Goal: Task Accomplishment & Management: Manage account settings

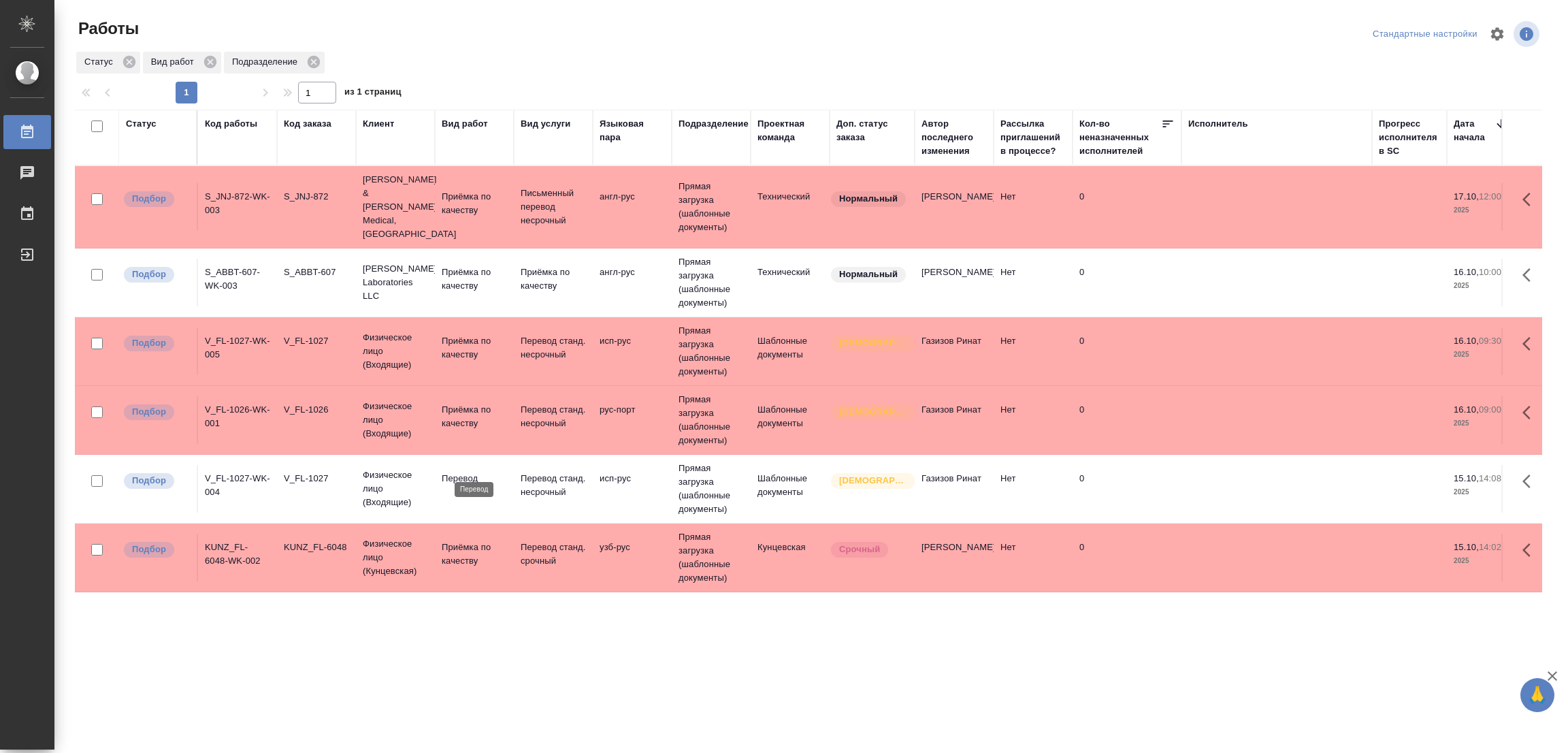
click at [469, 471] on p "Перевод" at bounding box center [473, 478] width 65 height 14
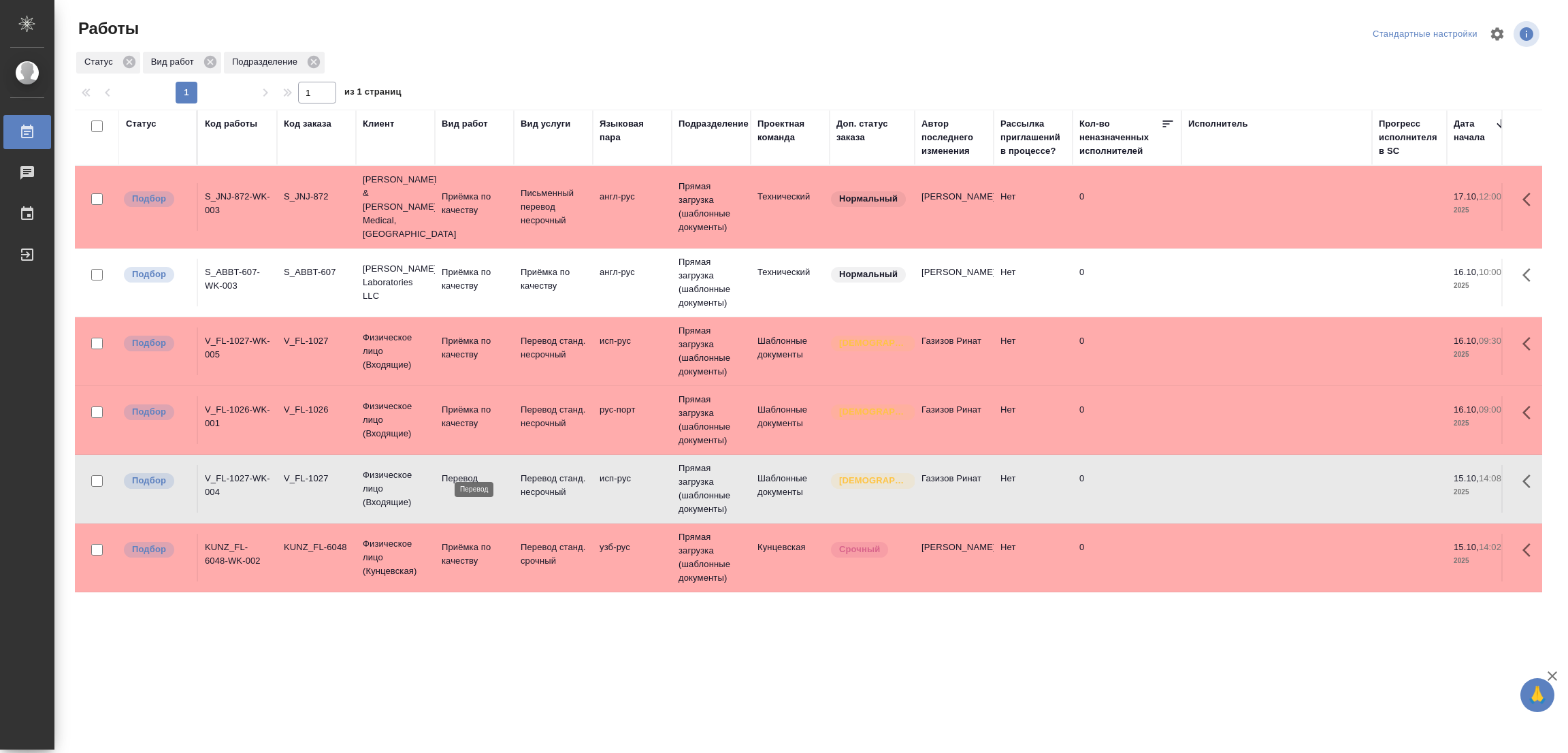
click at [462, 471] on p "Перевод" at bounding box center [473, 478] width 65 height 14
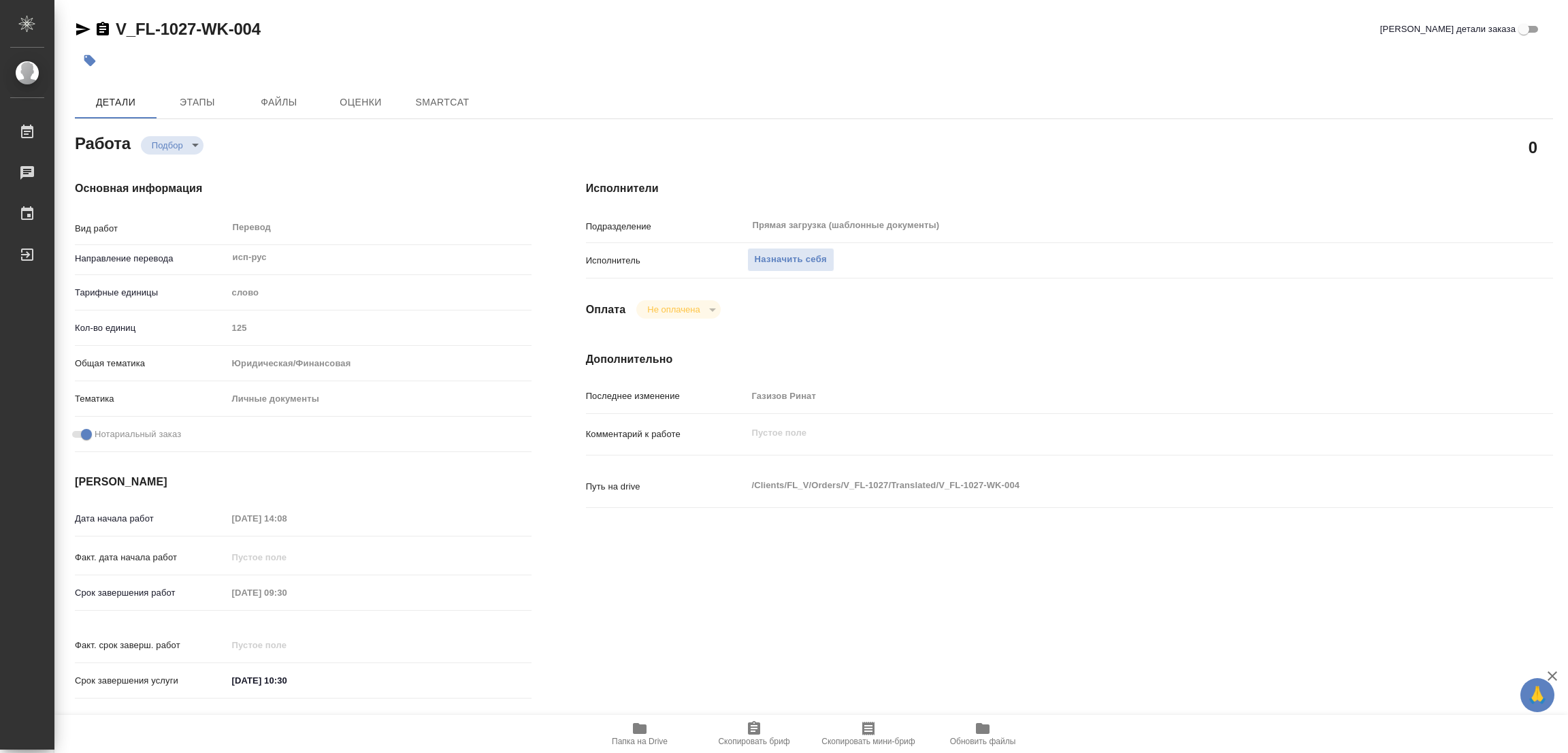
type textarea "x"
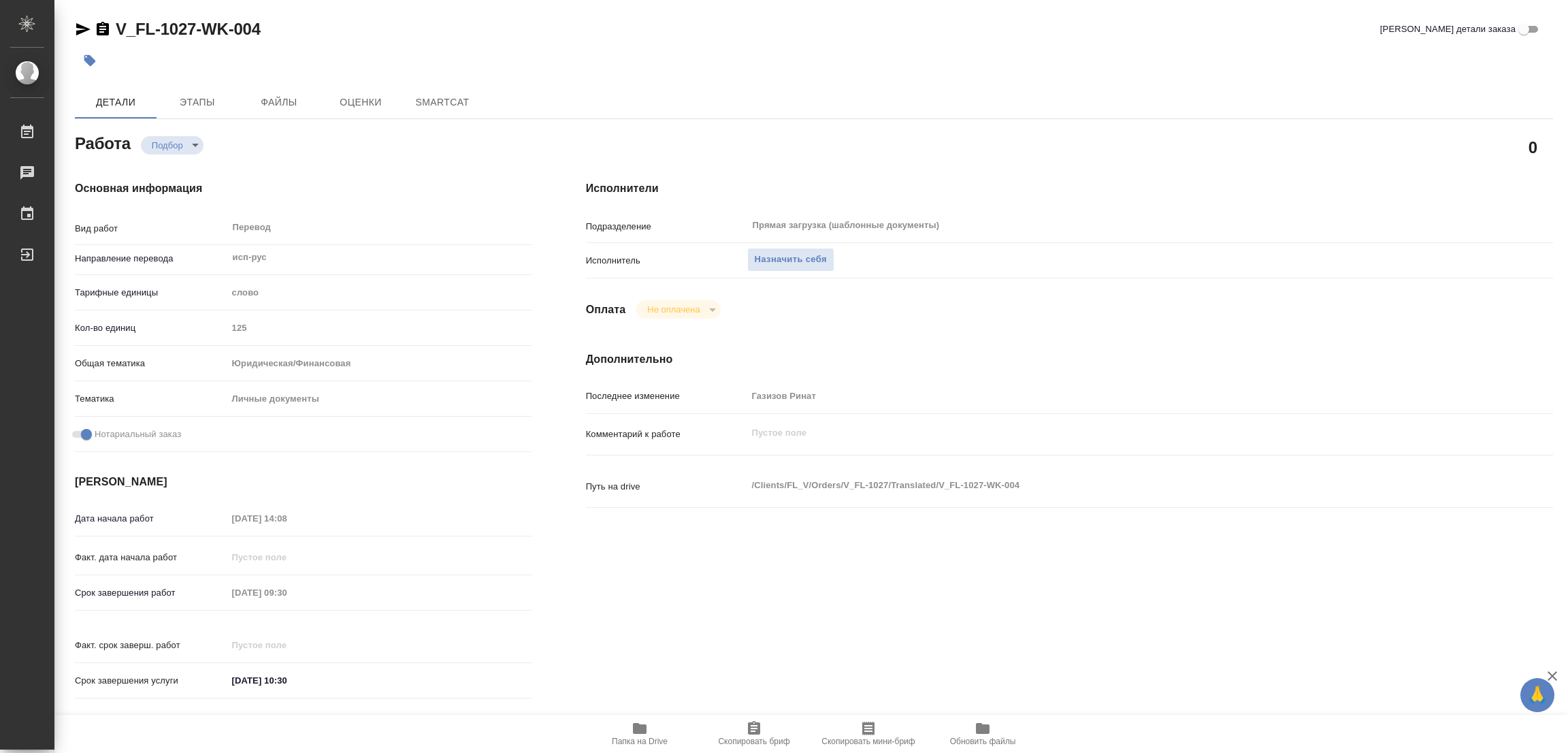
type textarea "x"
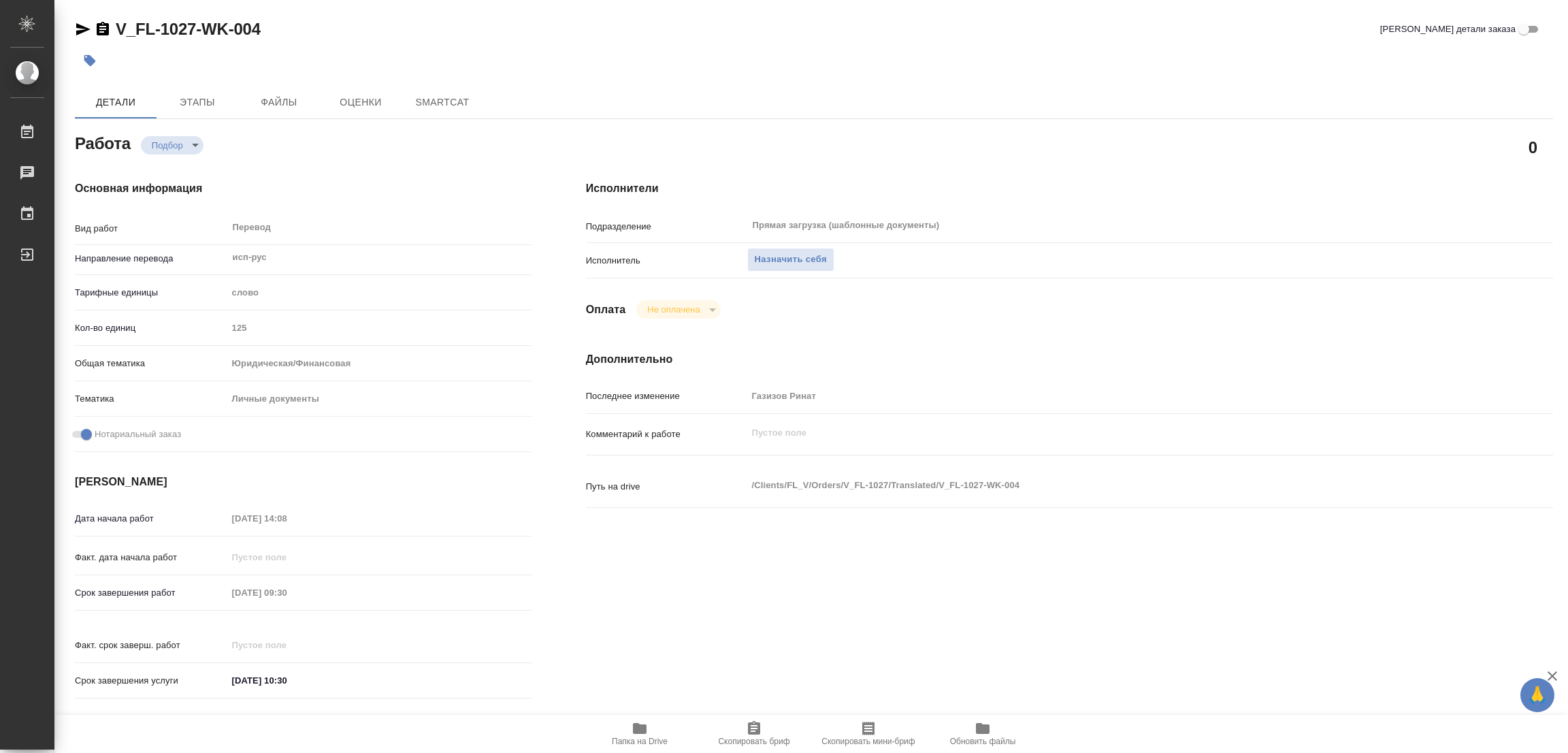
type textarea "x"
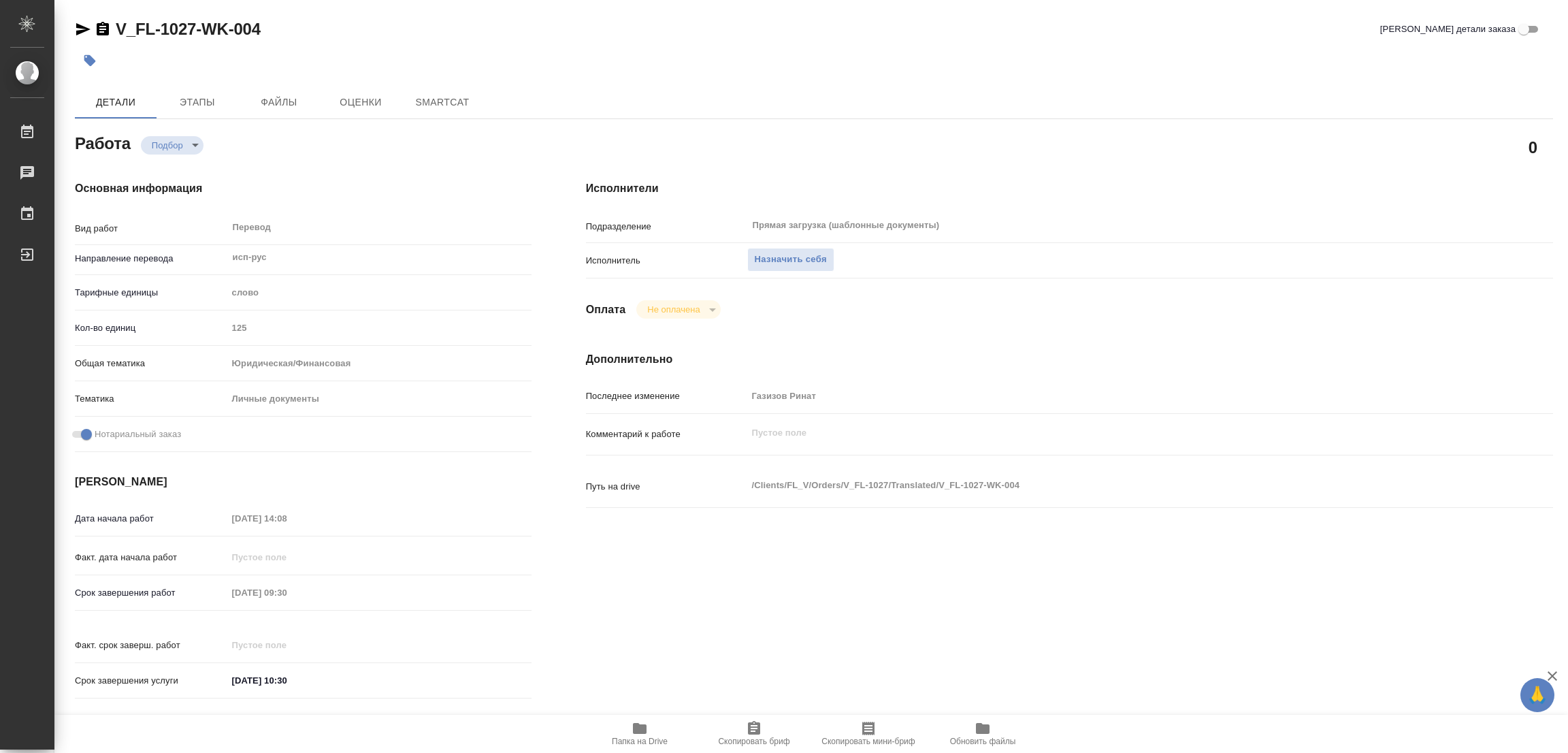
scroll to position [374, 0]
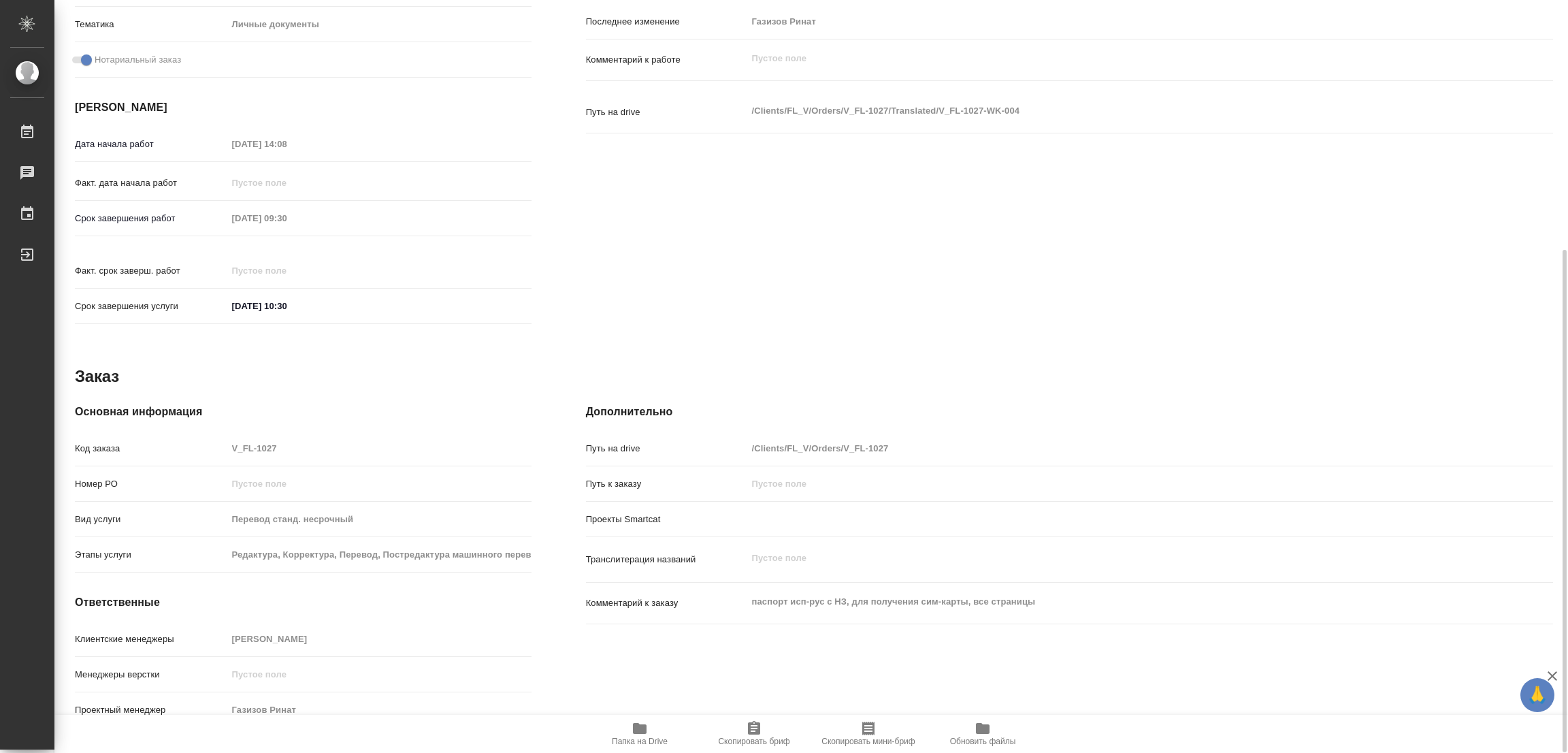
type textarea "x"
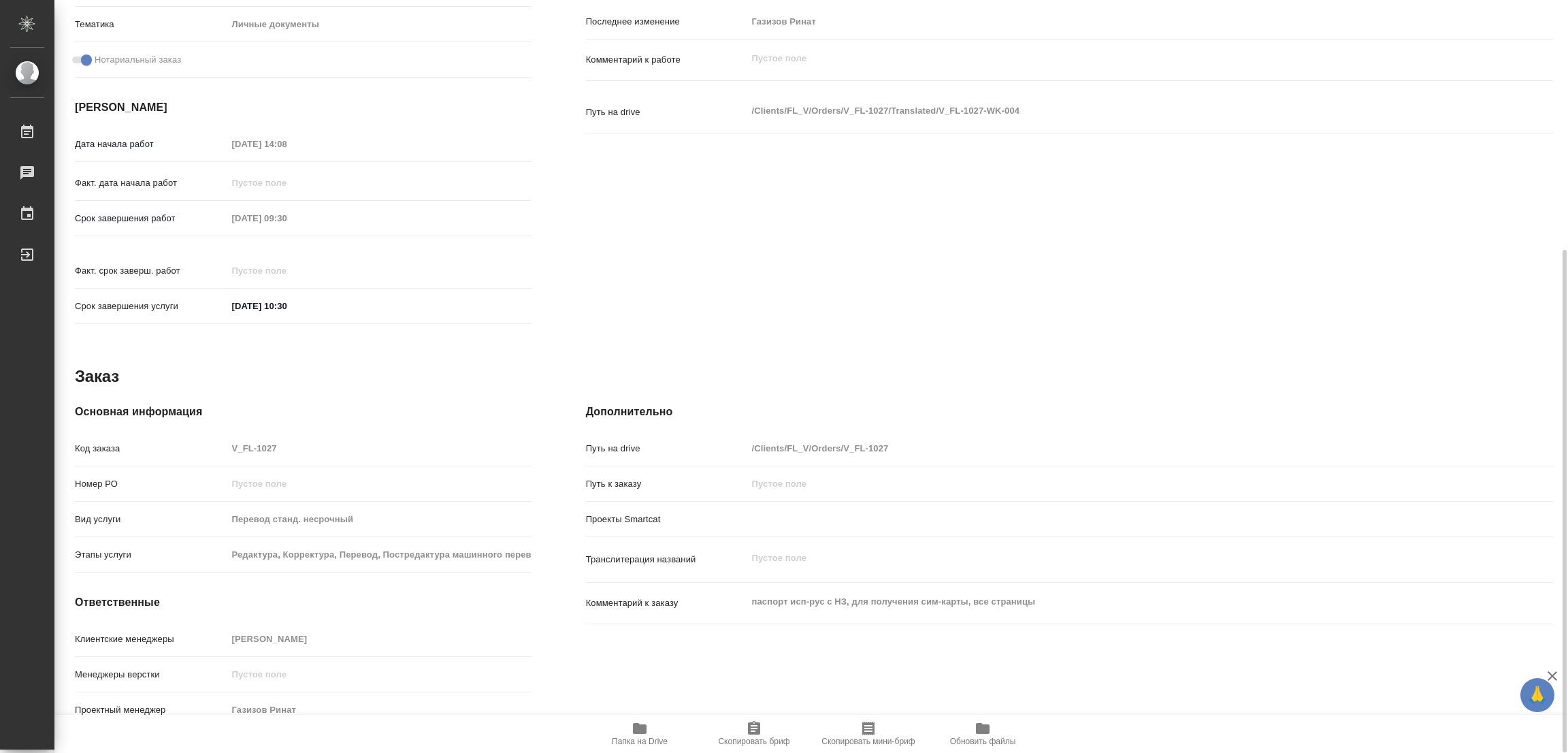
type textarea "x"
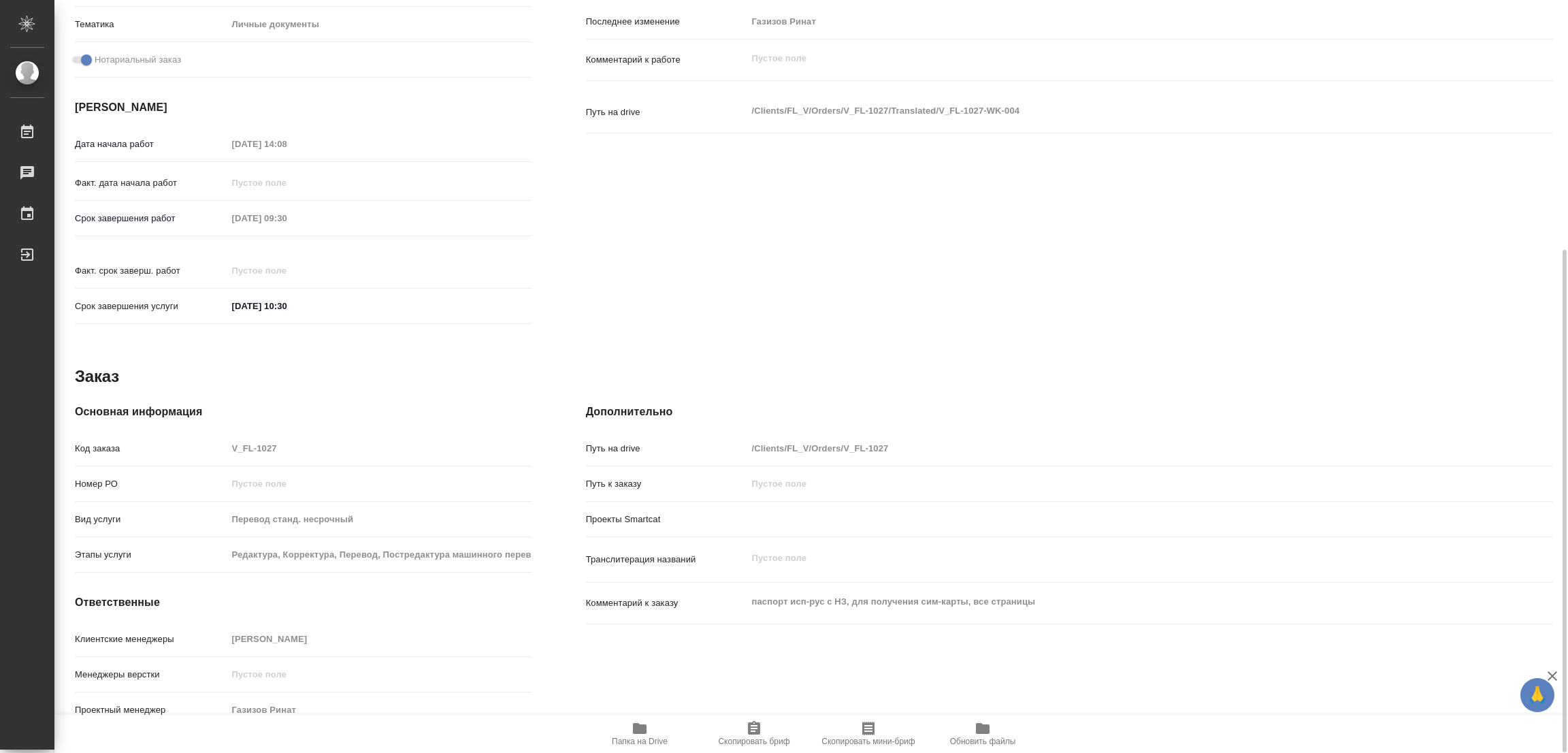
type textarea "x"
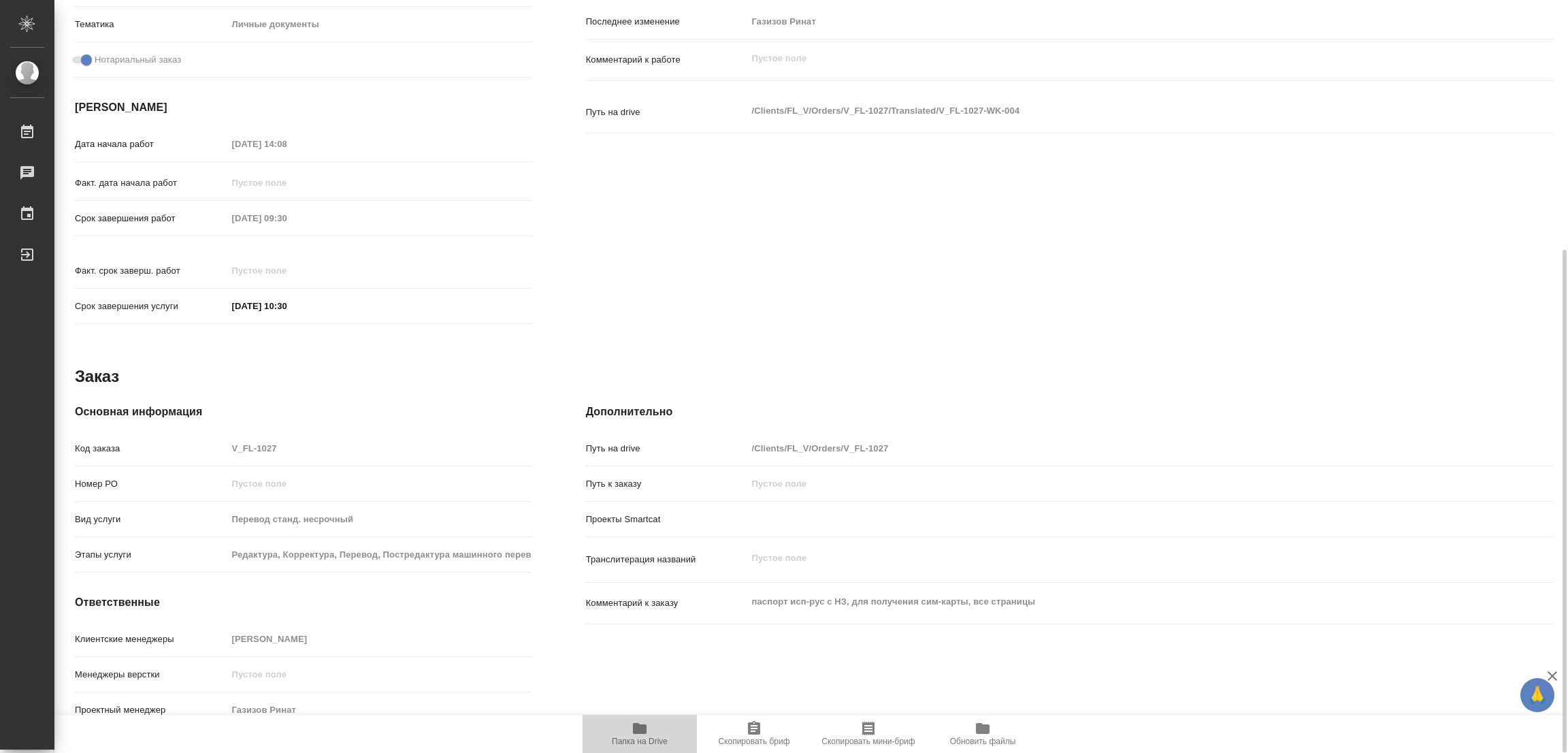
click at [639, 724] on icon "button" at bounding box center [639, 728] width 16 height 16
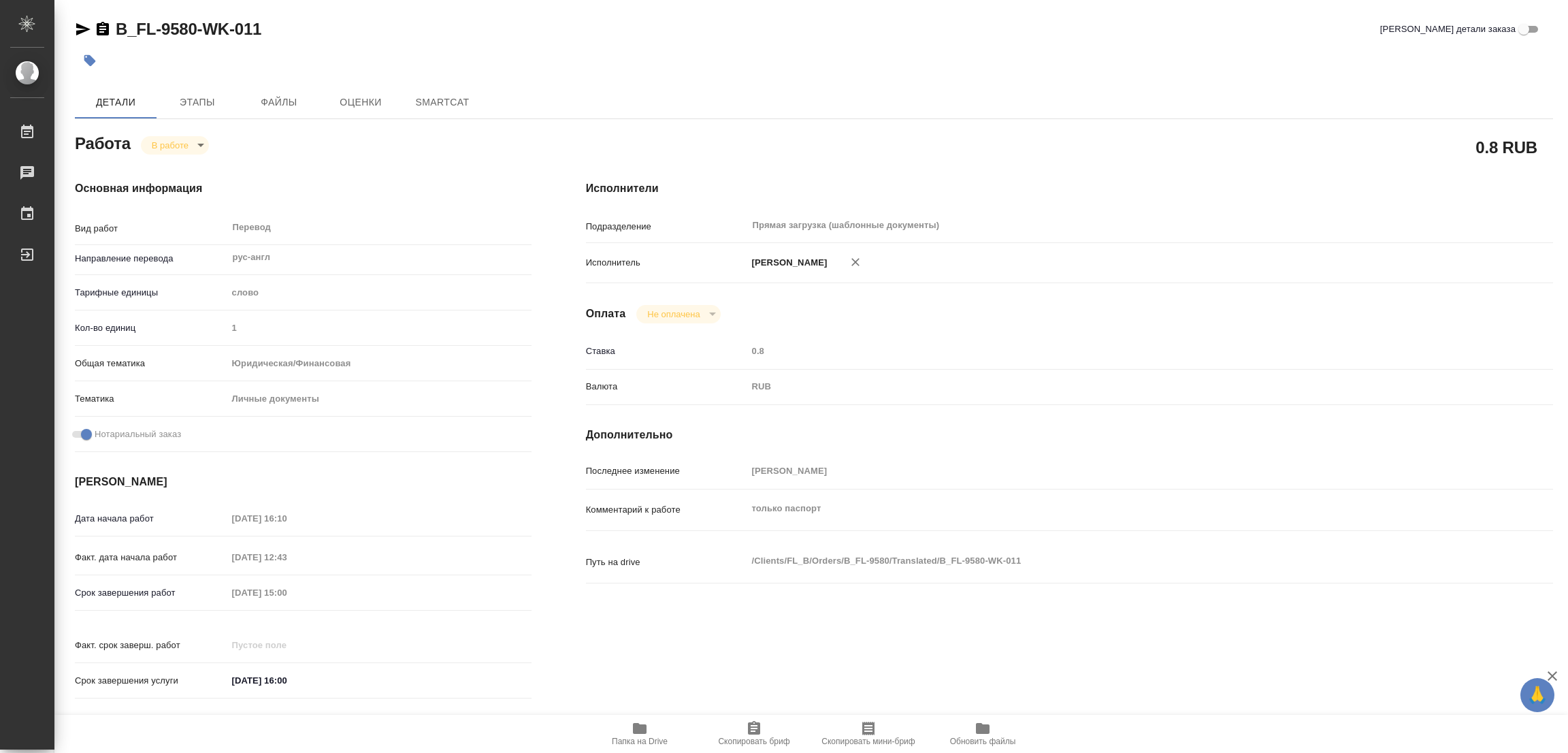
type textarea "x"
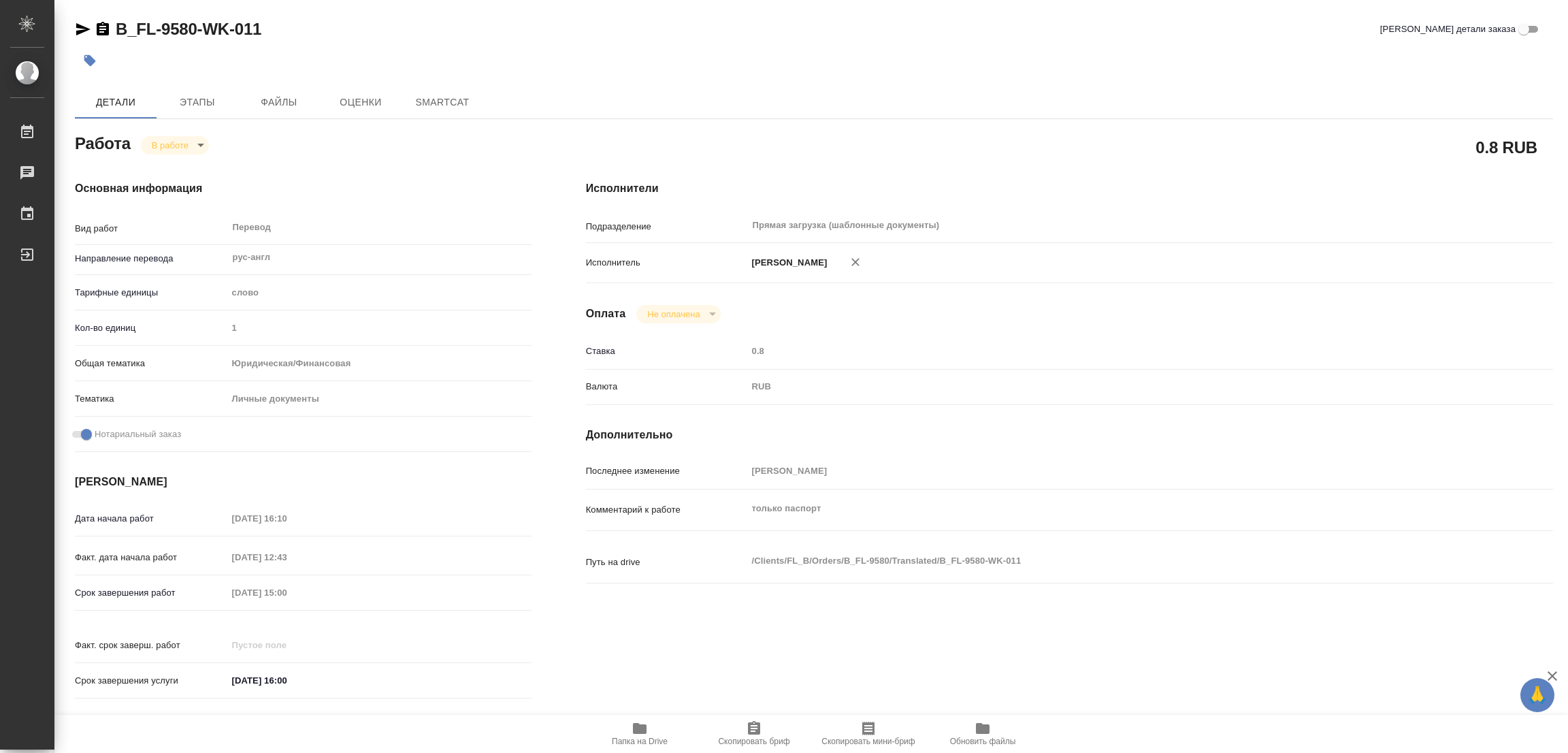
type textarea "x"
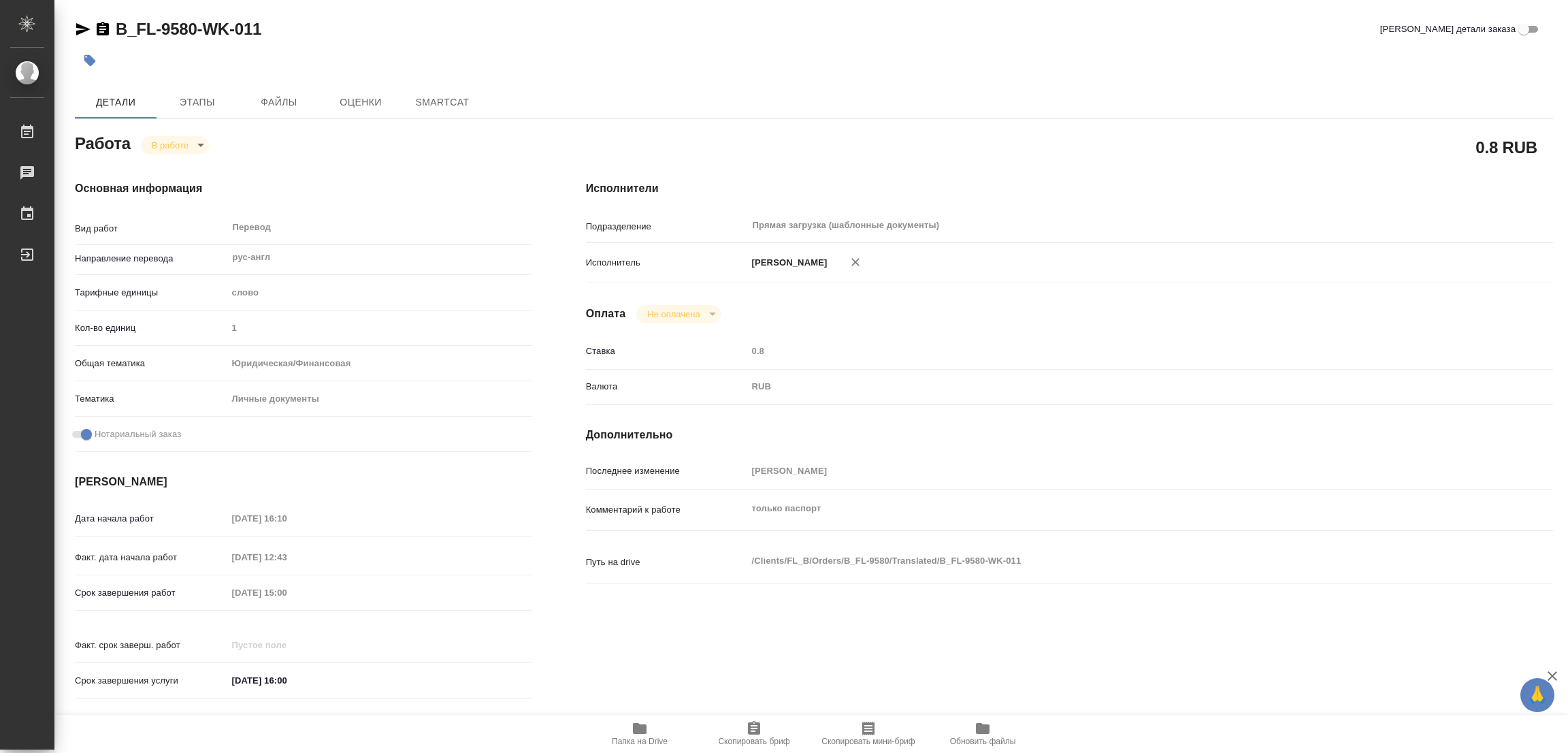
type textarea "x"
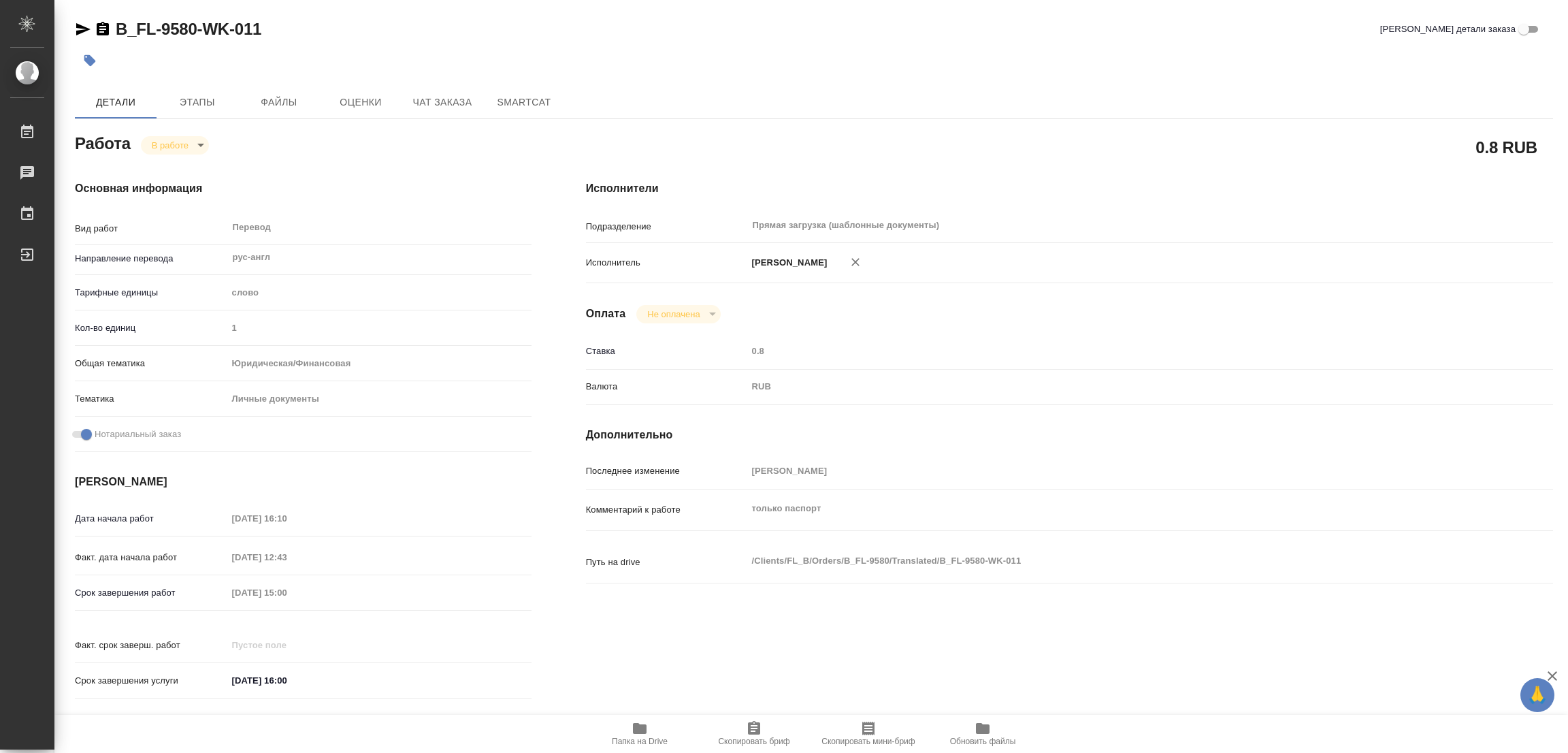
type textarea "x"
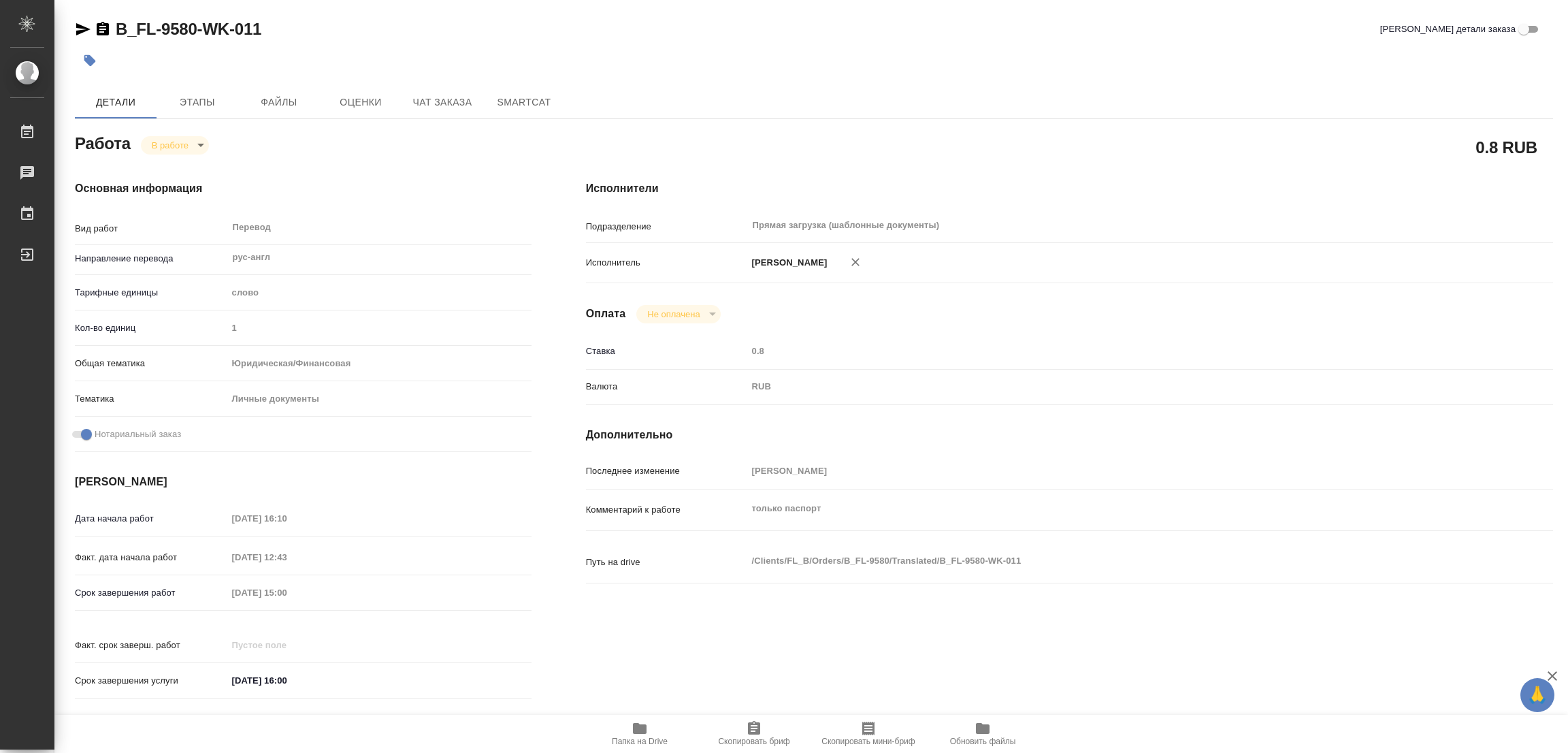
type textarea "x"
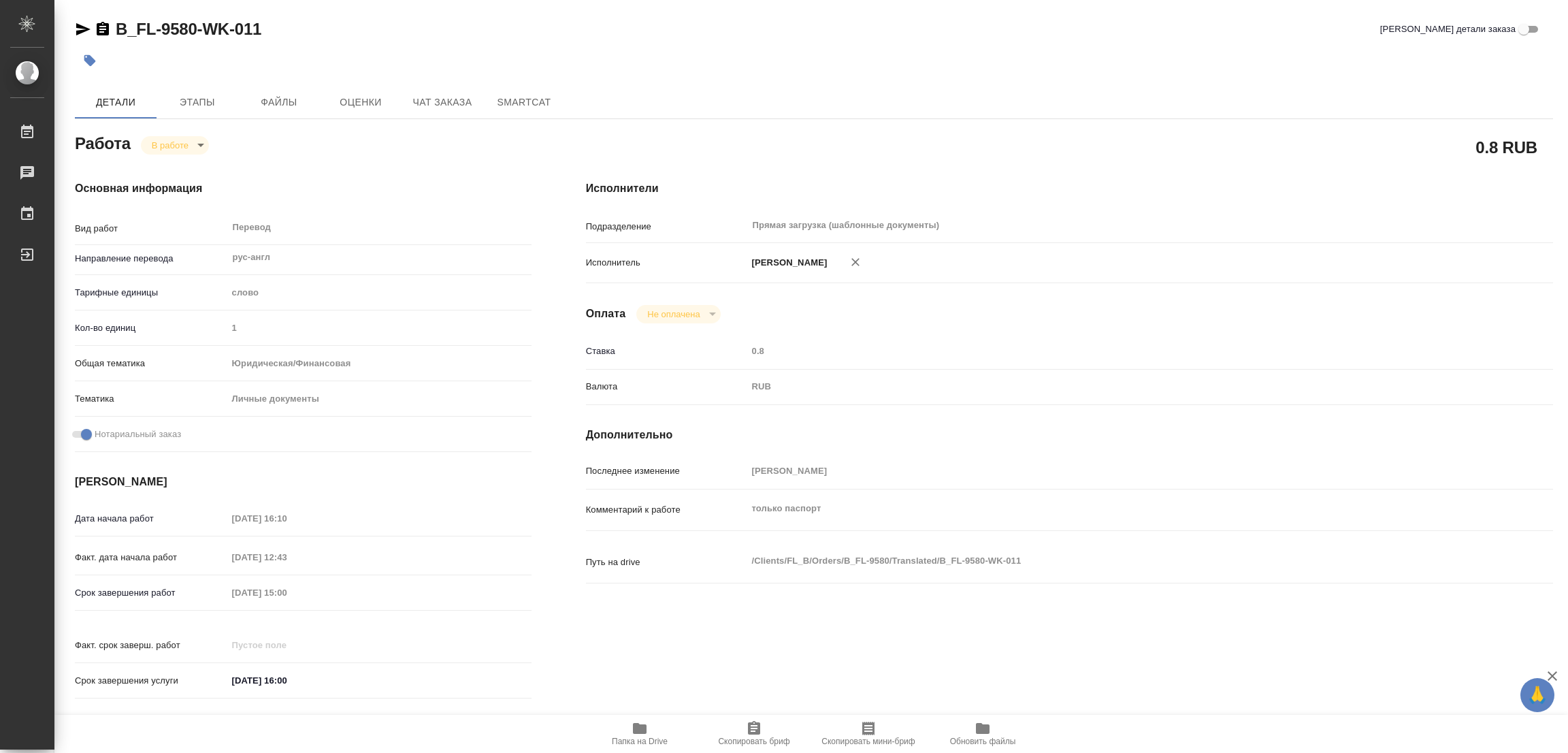
type textarea "x"
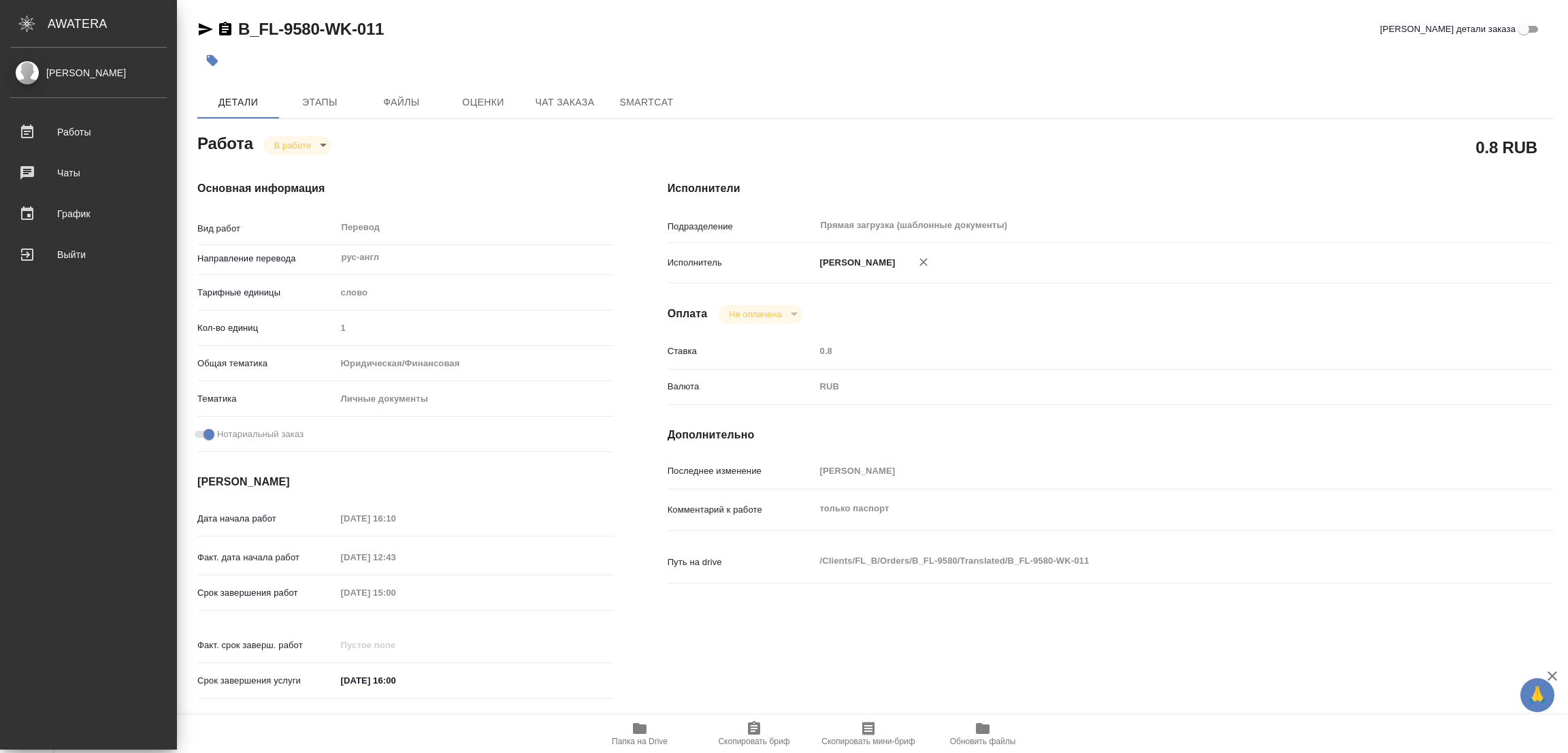
type textarea "x"
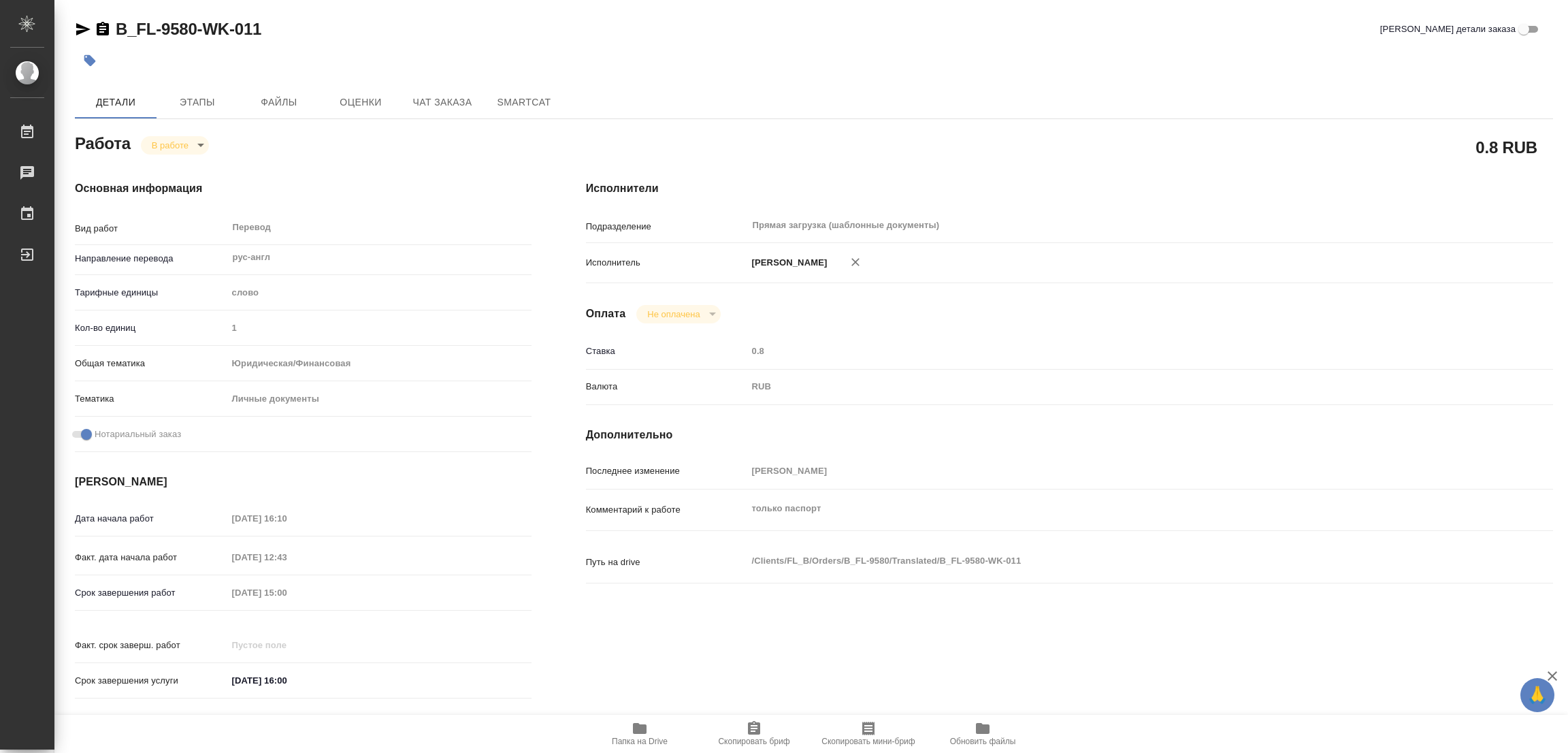
type textarea "x"
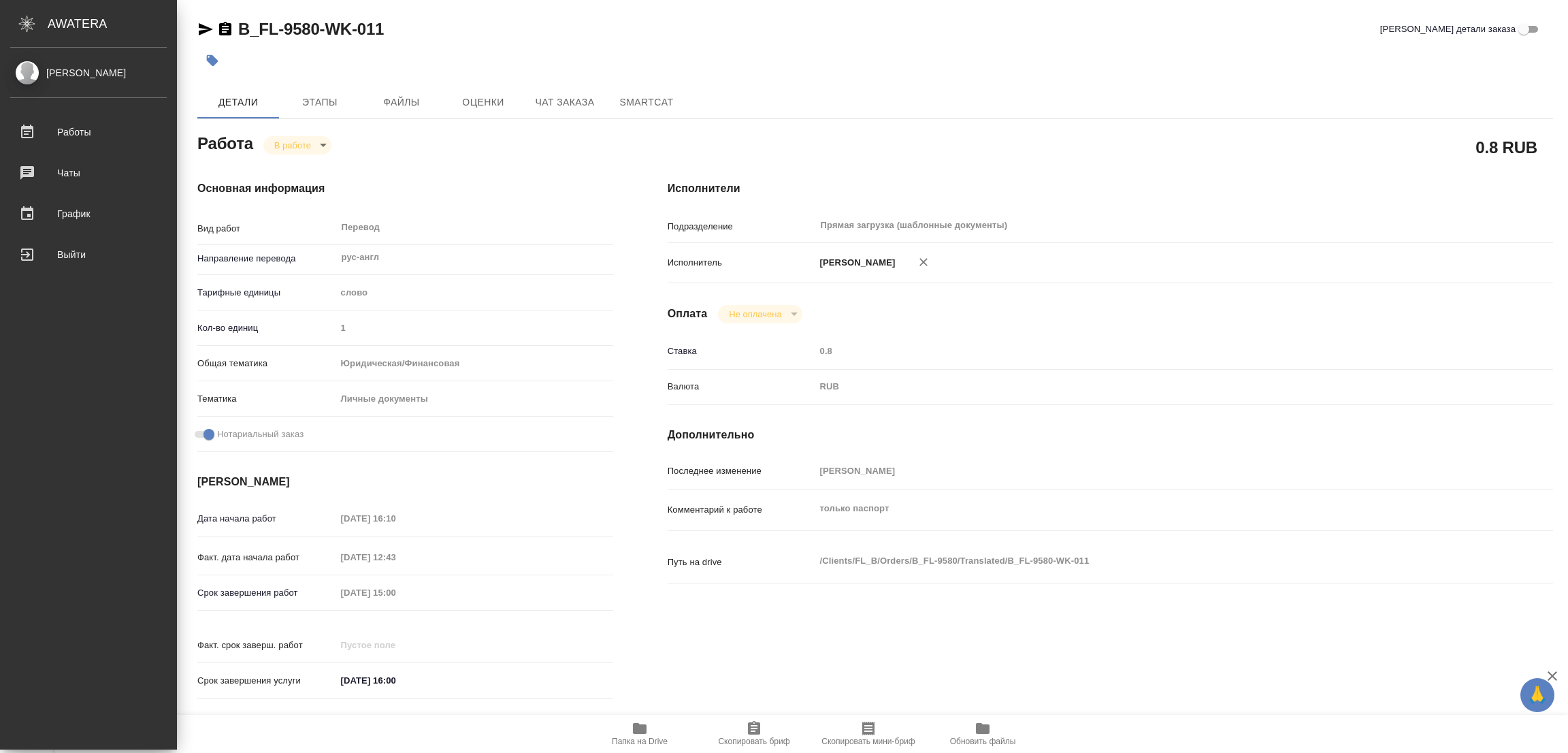
type textarea "x"
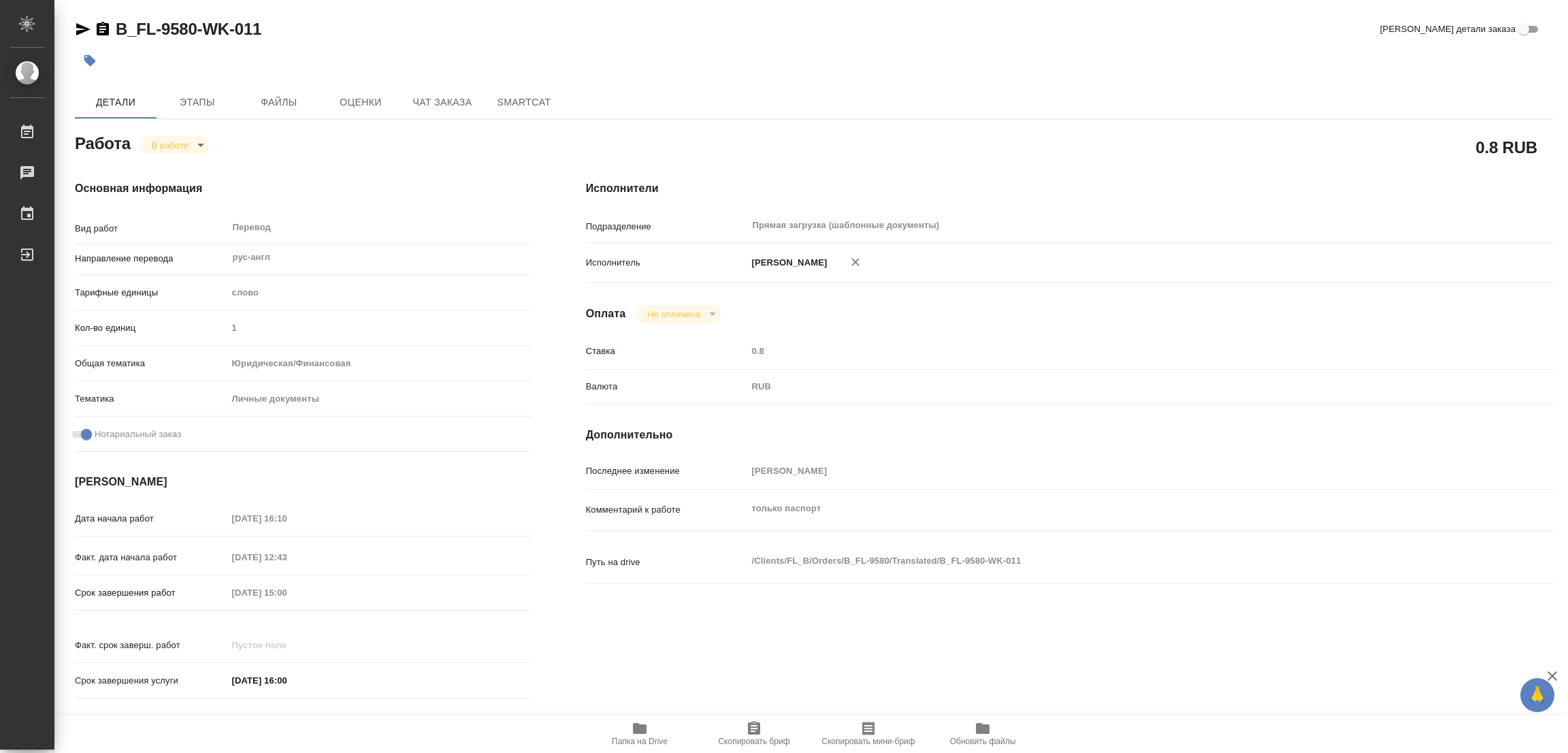
type textarea "x"
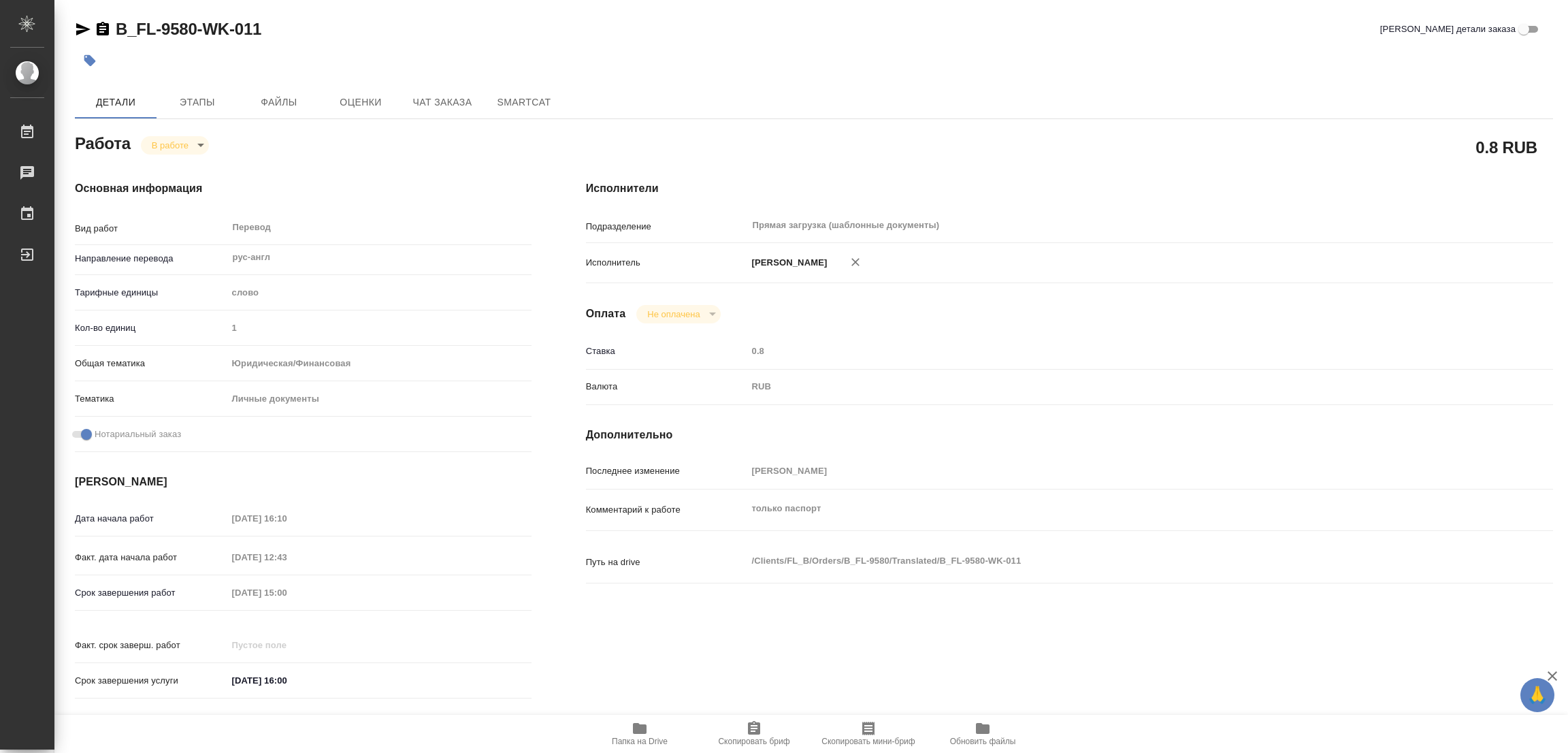
click at [633, 732] on icon "button" at bounding box center [639, 729] width 14 height 11
type textarea "x"
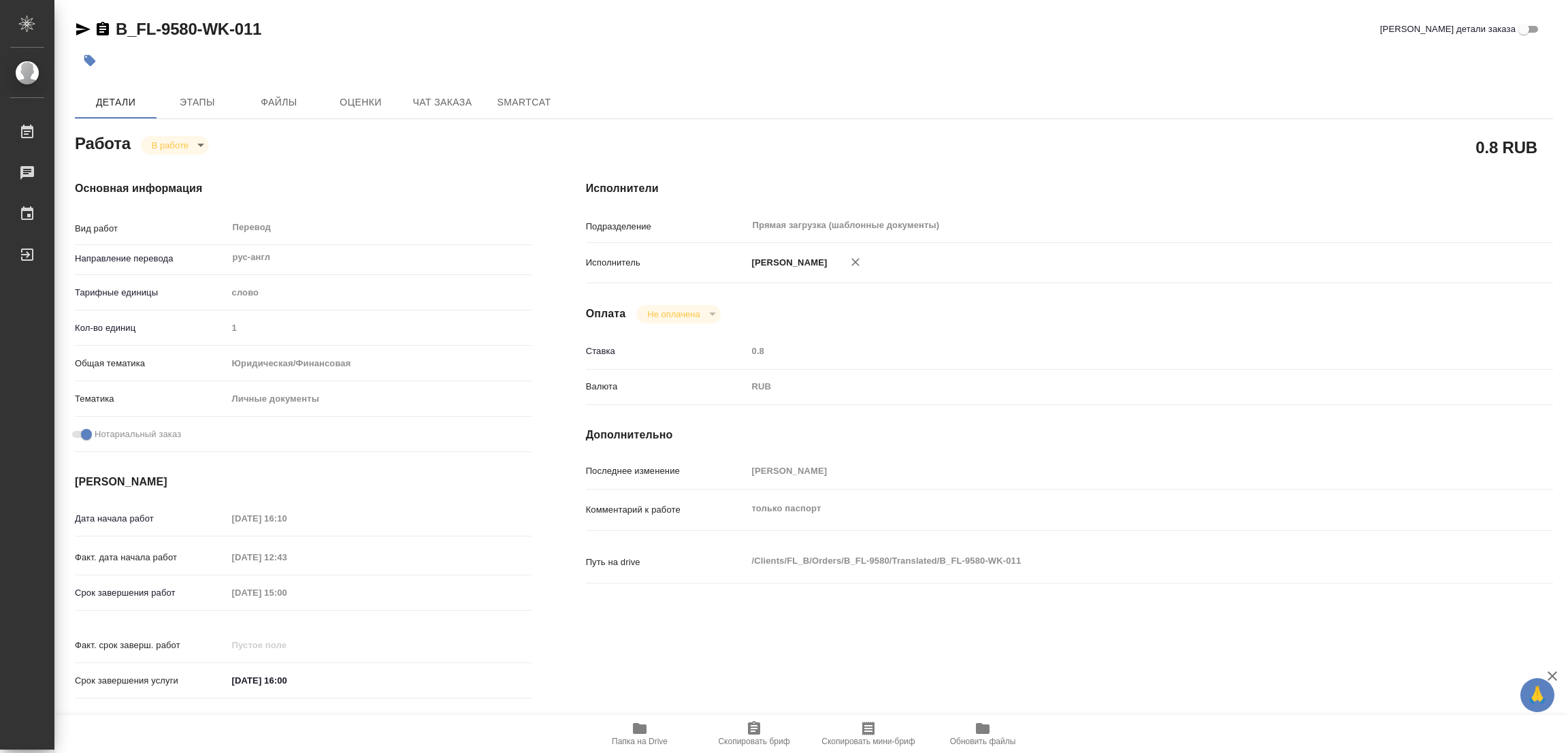
type textarea "x"
click at [205, 106] on span "Этапы" at bounding box center [197, 103] width 65 height 17
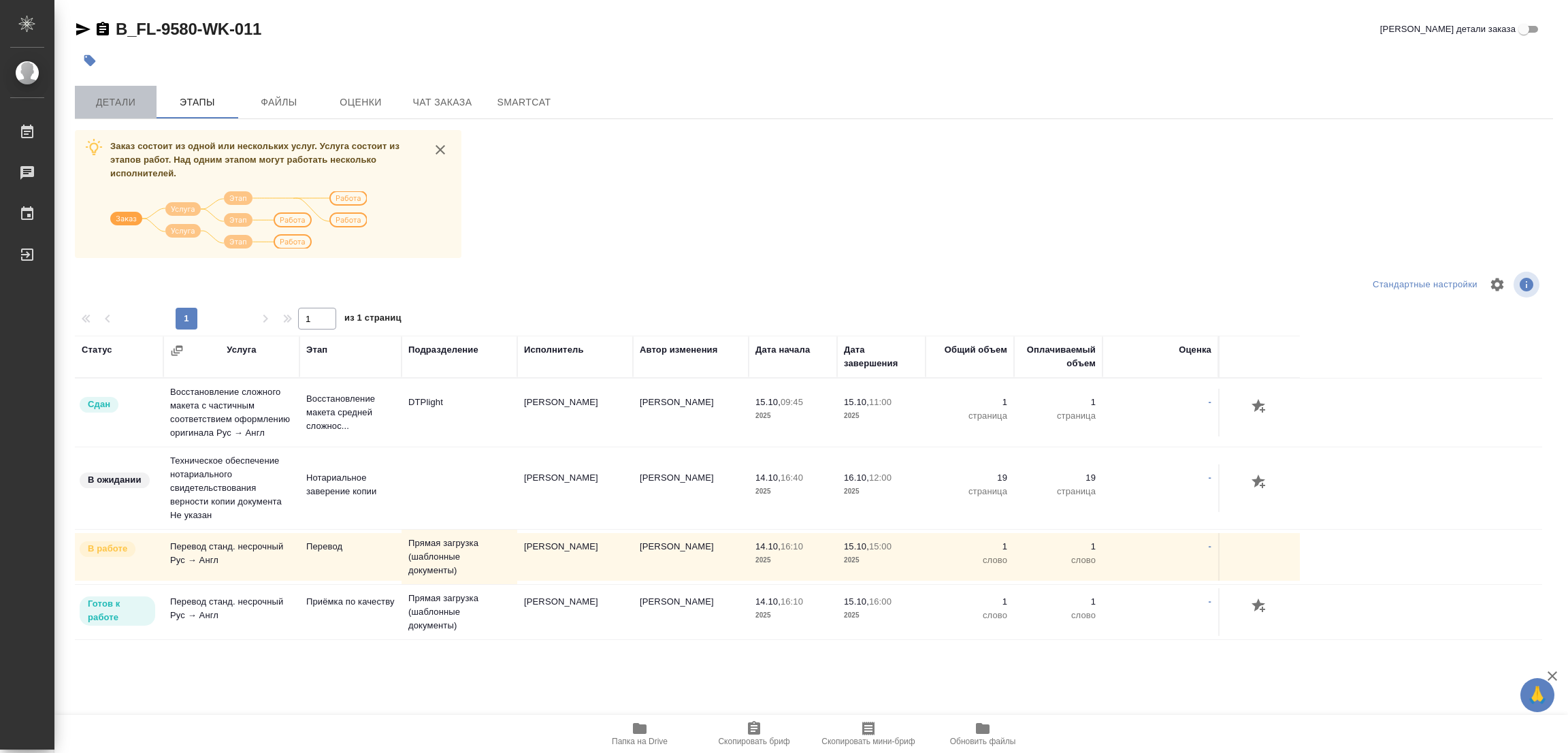
click at [112, 102] on span "Детали" at bounding box center [115, 103] width 65 height 17
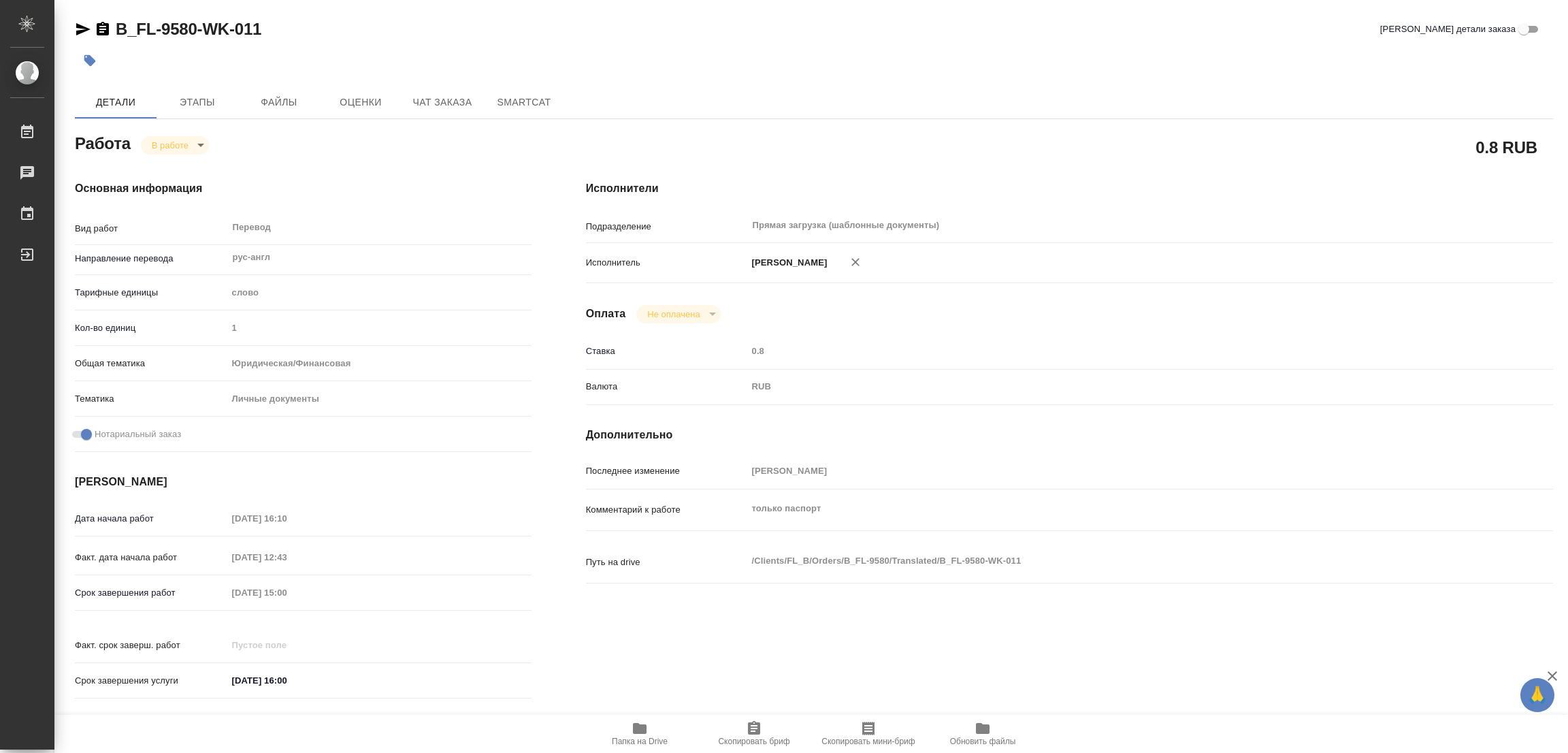
type textarea "x"
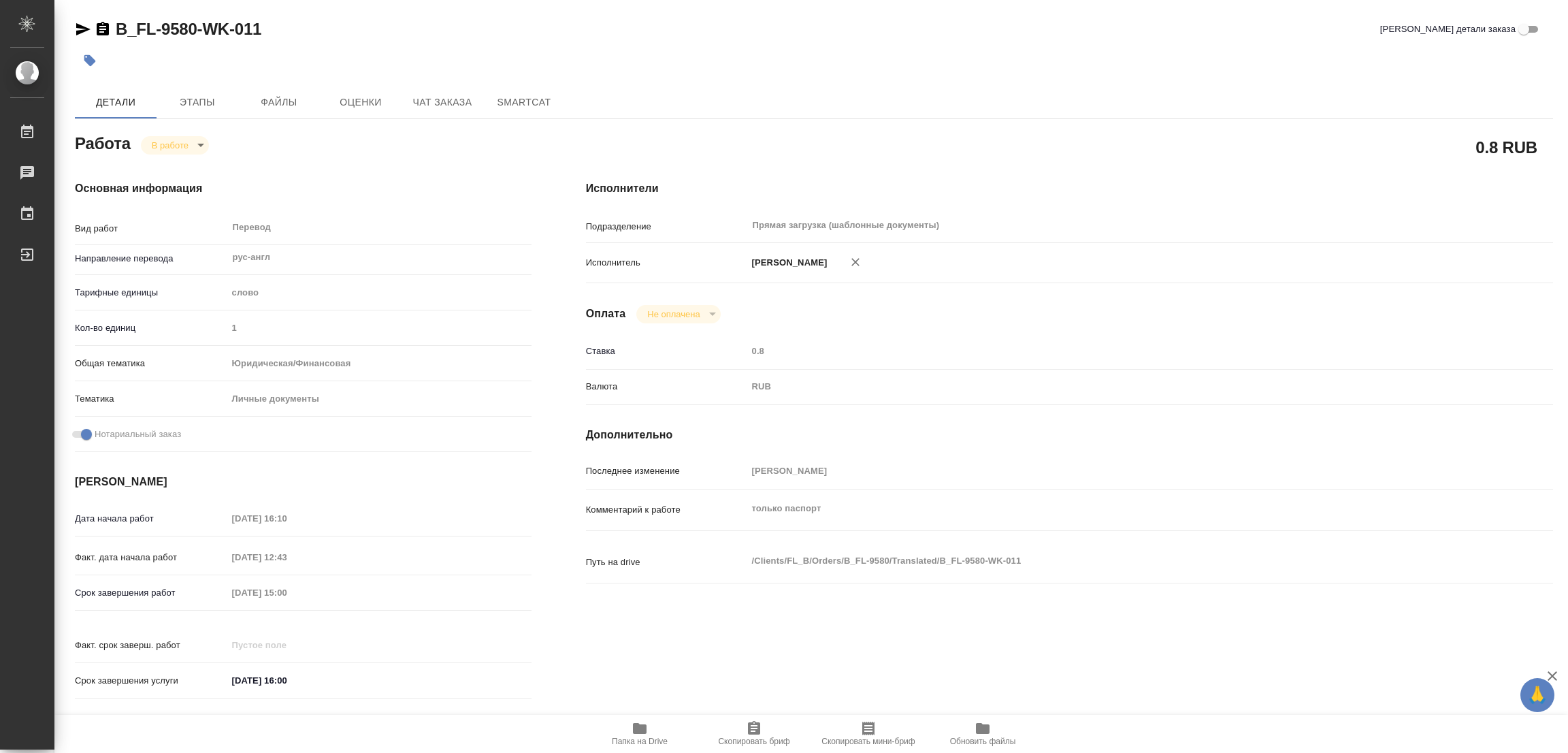
type textarea "x"
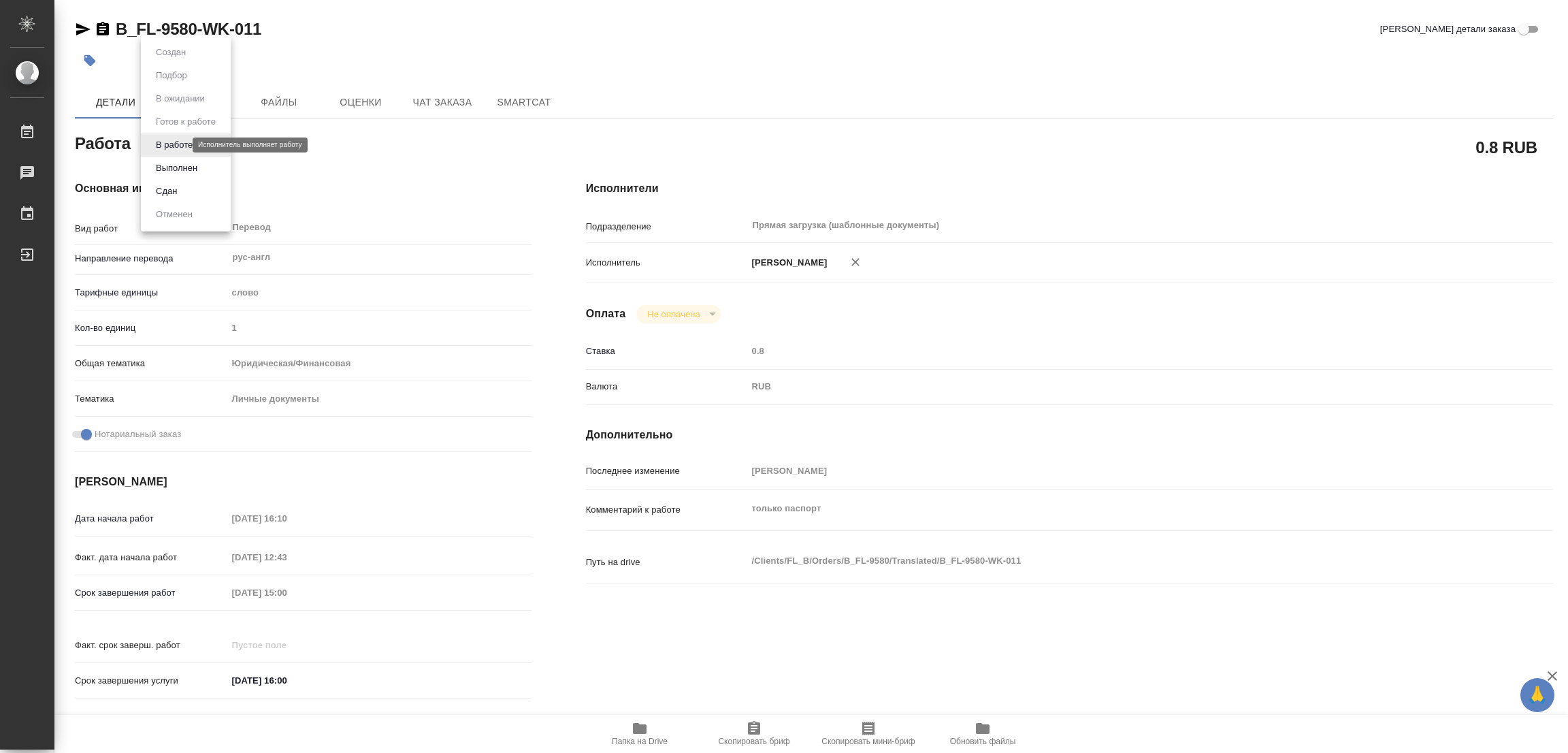
click at [171, 144] on body "🙏 .cls-1 fill:#fff; AWATERA Popova Galina Работы 0 Чаты График Выйти B_FL-9580-…" at bounding box center [784, 376] width 1568 height 753
type textarea "x"
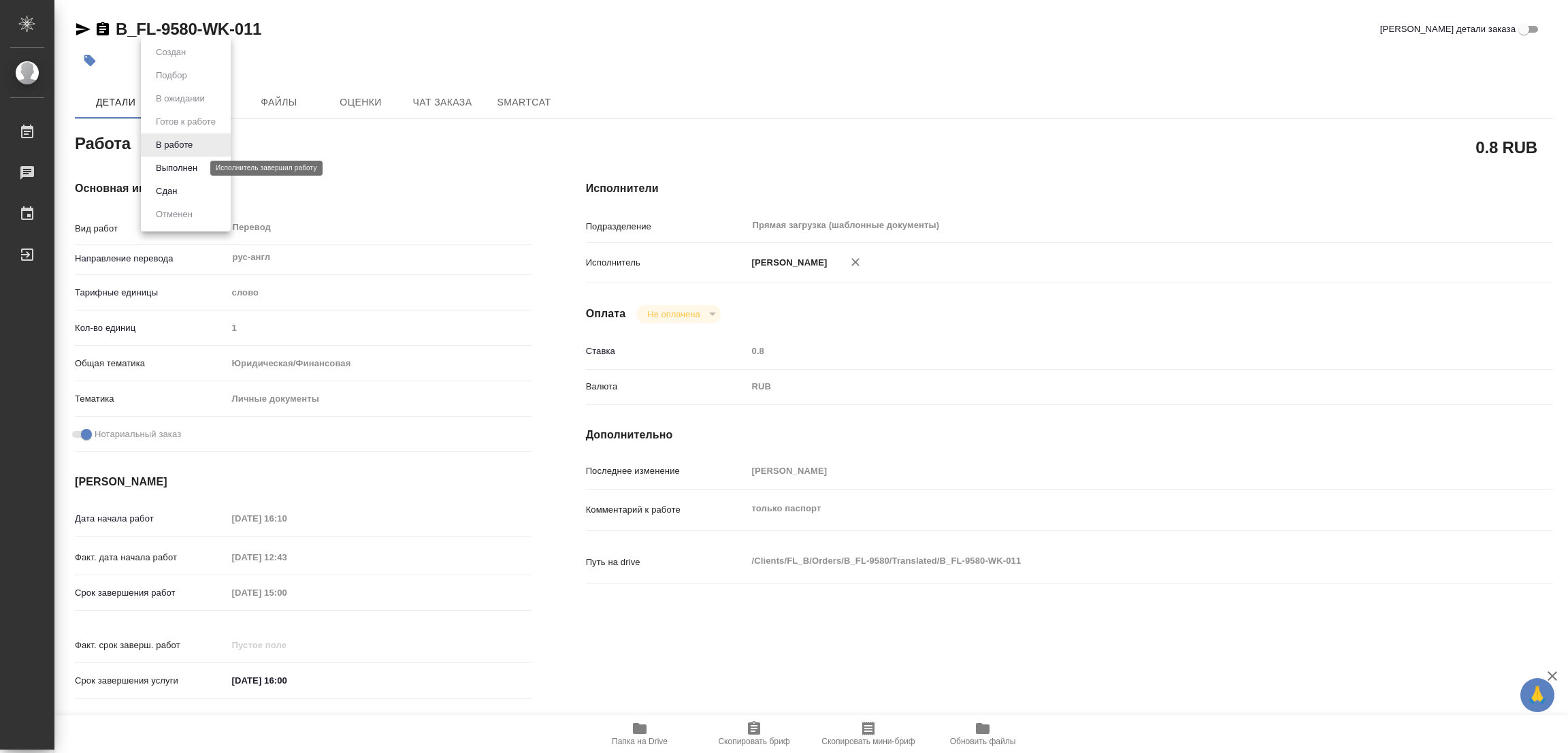
type textarea "x"
click at [164, 165] on button "Выполнен" at bounding box center [176, 168] width 50 height 15
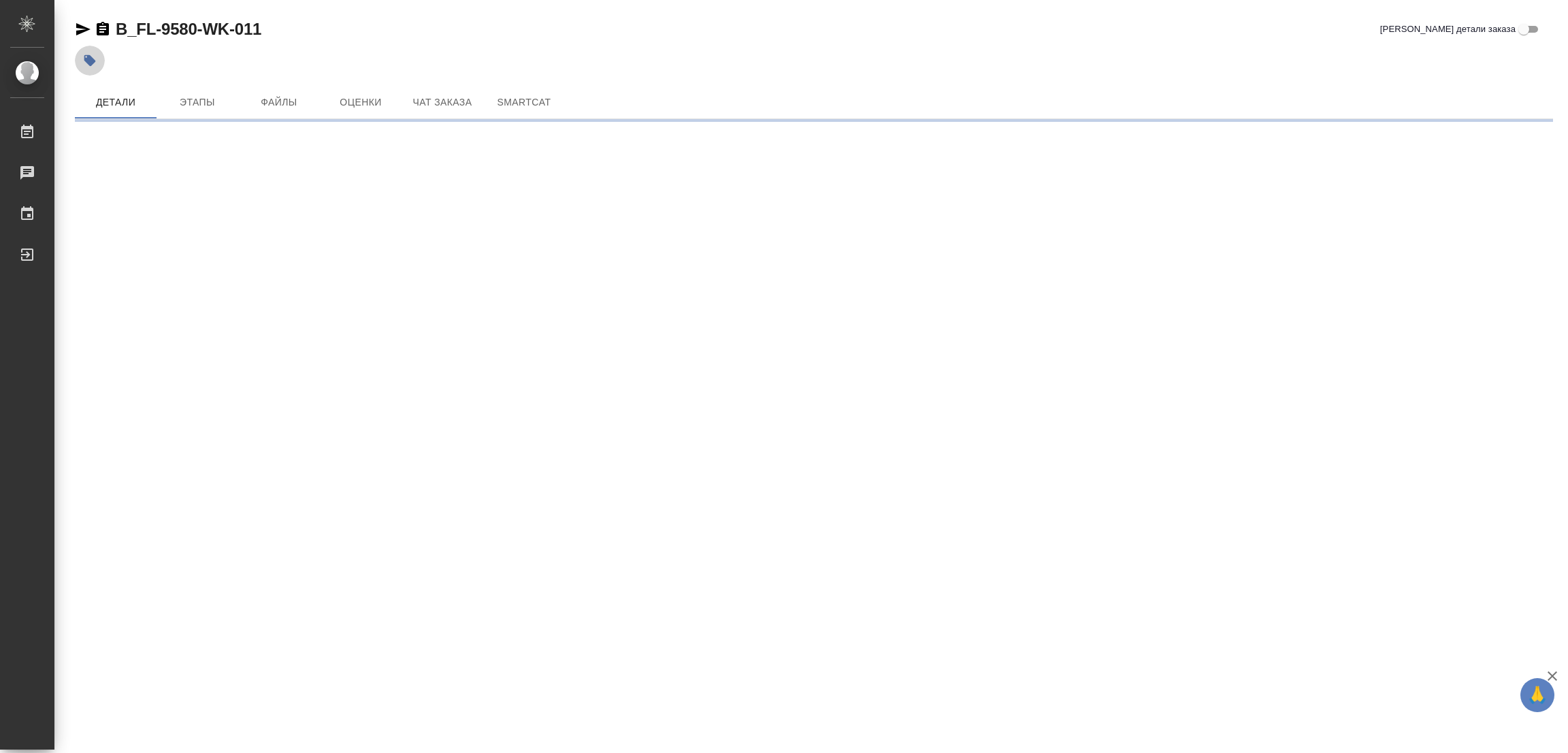
click at [89, 54] on icon "button" at bounding box center [90, 60] width 14 height 14
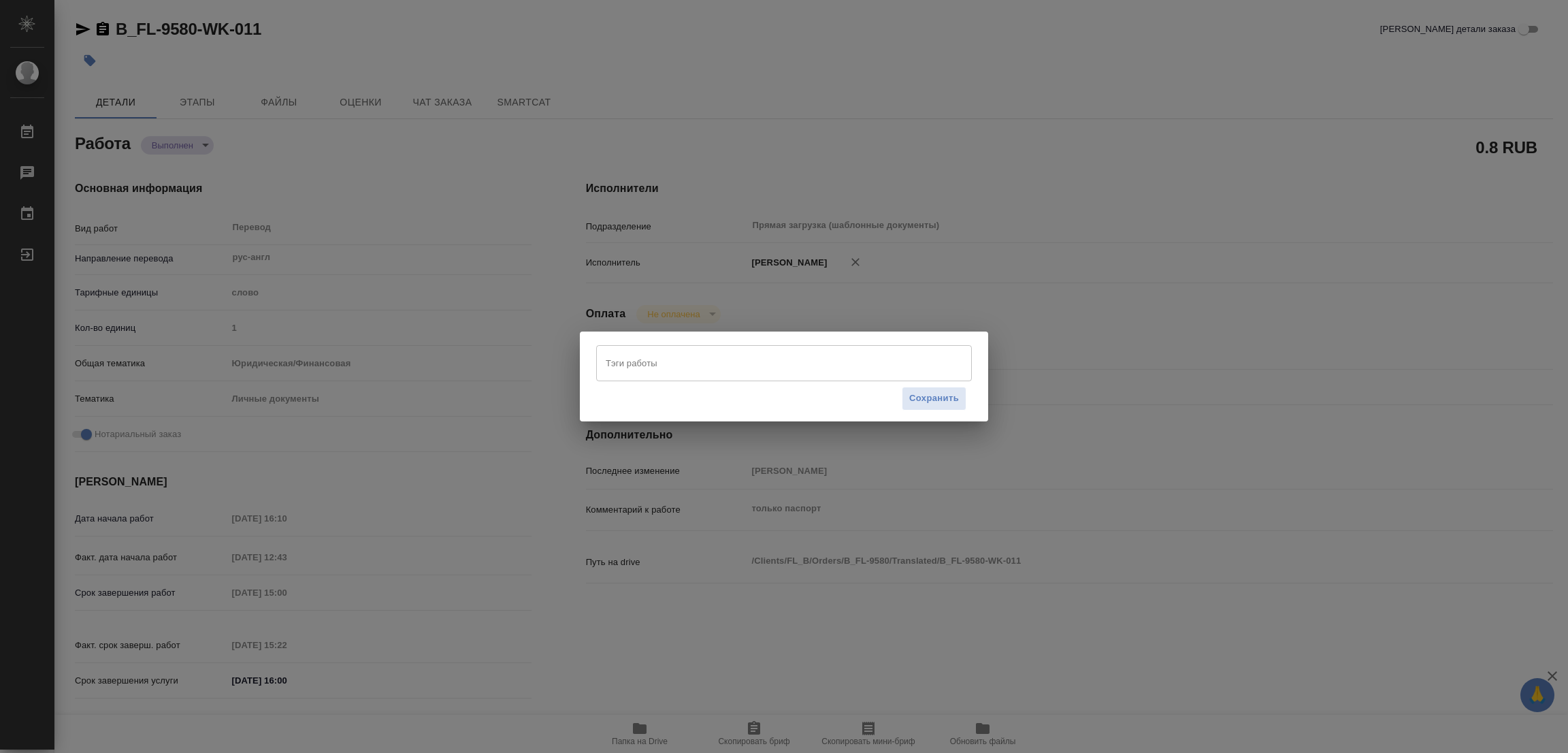
type textarea "x"
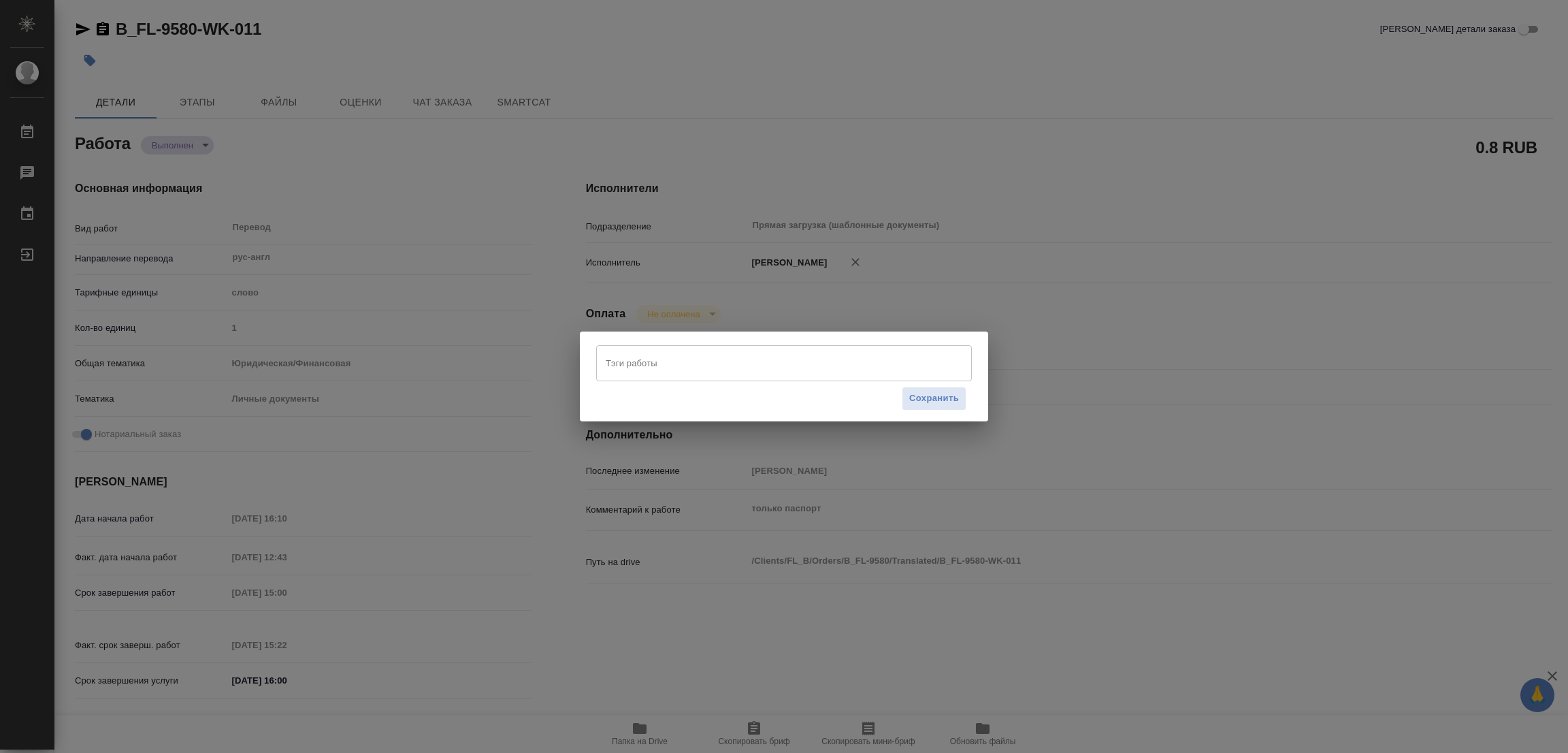
type textarea "x"
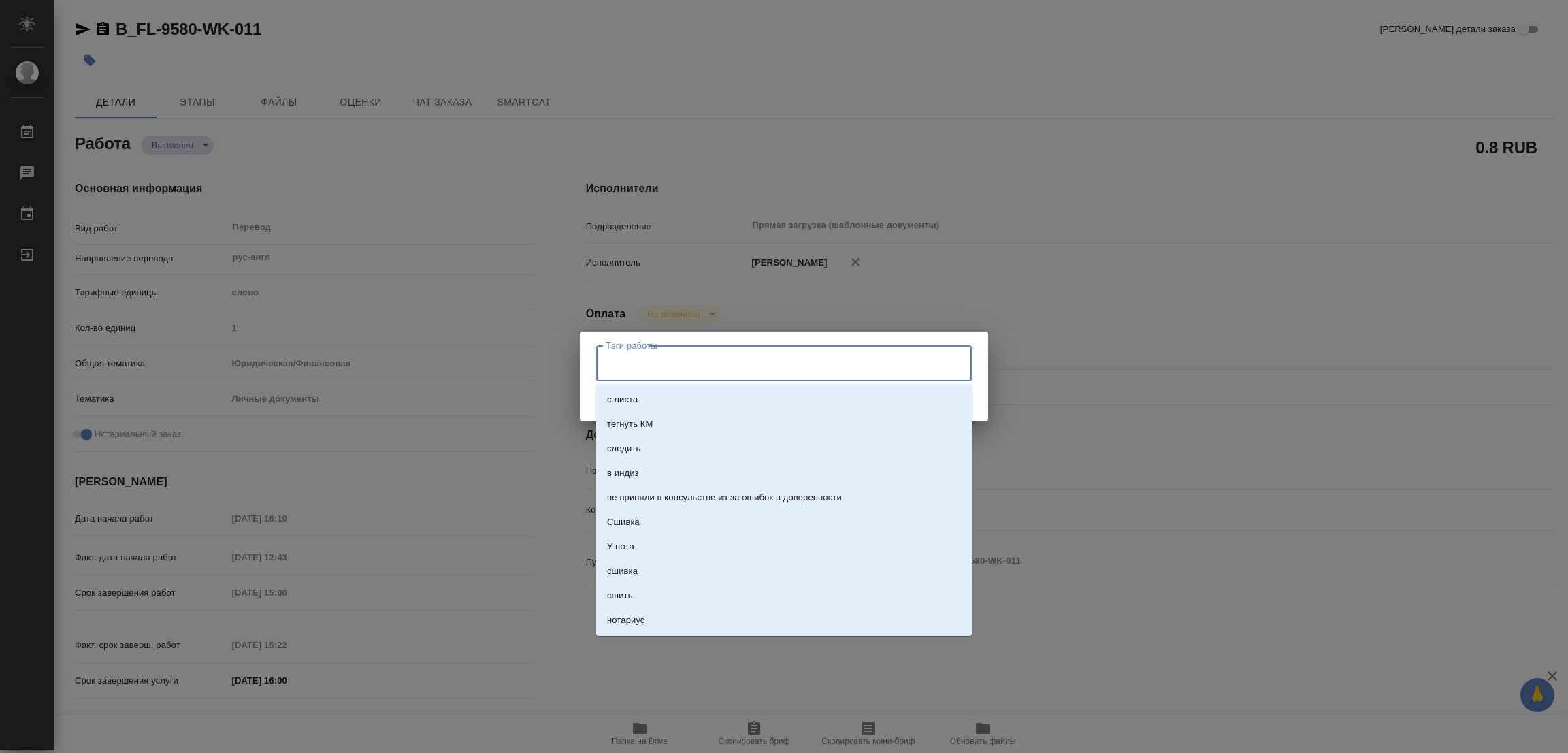
click at [681, 370] on input "Тэги работы" at bounding box center [770, 363] width 337 height 23
type textarea "x"
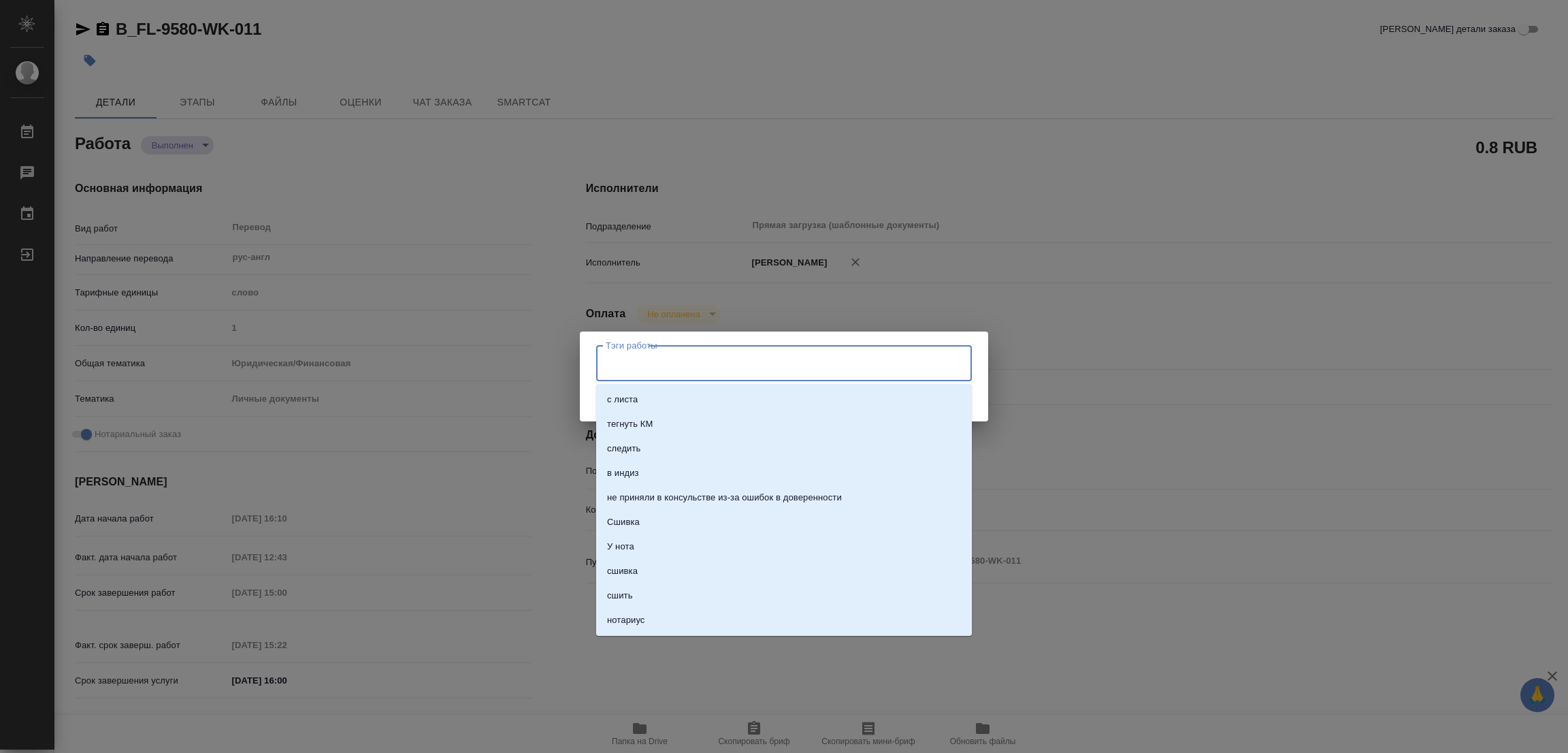
type textarea "x"
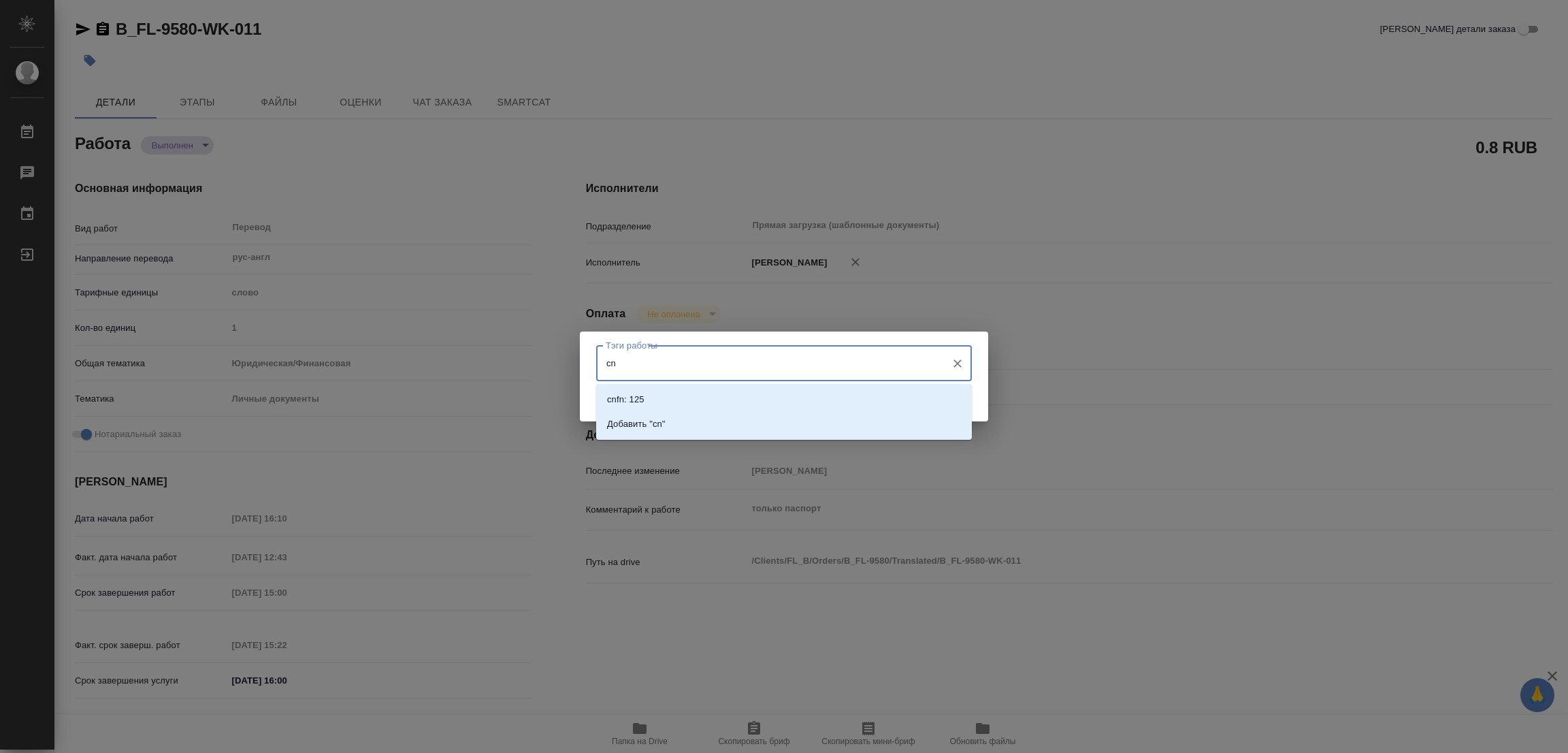
type input "c"
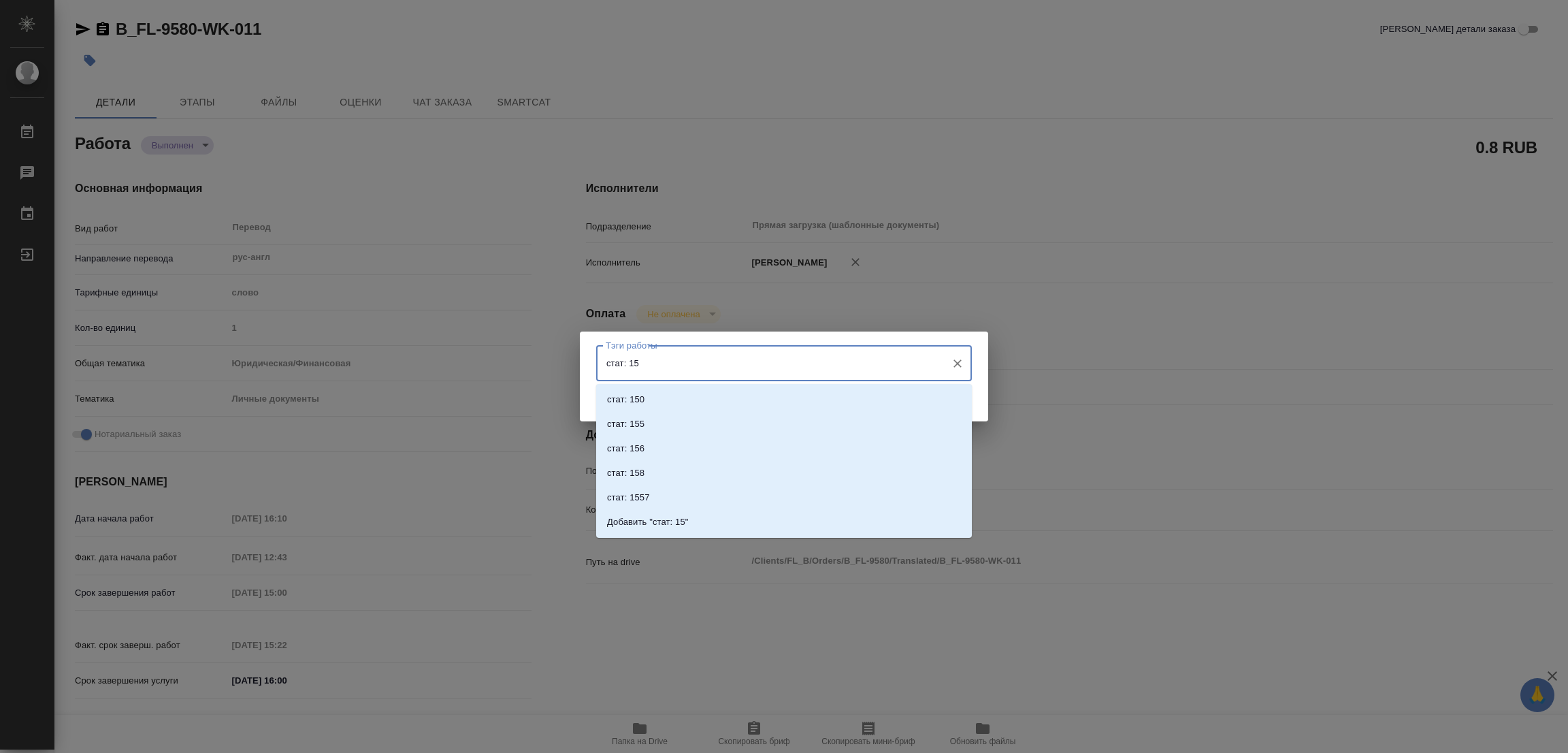
type input "стат: 150"
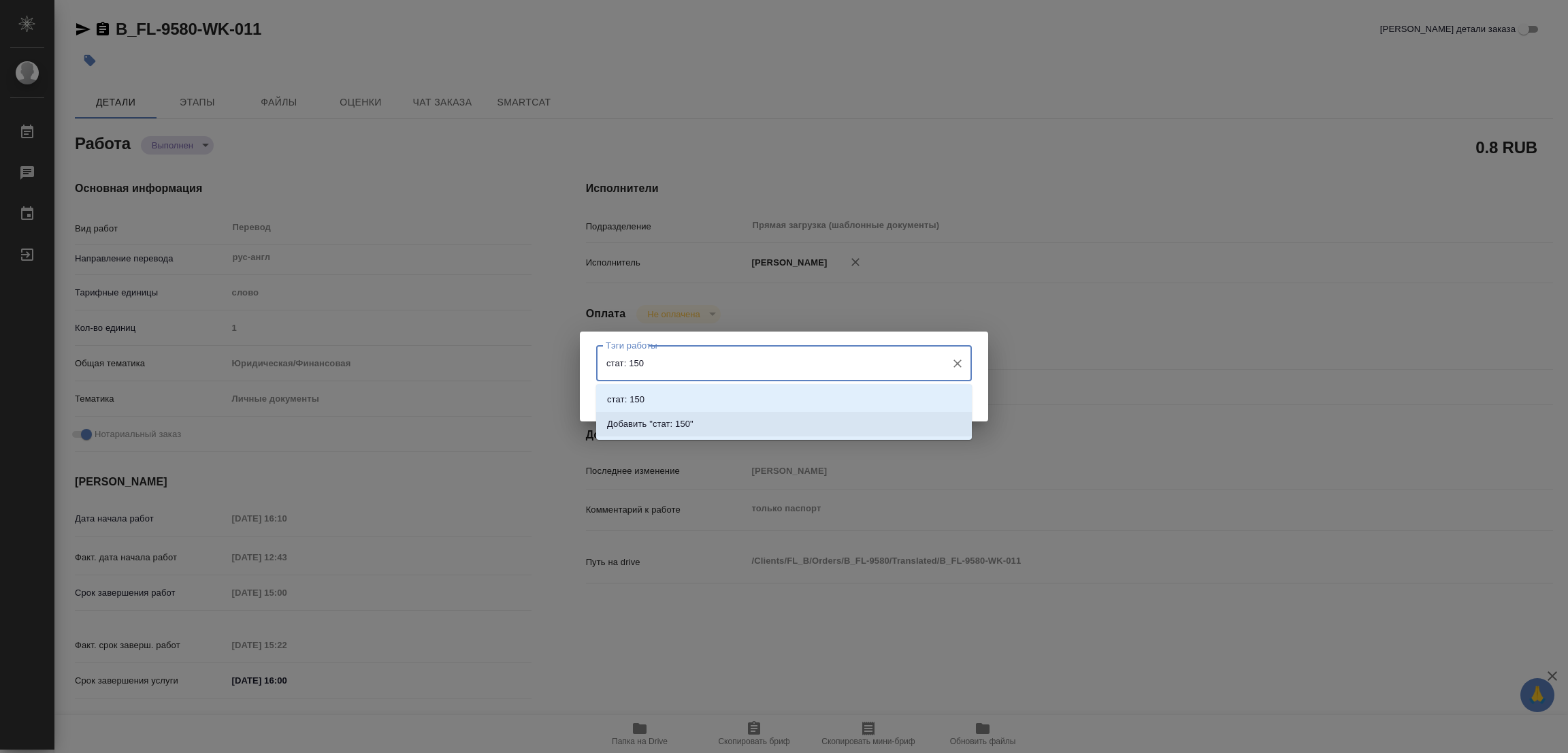
click at [680, 416] on li "Добавить "стат: 150"" at bounding box center [783, 424] width 376 height 24
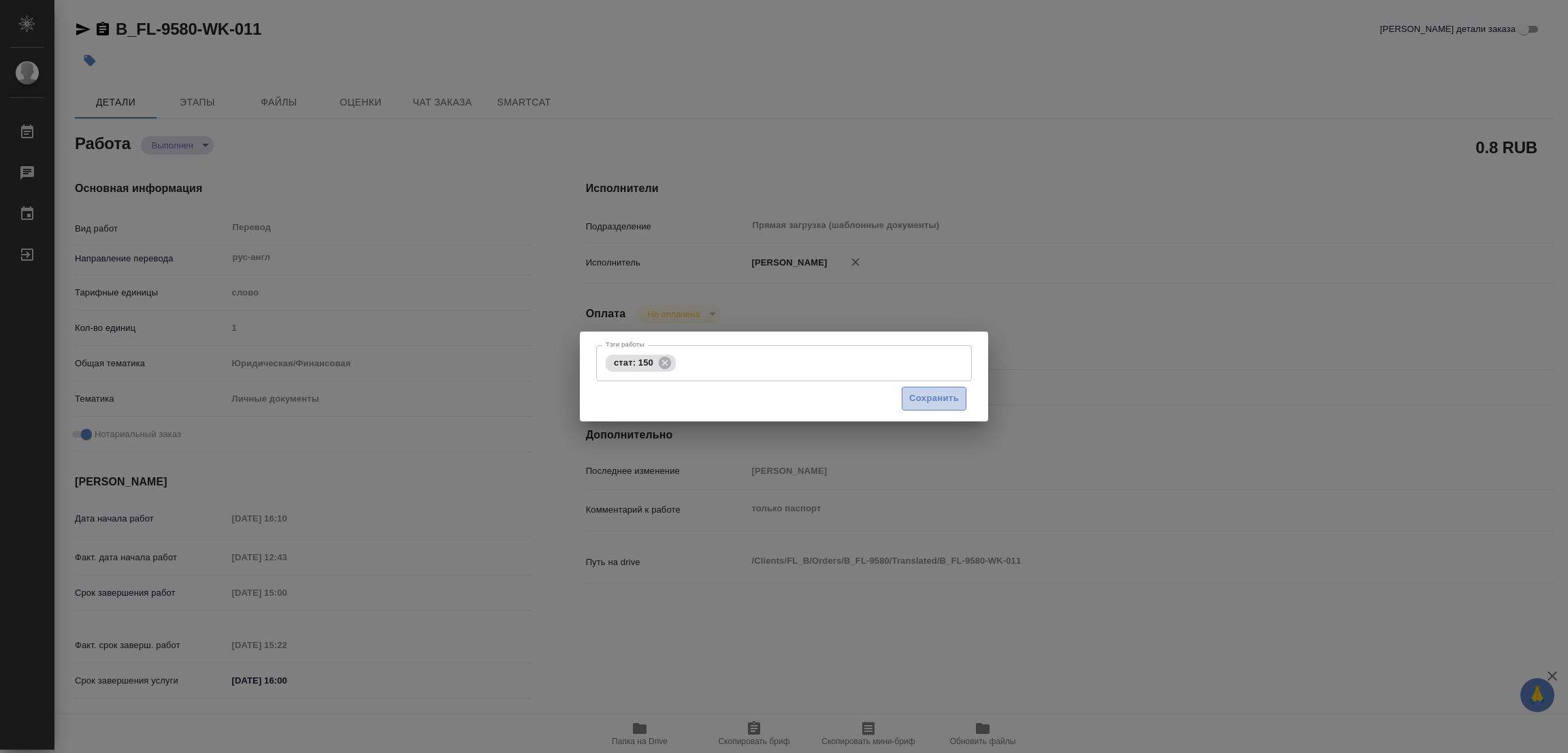
click at [941, 394] on span "Сохранить" at bounding box center [933, 399] width 50 height 15
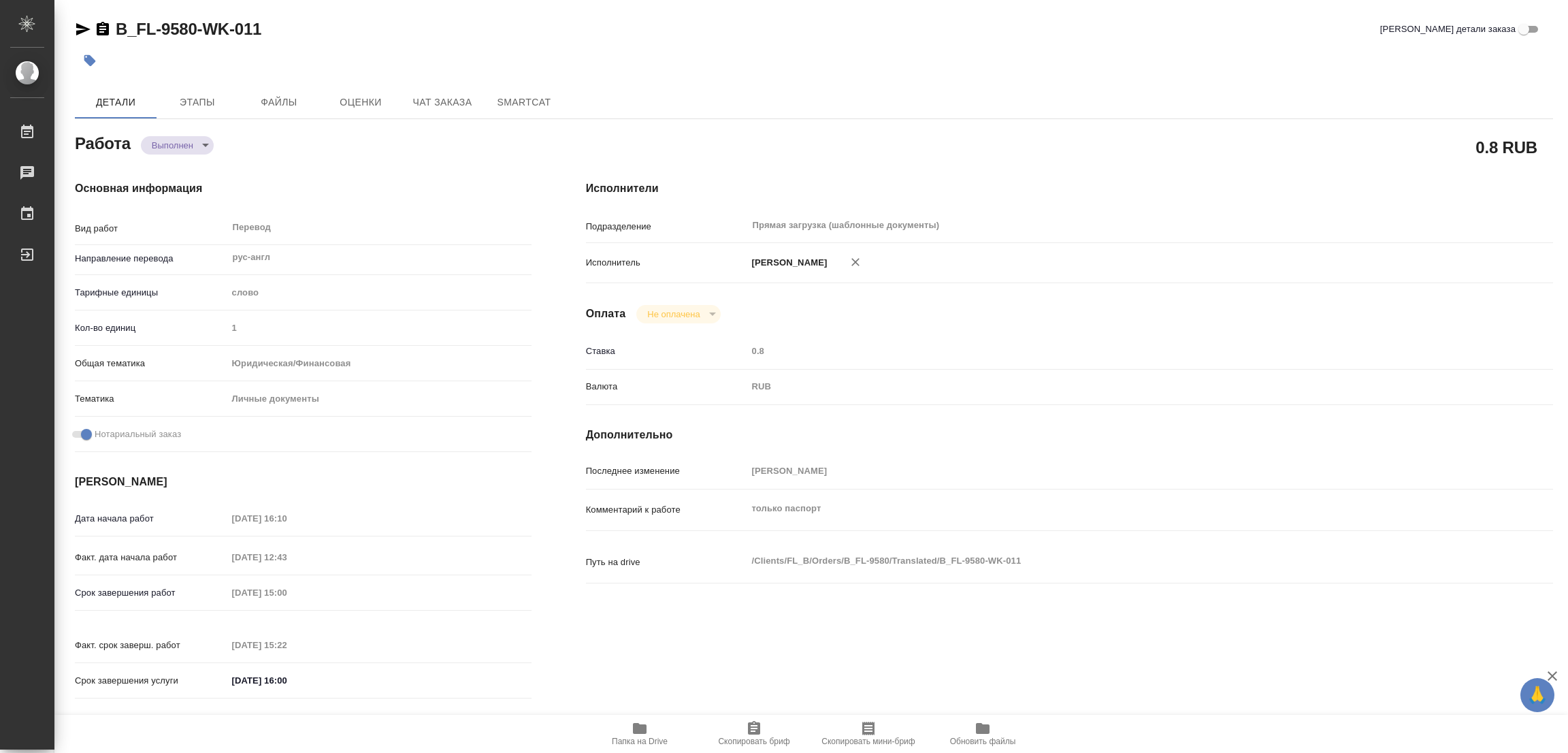
type input "completed"
type textarea "Перевод"
type textarea "x"
type input "рус-англ"
type input "5a8b1489cc6b4906c91bfd90"
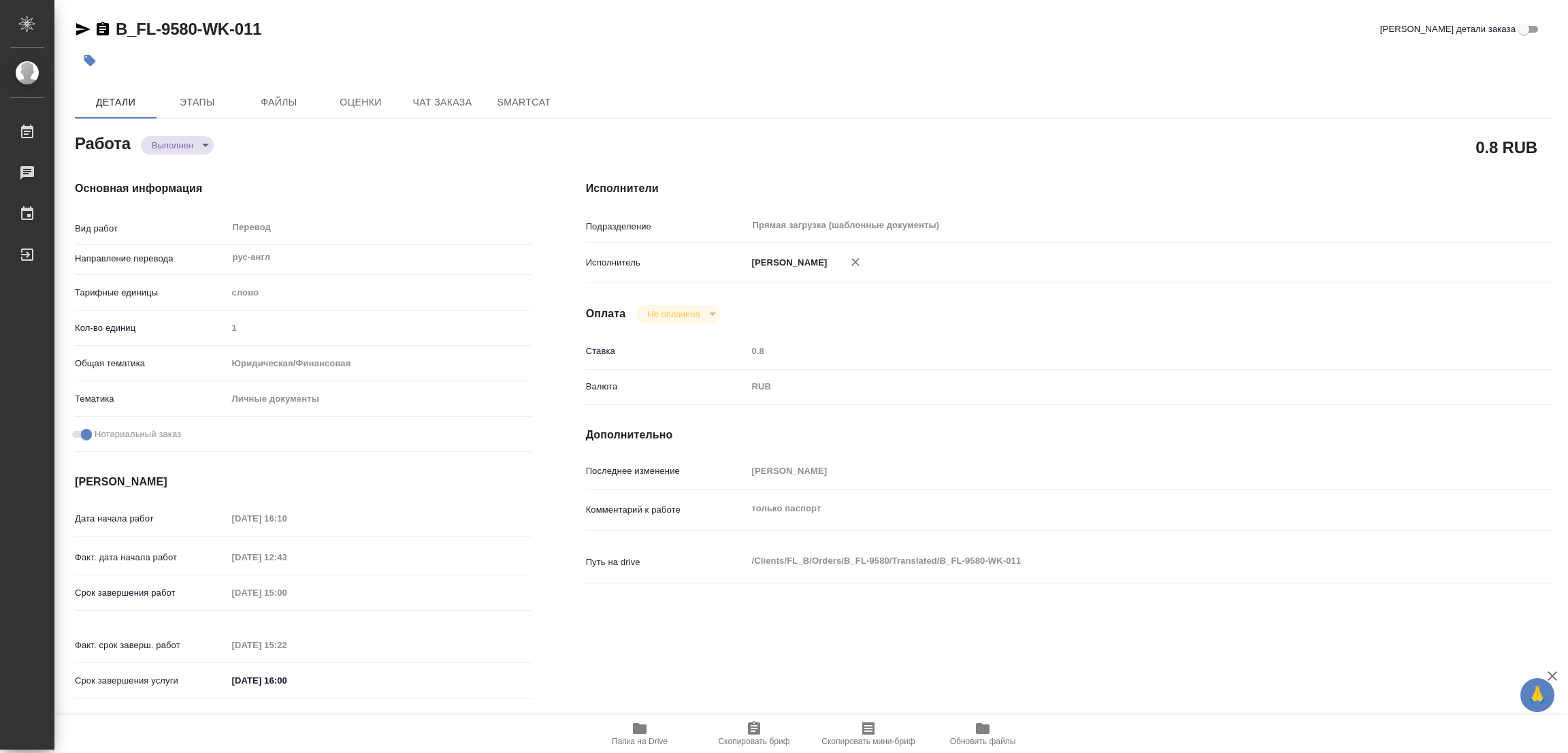
type input "1"
type input "yr-fn"
type input "5a8b8b956a9677013d343cfe"
checkbox input "true"
type input "14.10.2025 16:10"
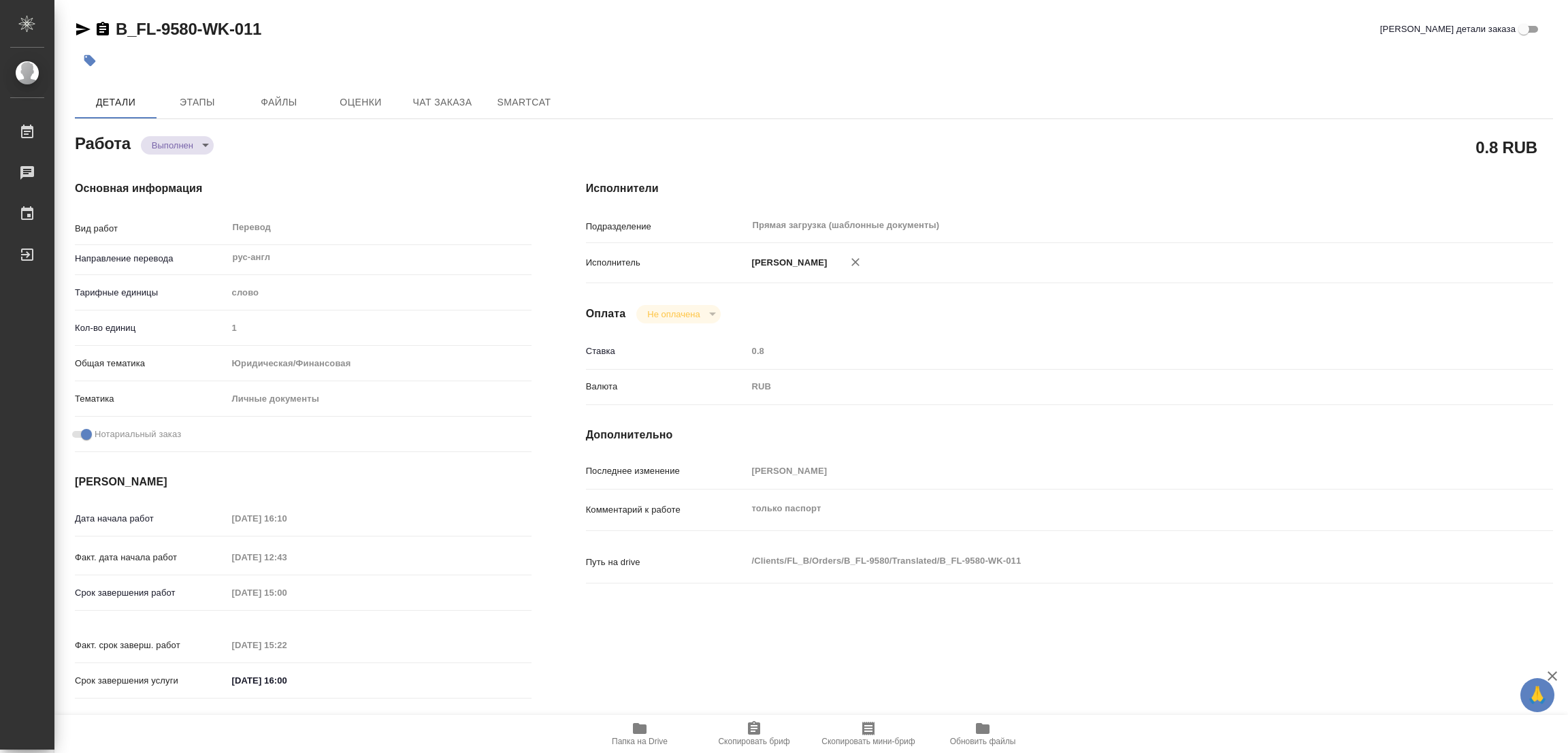
type input "15.10.2025 12:43"
type input "15.10.2025 15:00"
type input "15.10.2025 15:22"
type input "15.10.2025 16:00"
type input "Прямая загрузка (шаблонные документы)"
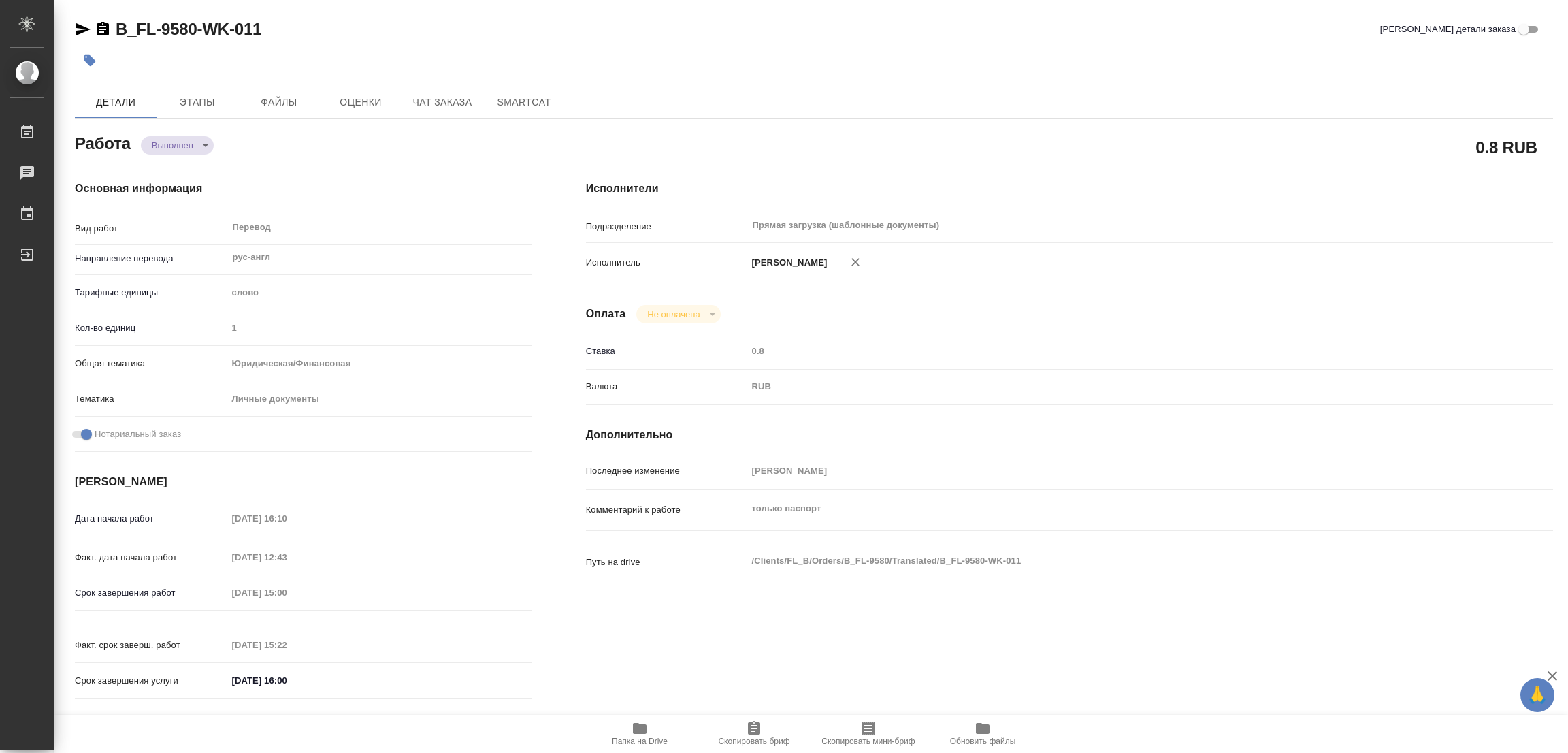
type input "notPayed"
type input "0.8"
type input "RUB"
type input "Попова Галина"
type textarea "только паспорт"
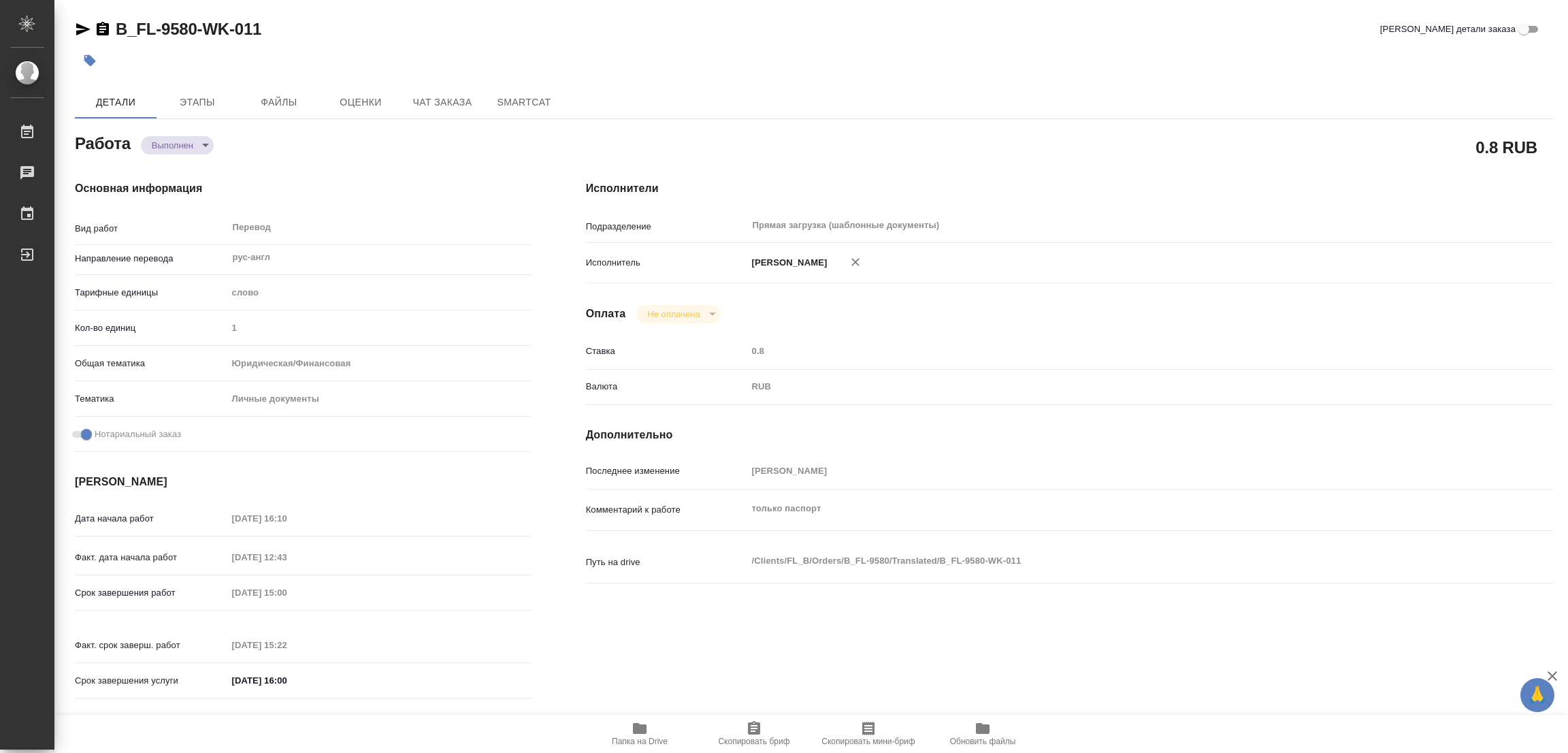
type textarea "x"
type textarea "/Clients/FL_B/Orders/B_FL-9580/Translated/B_FL-9580-WK-011"
type textarea "x"
type input "B_FL-9580"
type input "Перевод станд. несрочный"
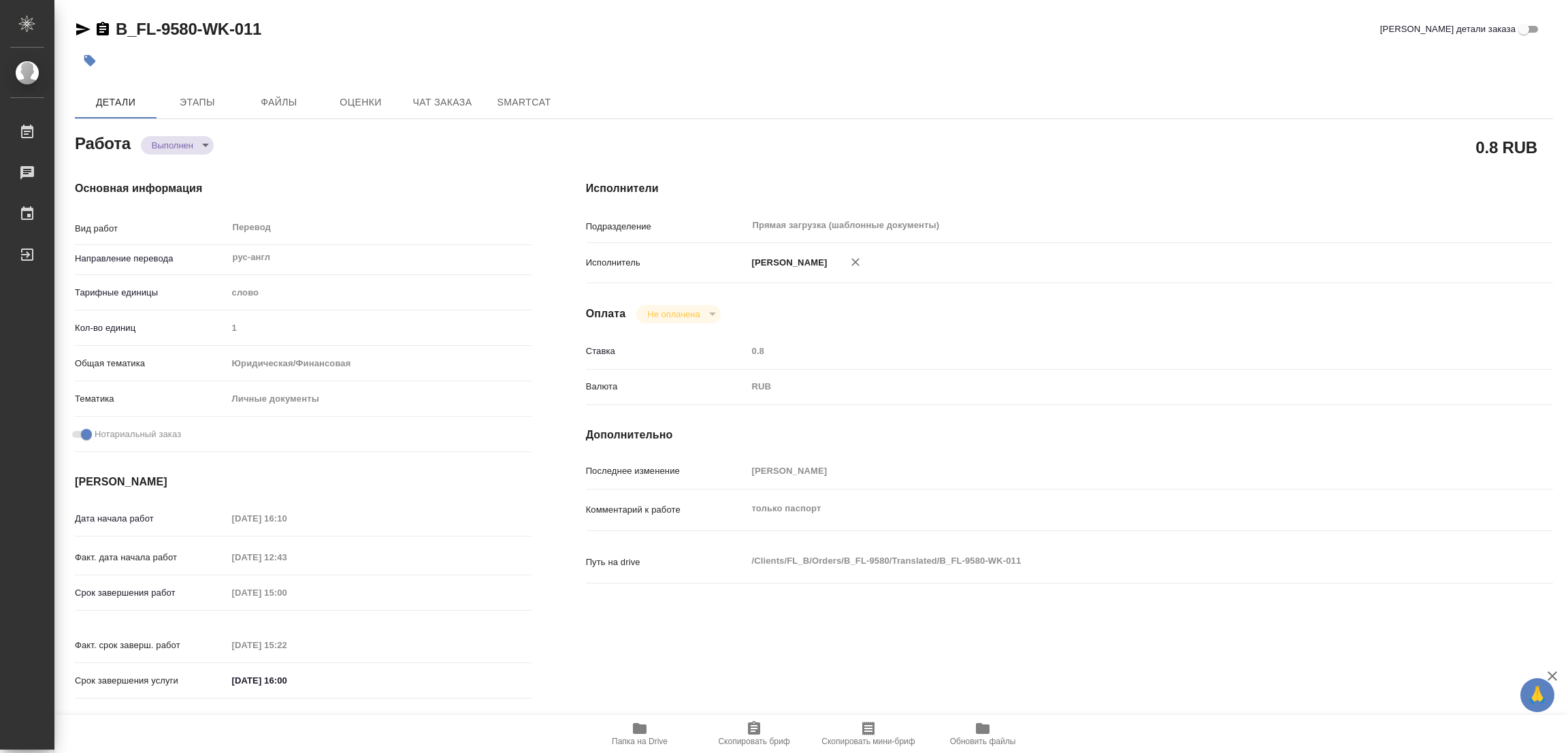
type input "Корректура, Редактура, Постредактура машинного перевода, Перевод, Приёмка по ка…"
type input "Антонова Кристина"
type input "Оксютович Ирина"
type input "/Clients/FL_B/Orders/B_FL-9580"
type textarea "x"
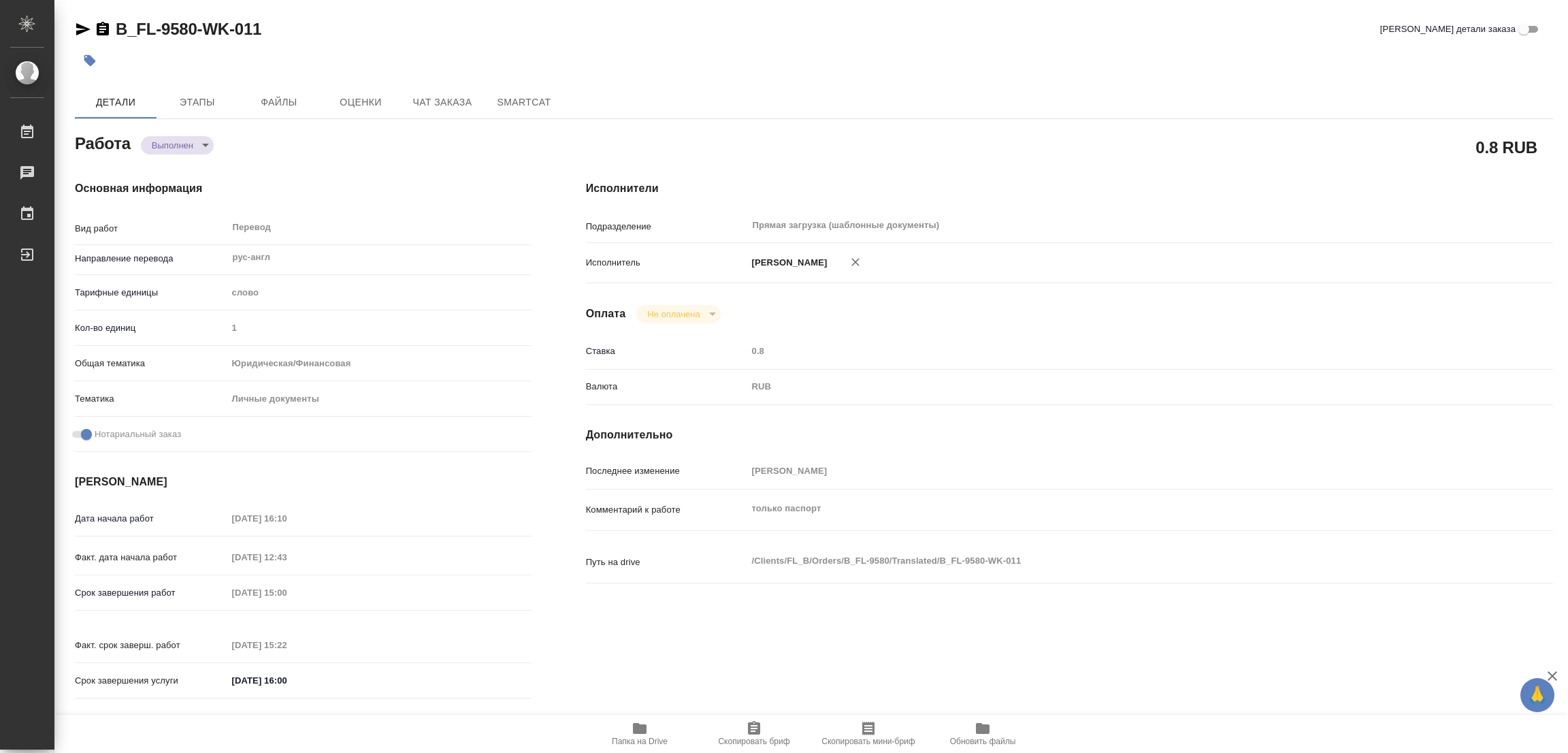
type textarea "Под нот для визы. Рус-англ"
type textarea "x"
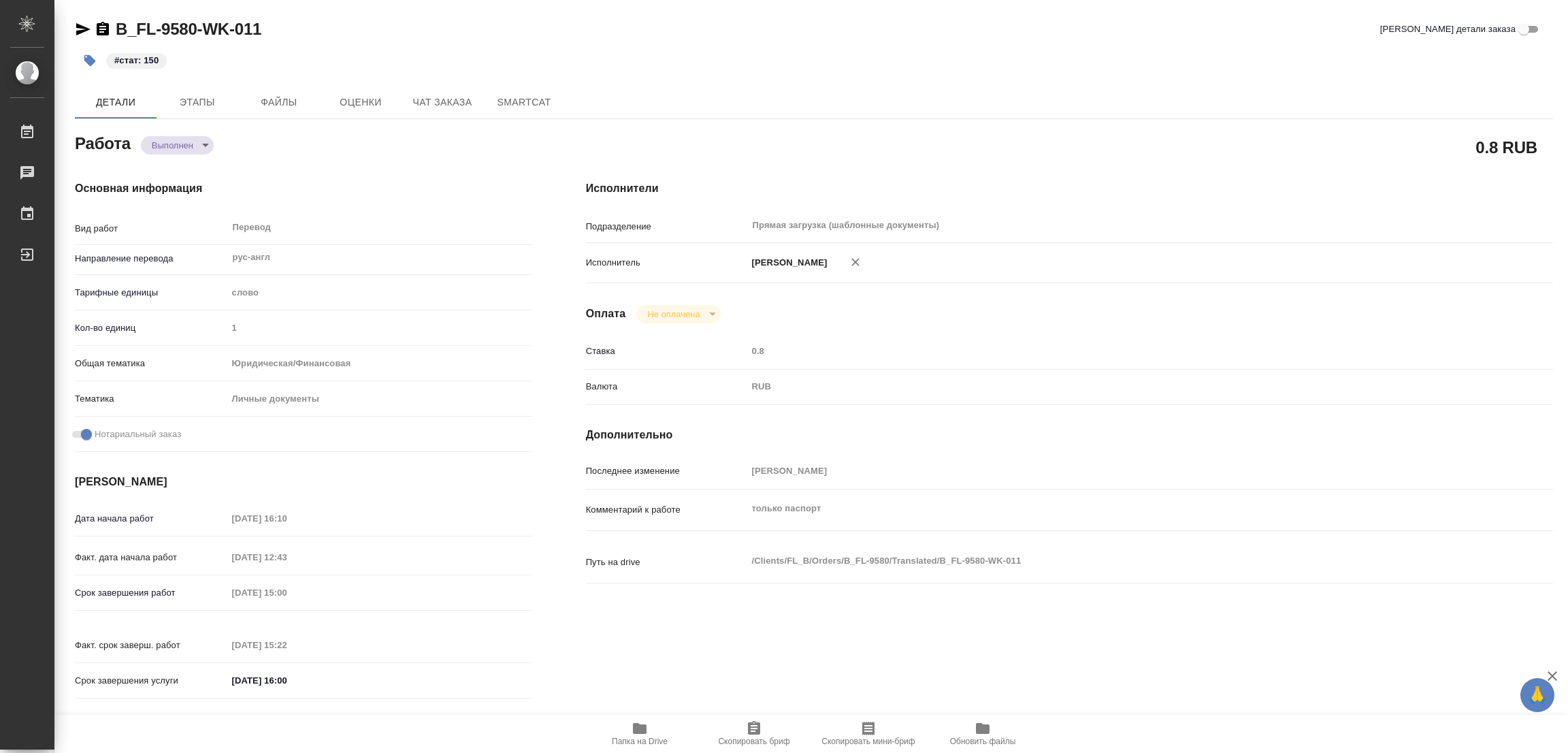
type textarea "x"
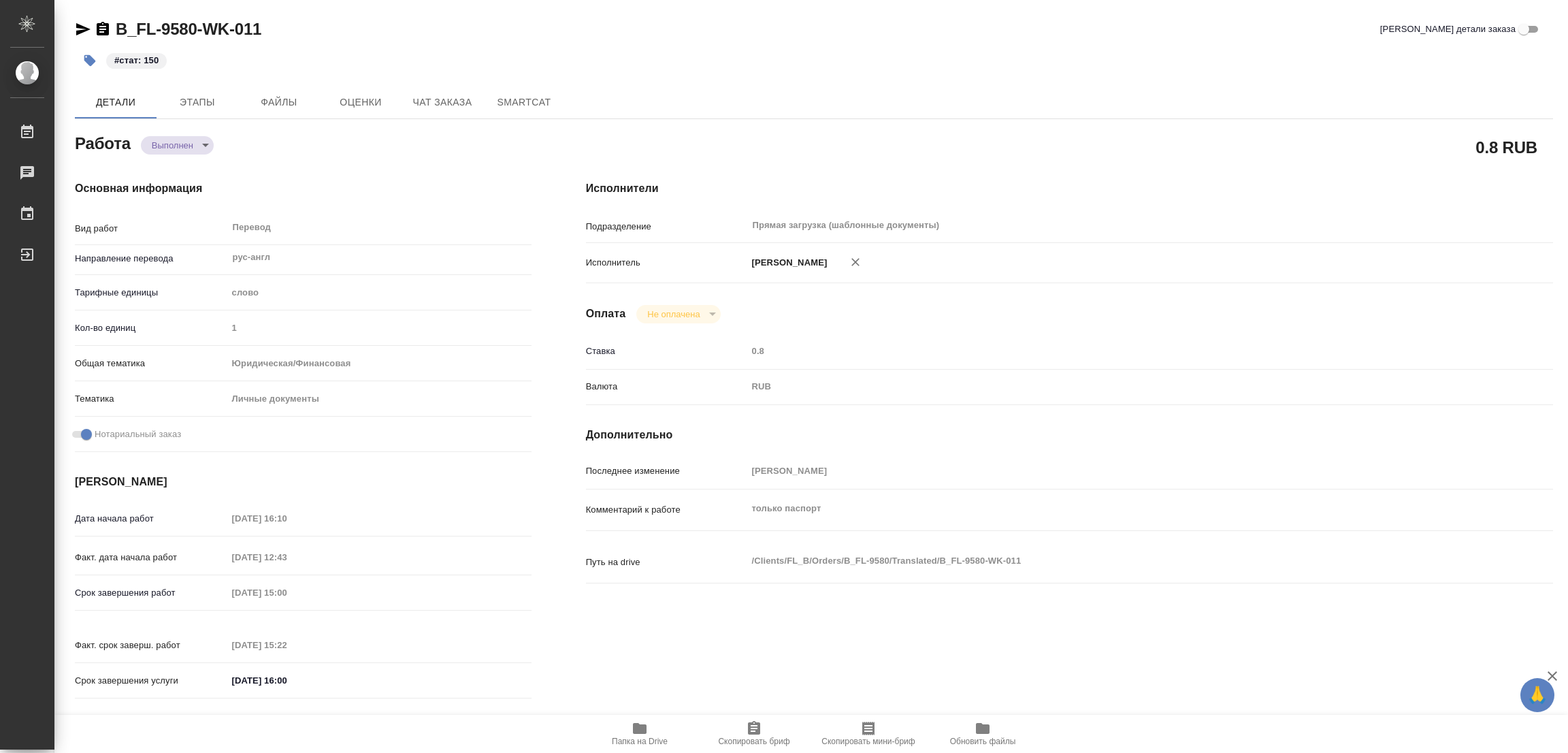
type textarea "x"
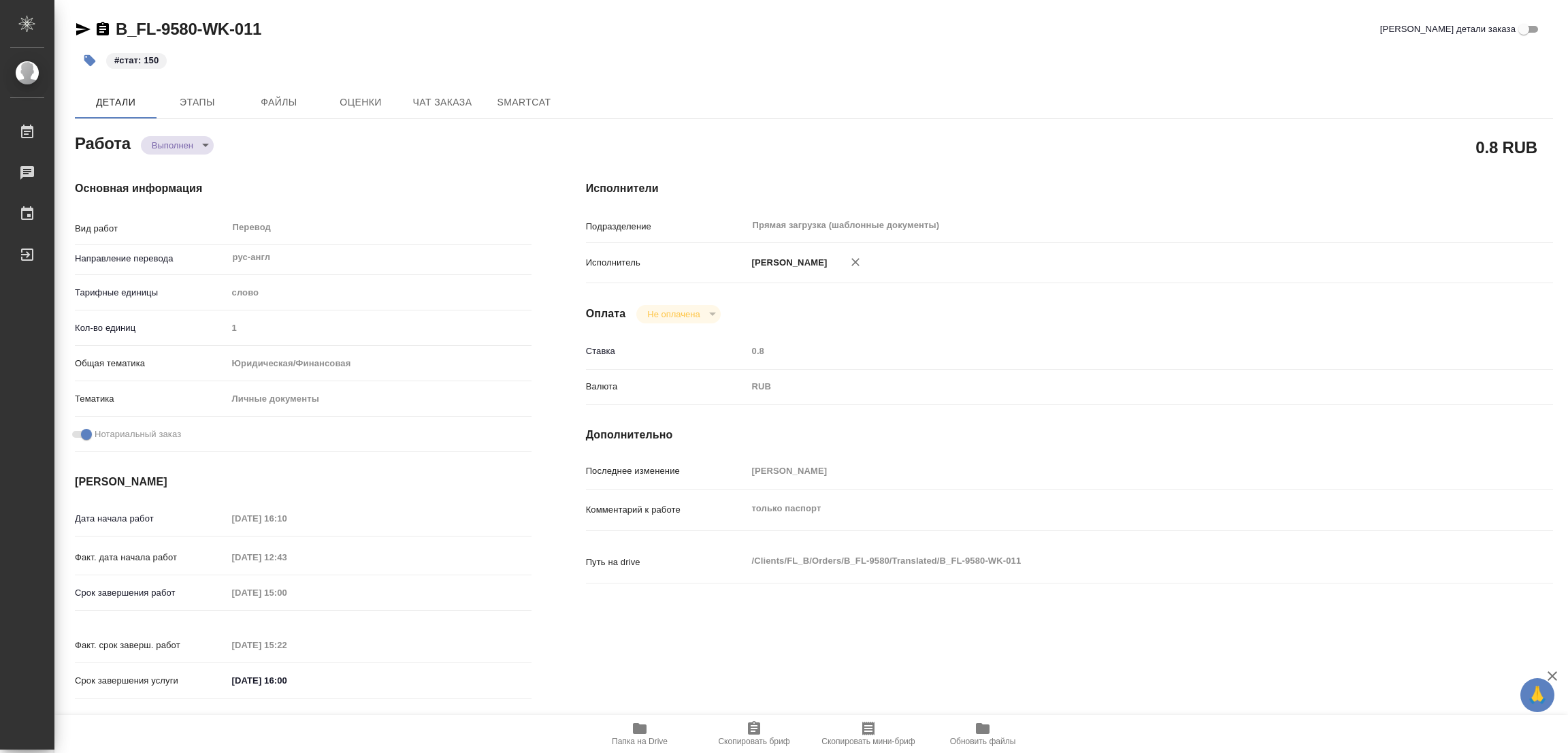
type textarea "x"
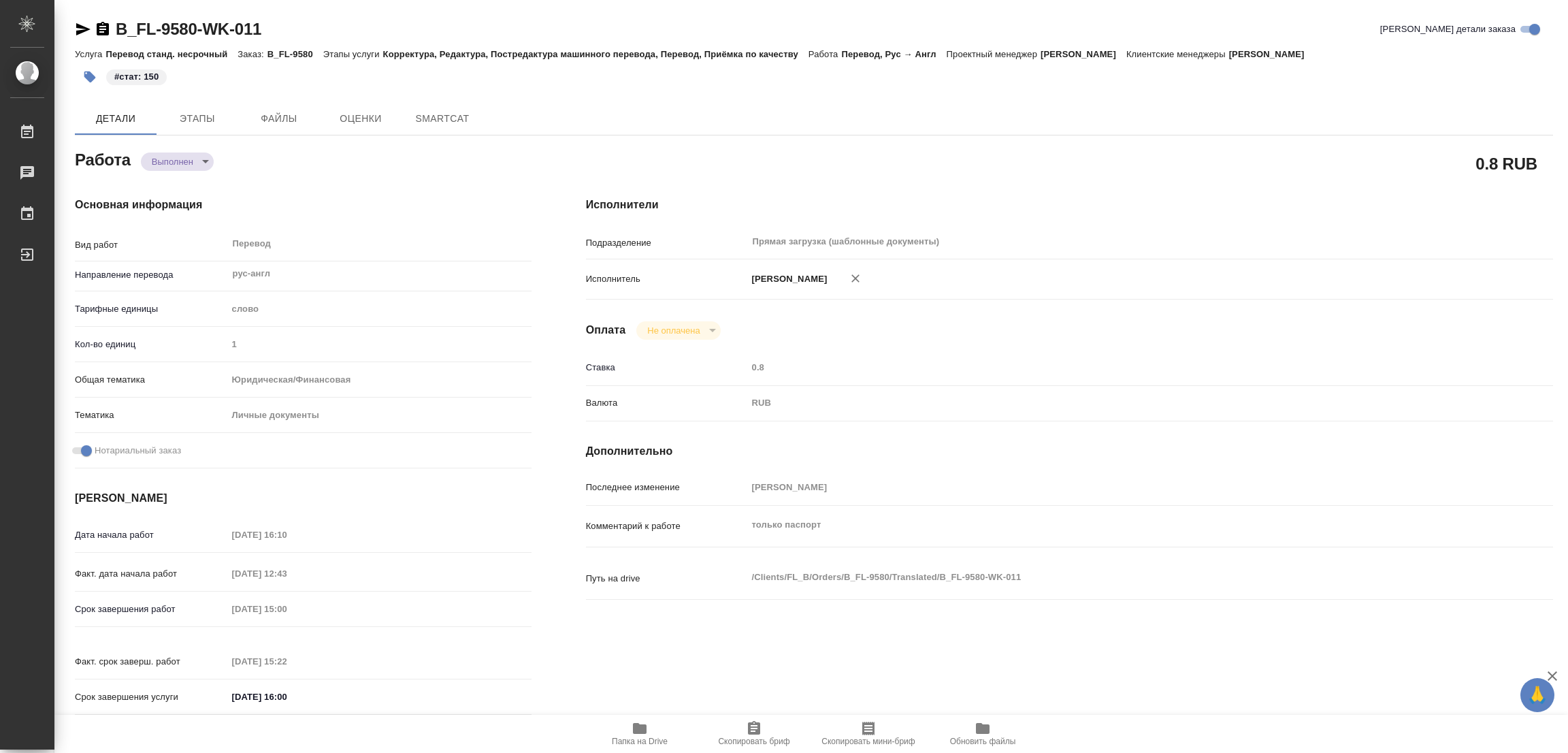
type textarea "x"
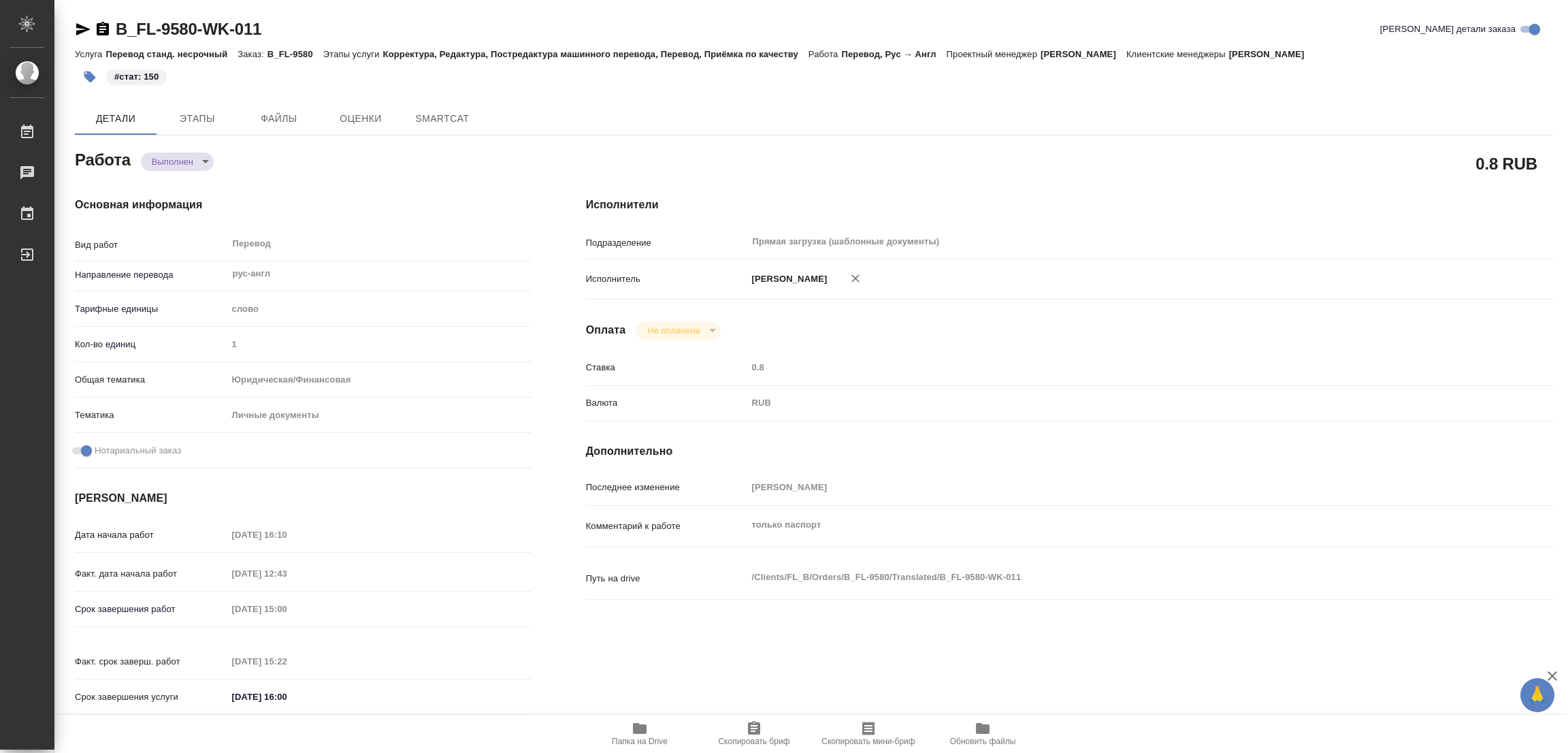
type textarea "x"
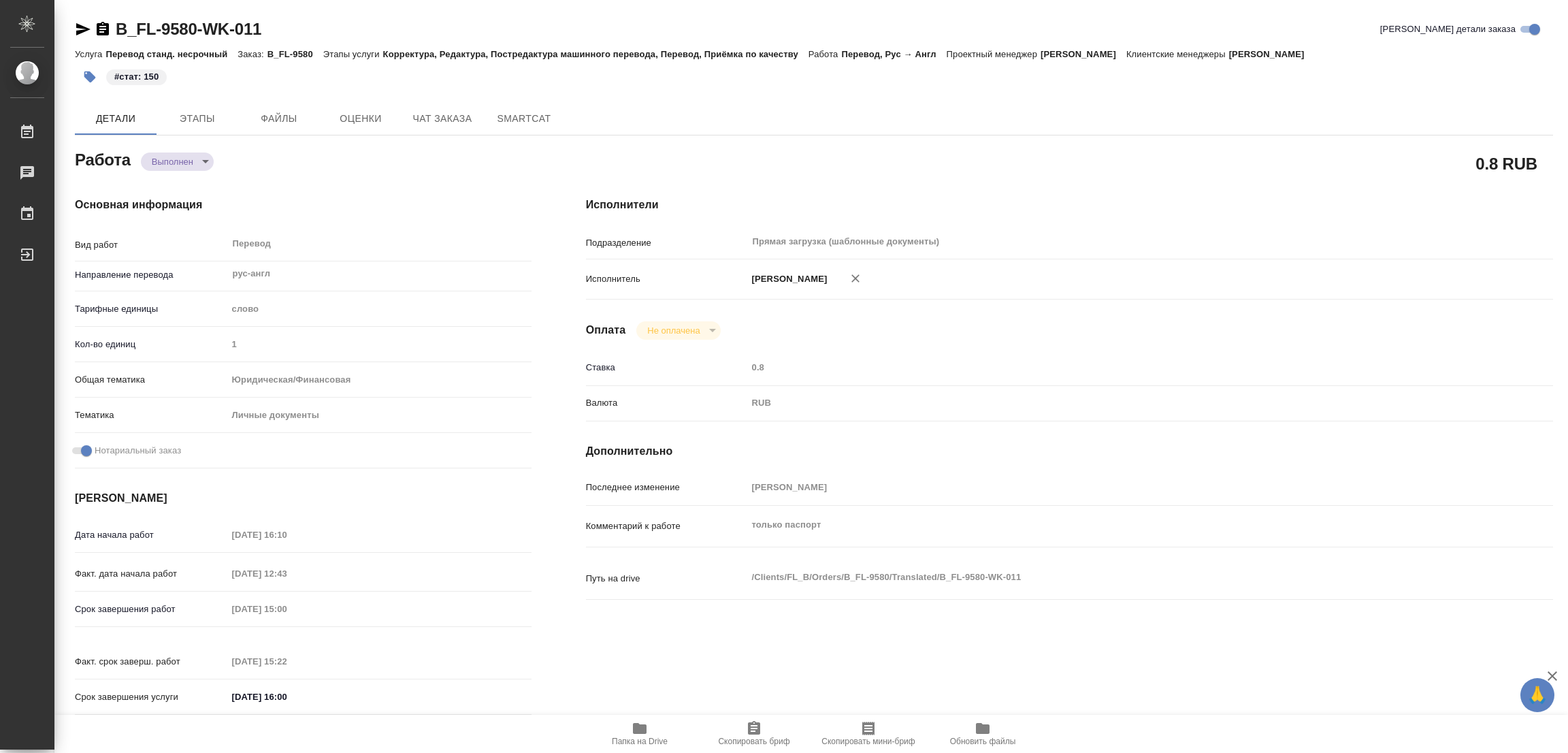
type textarea "x"
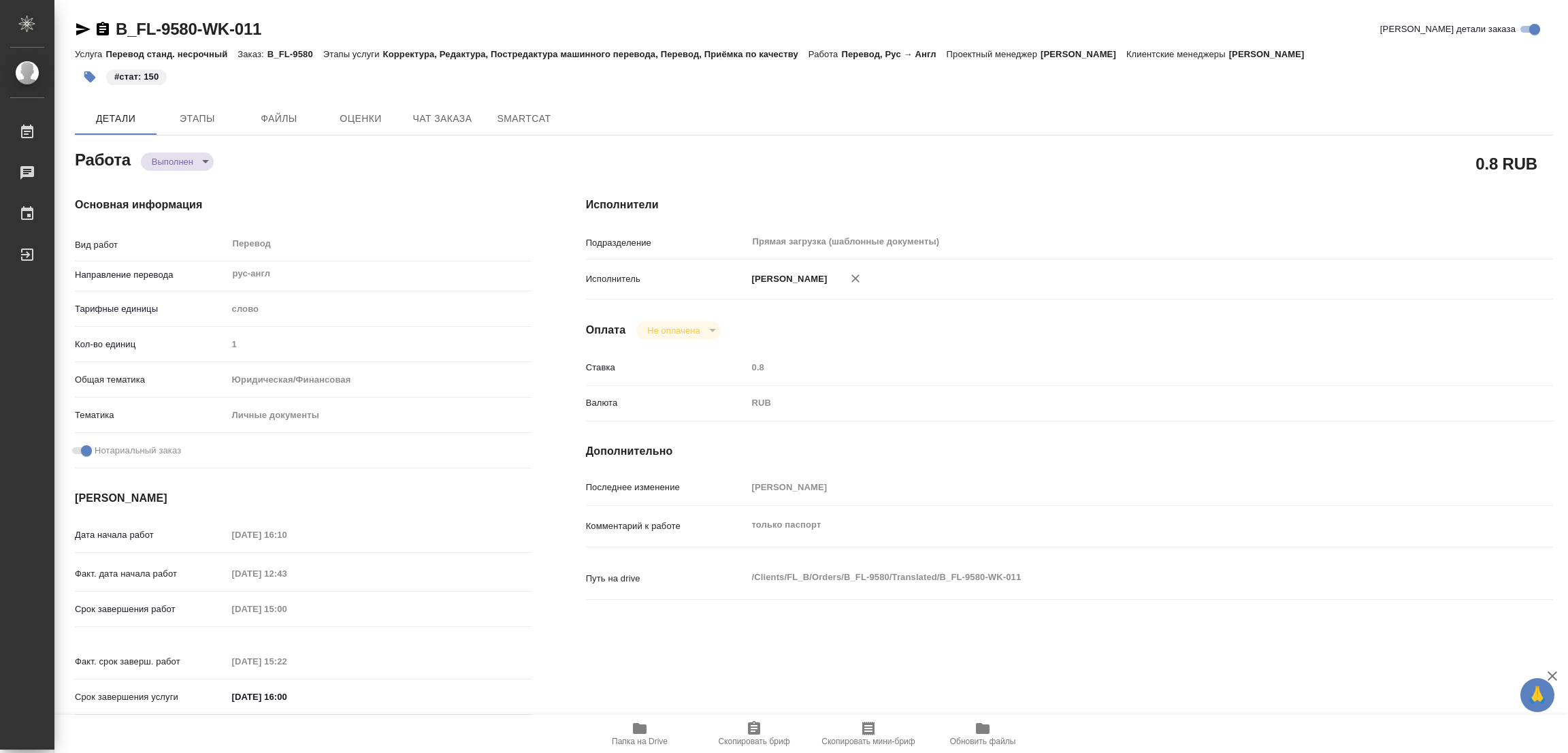
type textarea "x"
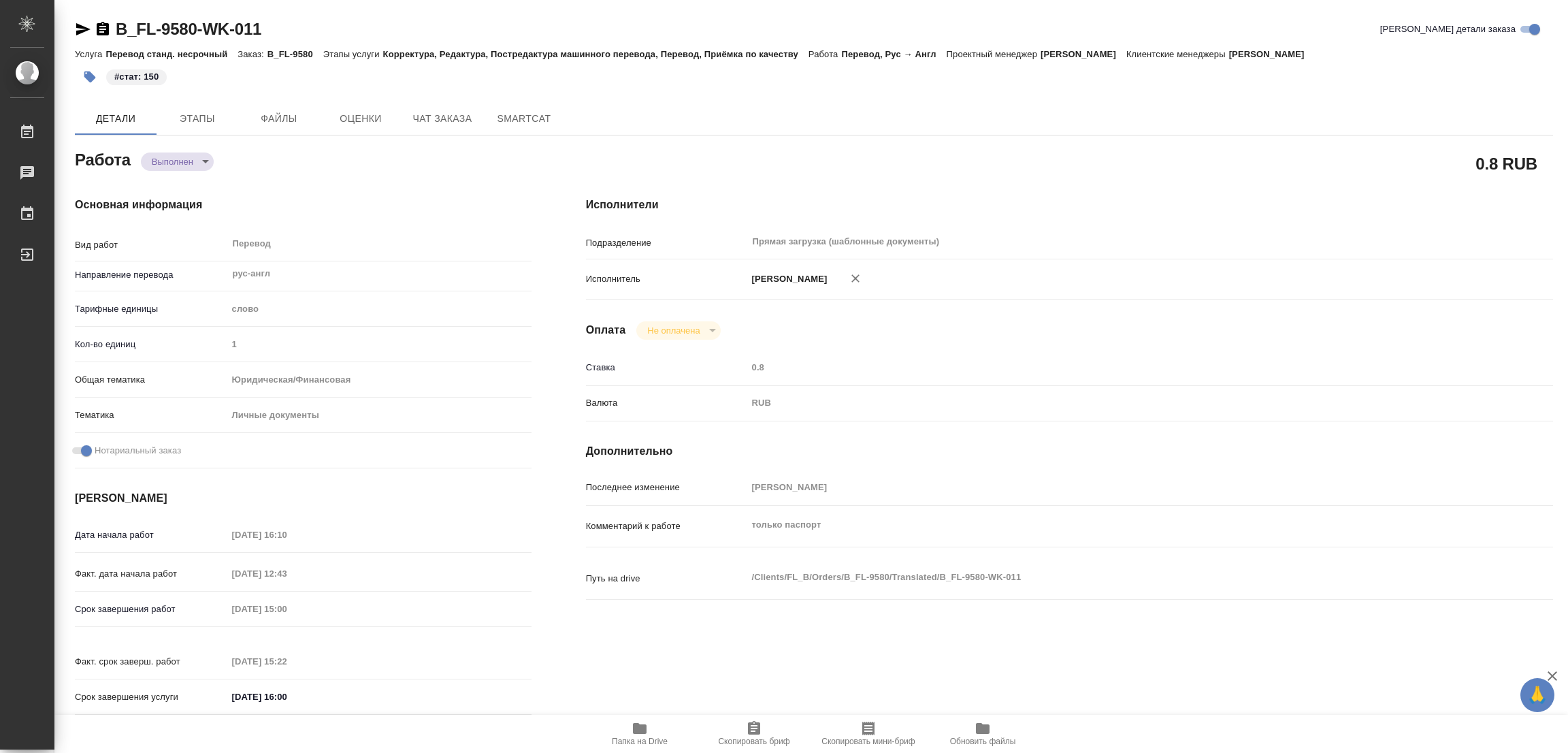
type textarea "x"
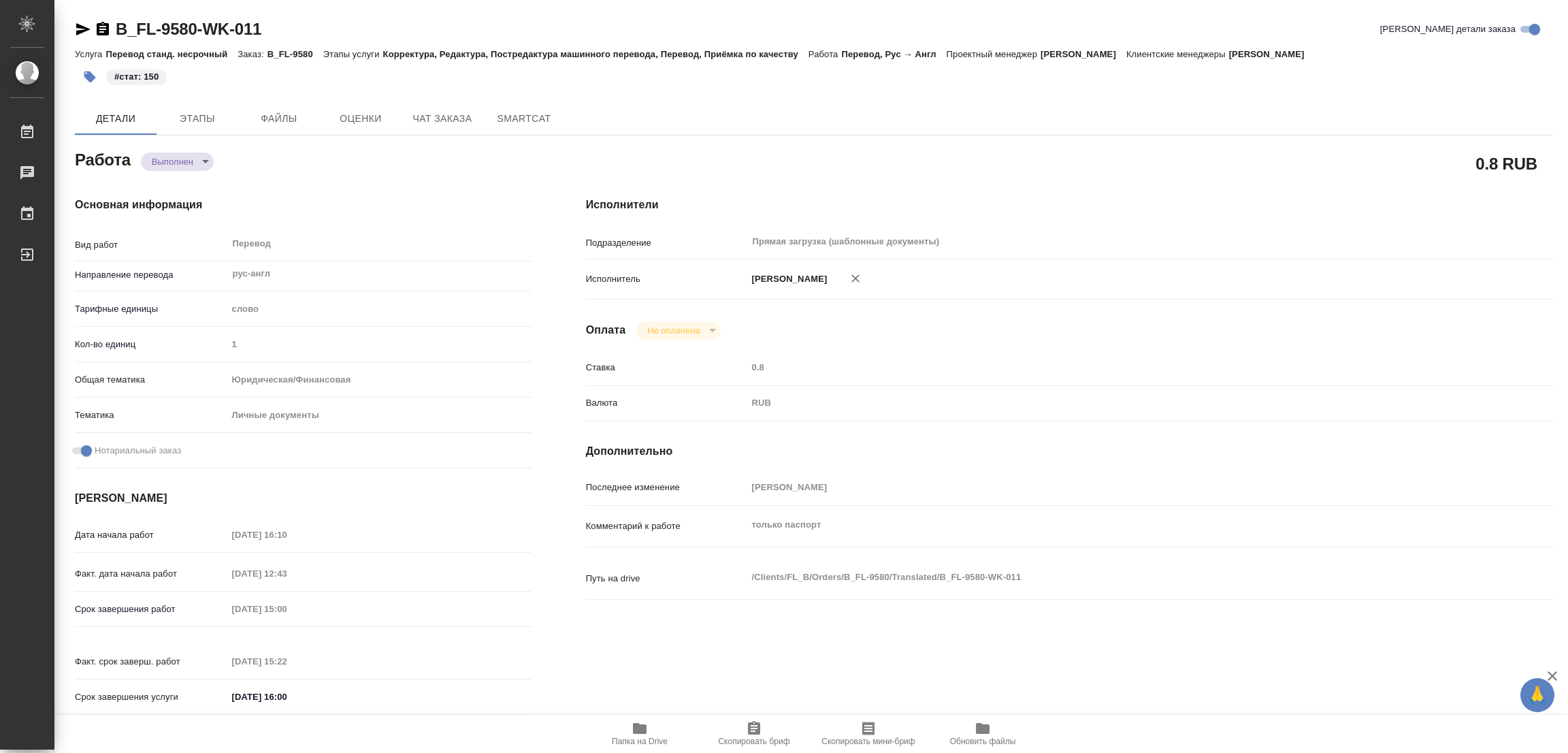
drag, startPoint x: 348, startPoint y: 151, endPoint x: 170, endPoint y: 46, distance: 206.7
click at [309, 123] on div "B_FL-9580-WK-011 Кратко детали заказа Услуга Перевод станд. несрочный Заказ: B_…" at bounding box center [814, 579] width 1493 height 1159
click at [194, 120] on span "Этапы" at bounding box center [197, 119] width 65 height 17
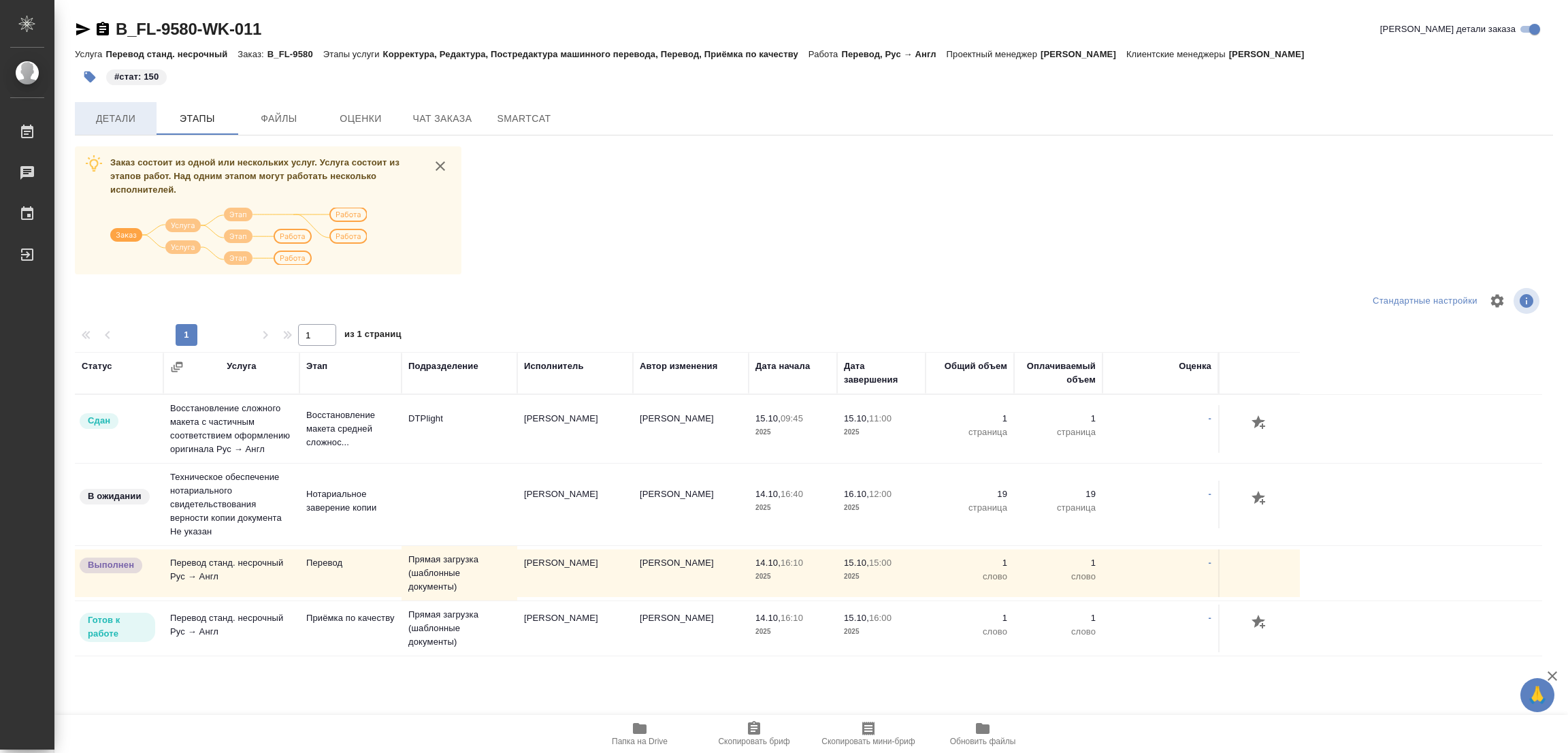
click at [104, 112] on span "Детали" at bounding box center [115, 119] width 65 height 17
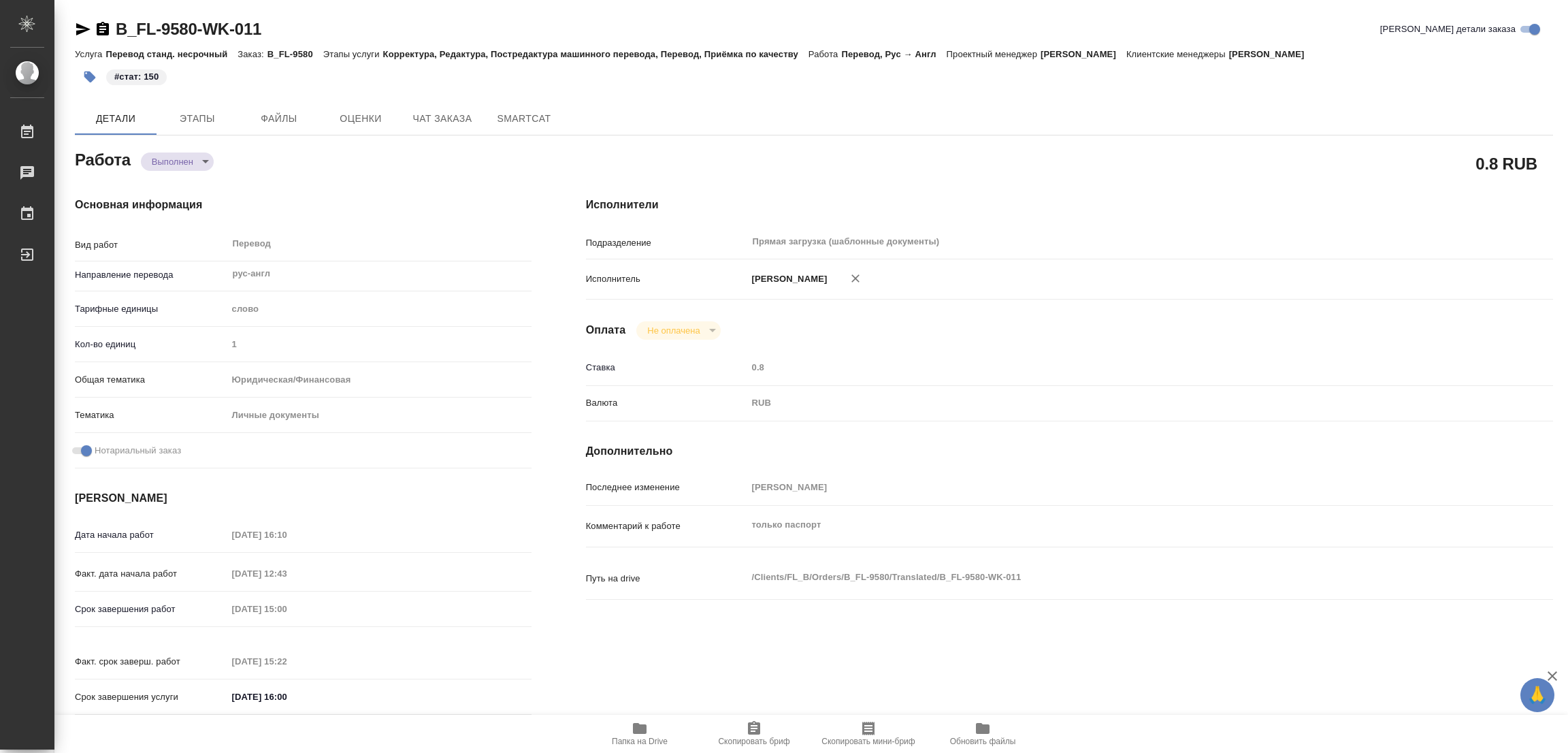
type textarea "x"
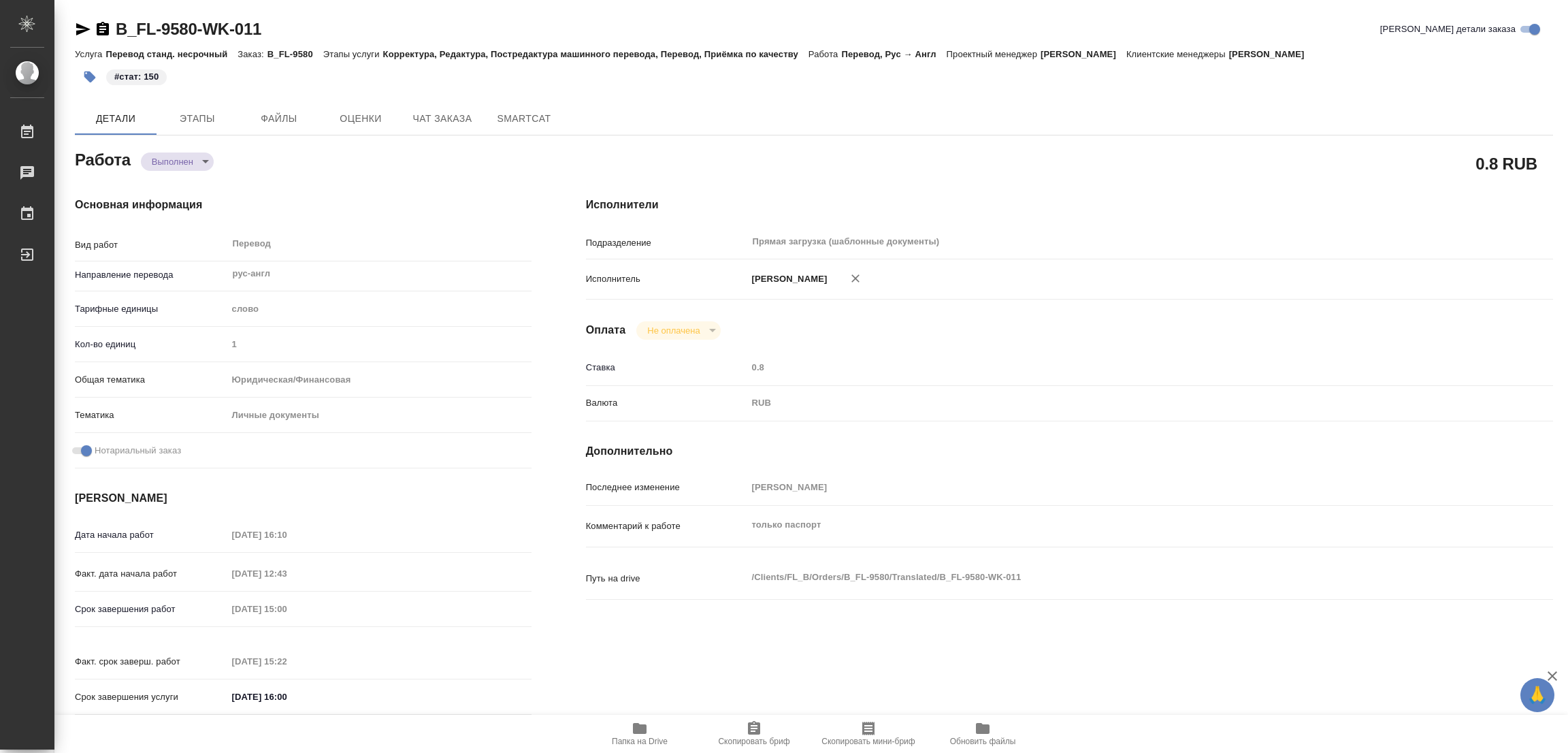
type textarea "x"
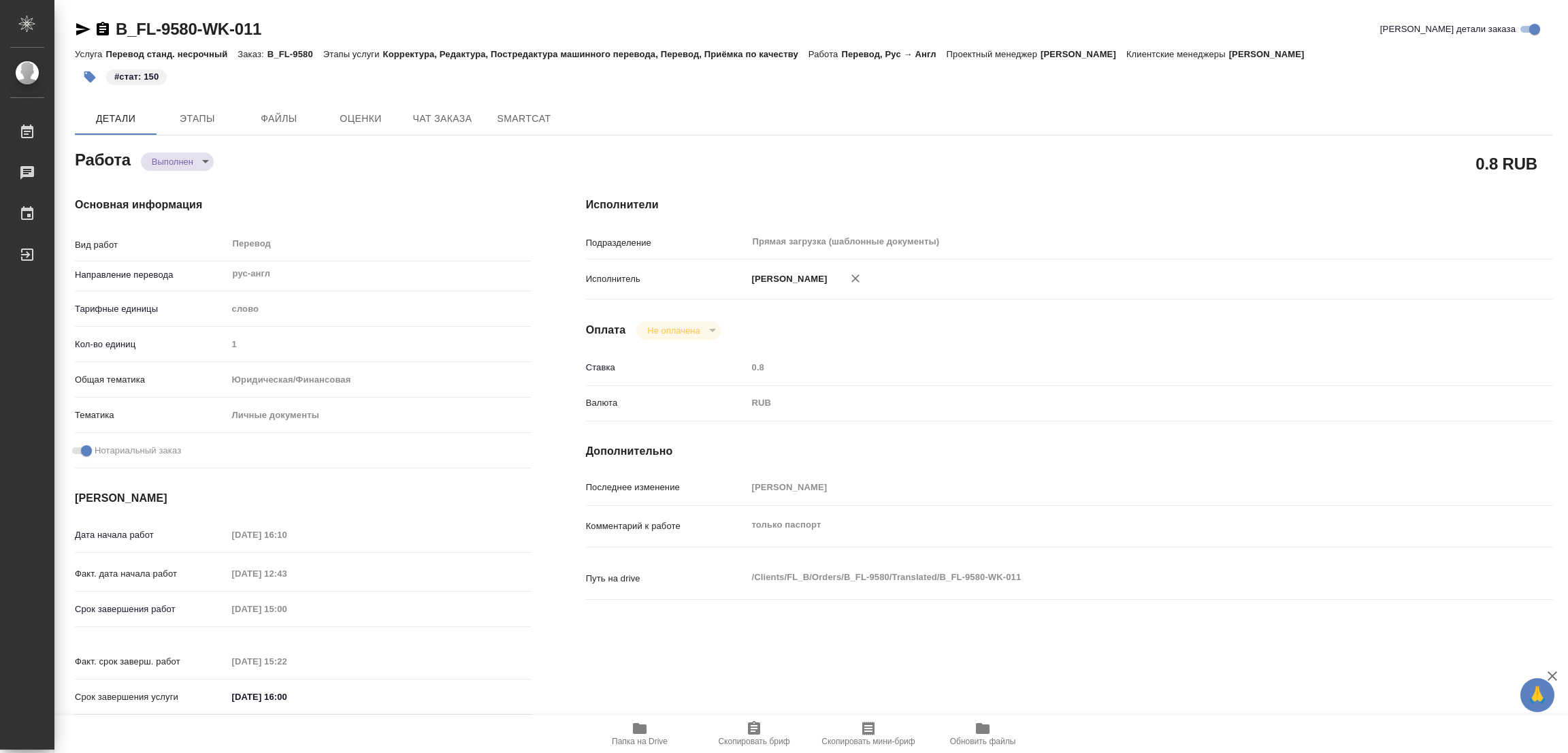
type textarea "x"
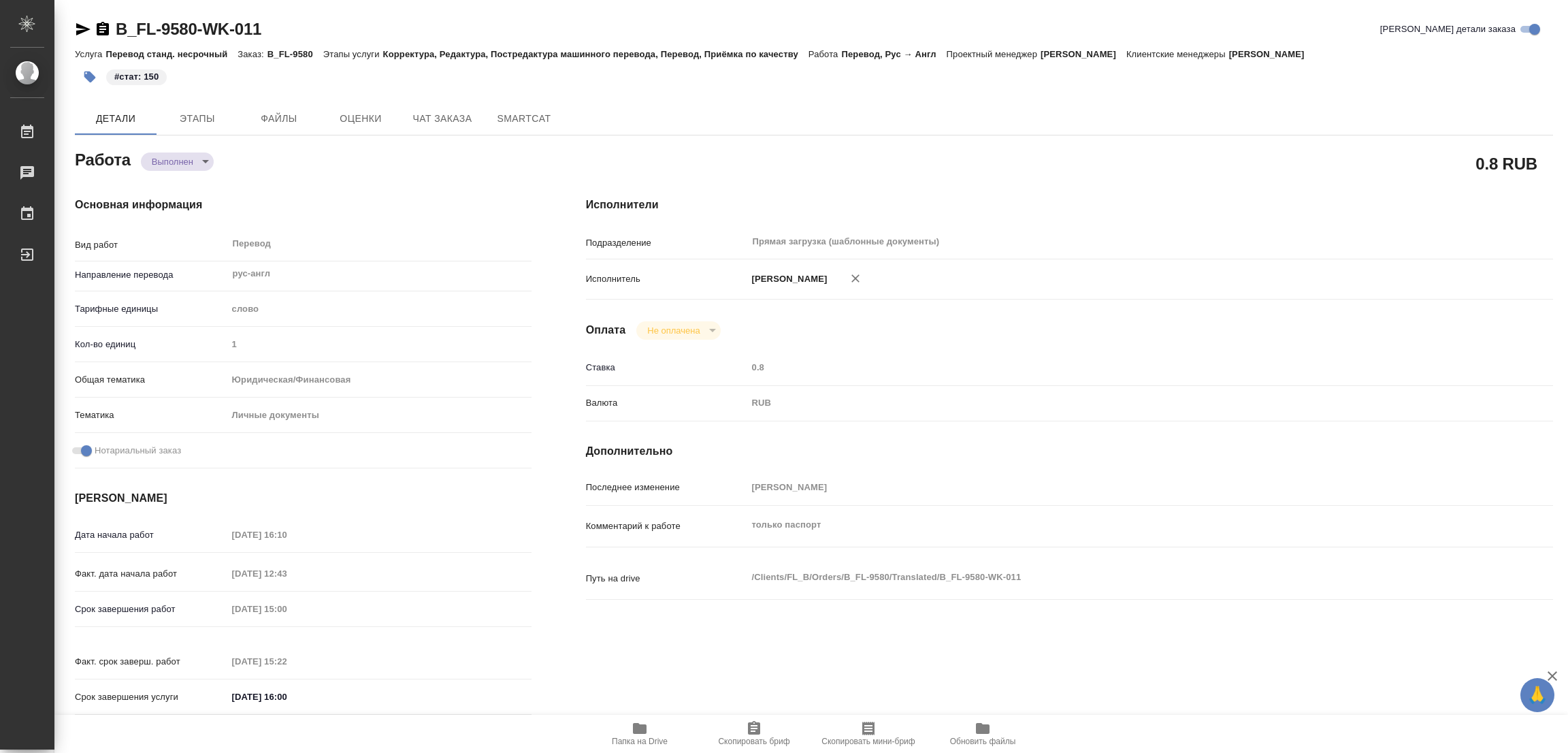
click at [711, 202] on h4 "Исполнители" at bounding box center [1069, 204] width 967 height 16
click at [264, 73] on div "#стат: 150" at bounding box center [568, 77] width 985 height 30
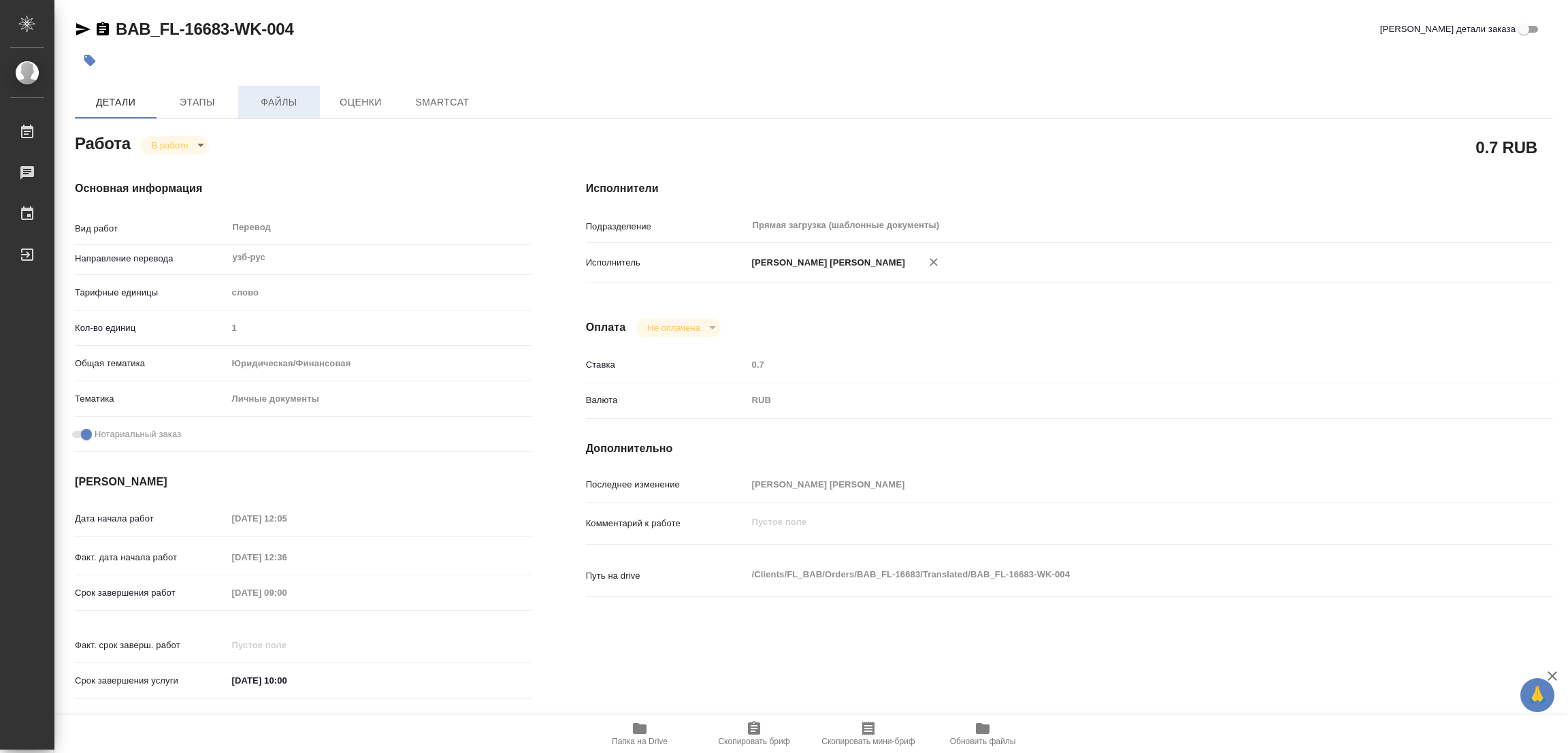
type textarea "x"
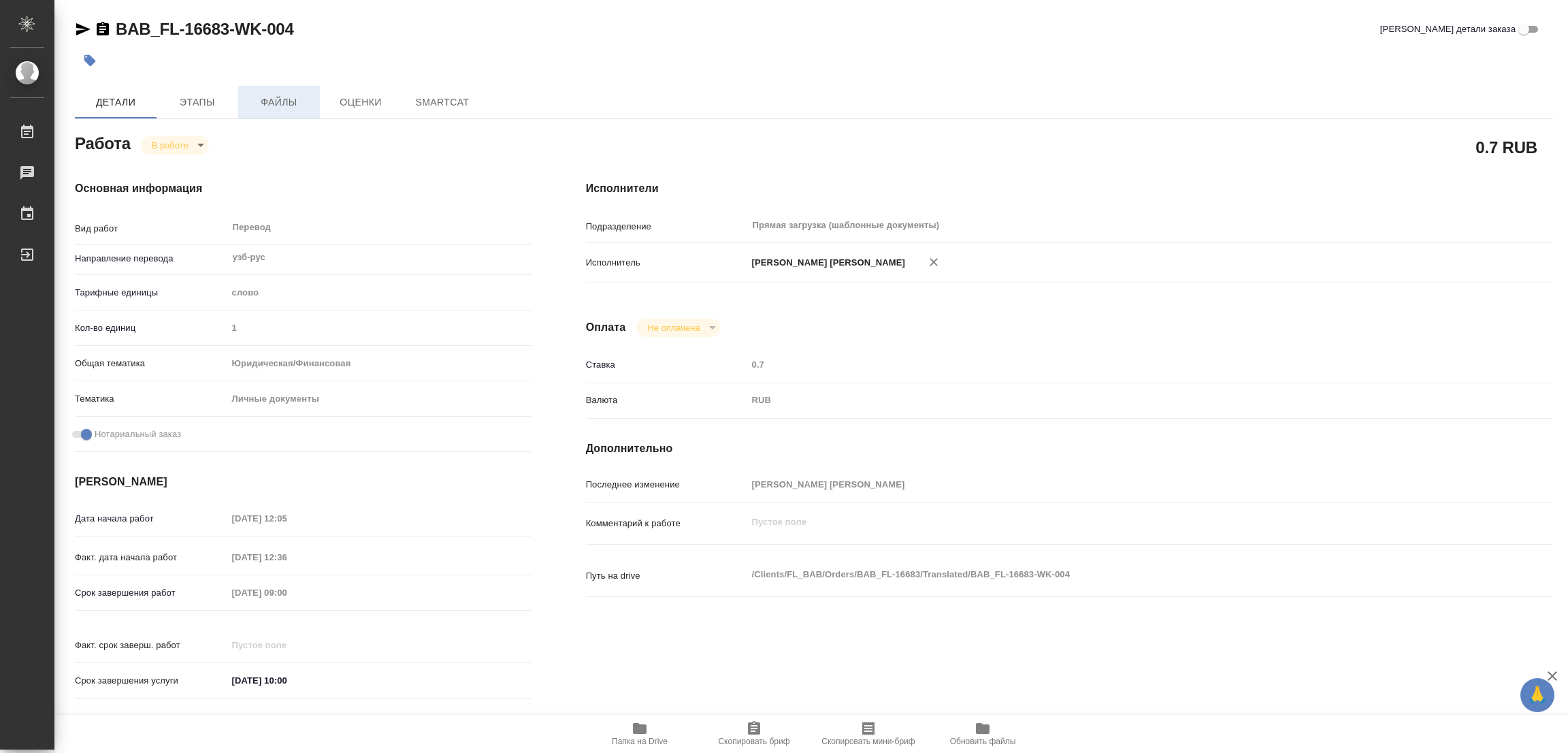
type textarea "x"
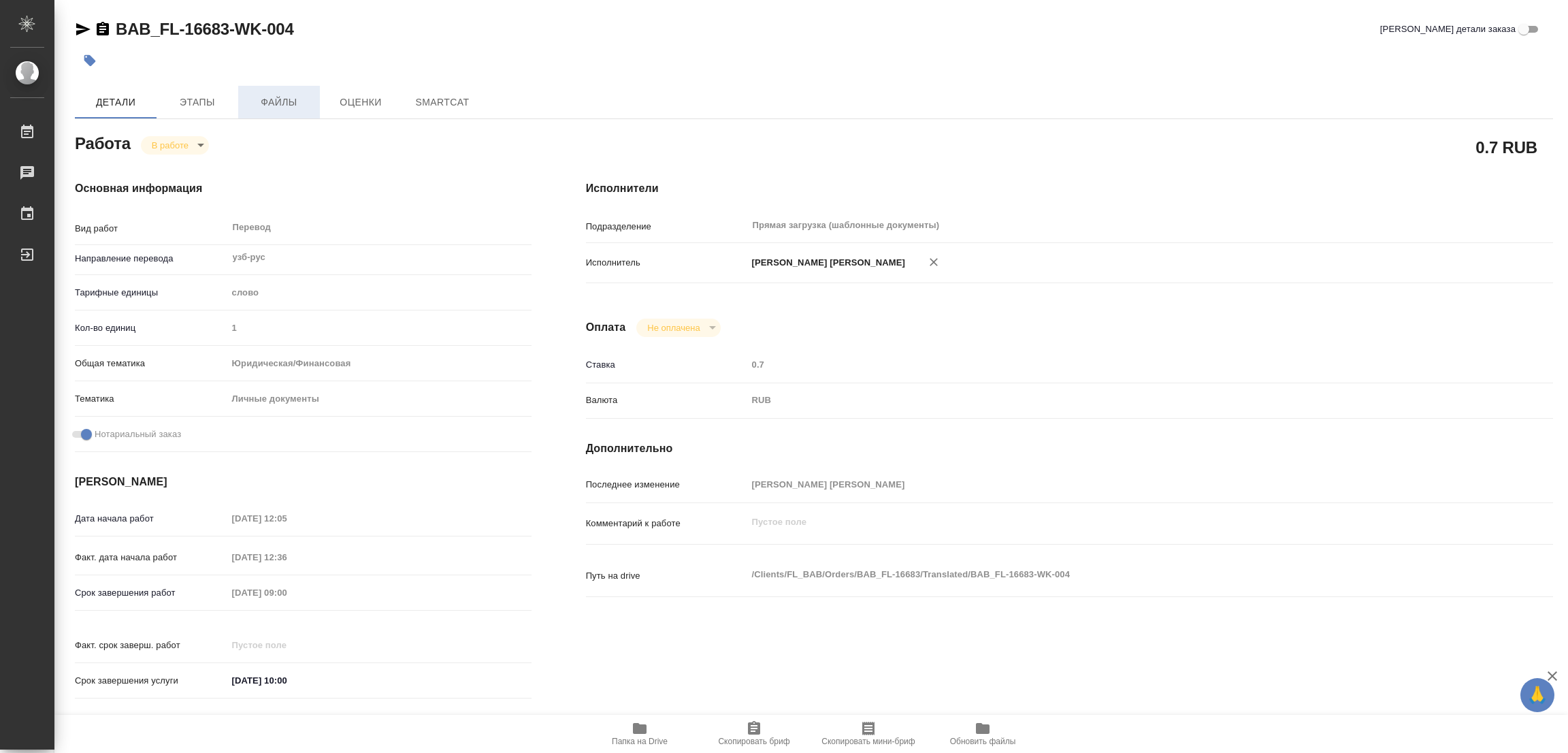
type textarea "x"
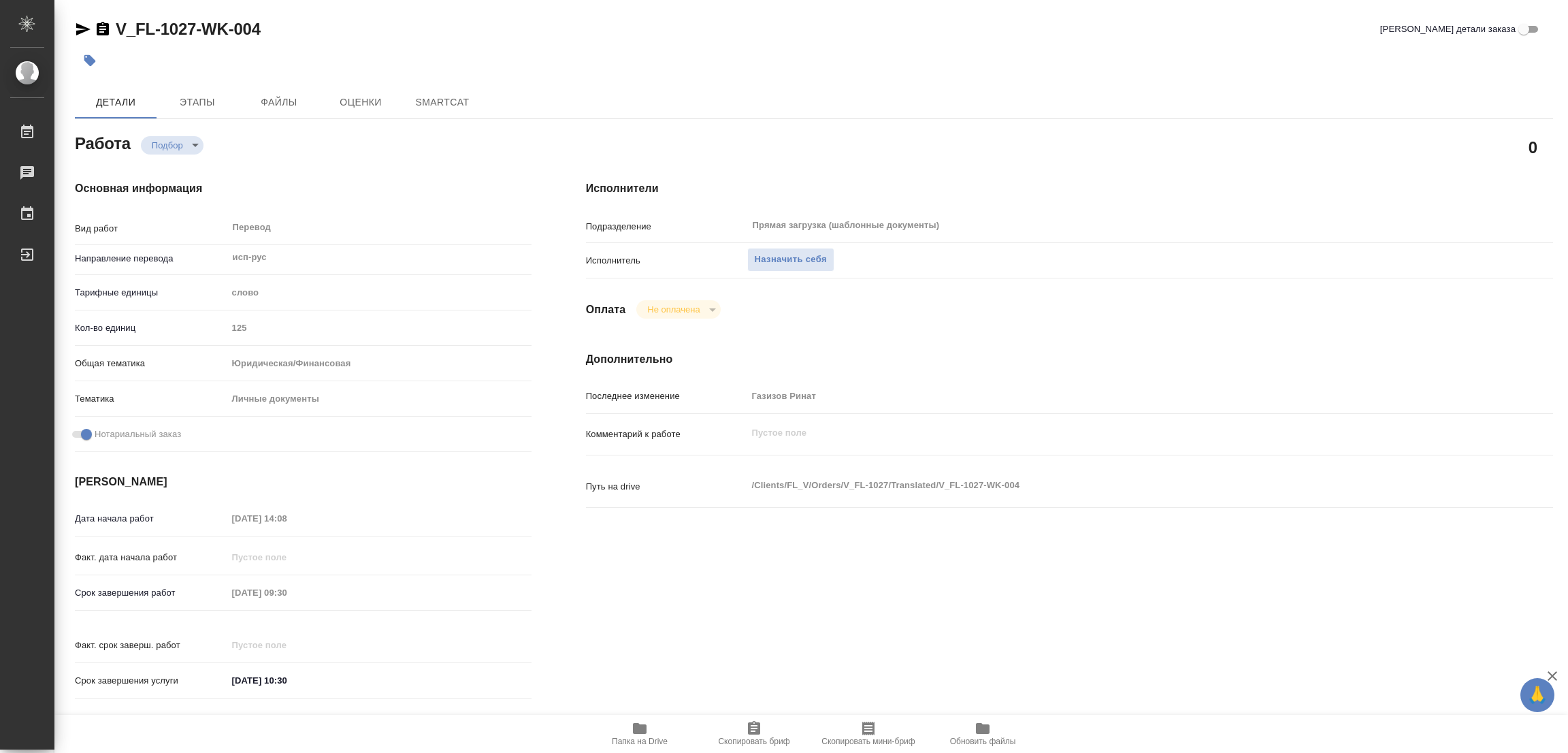
type textarea "x"
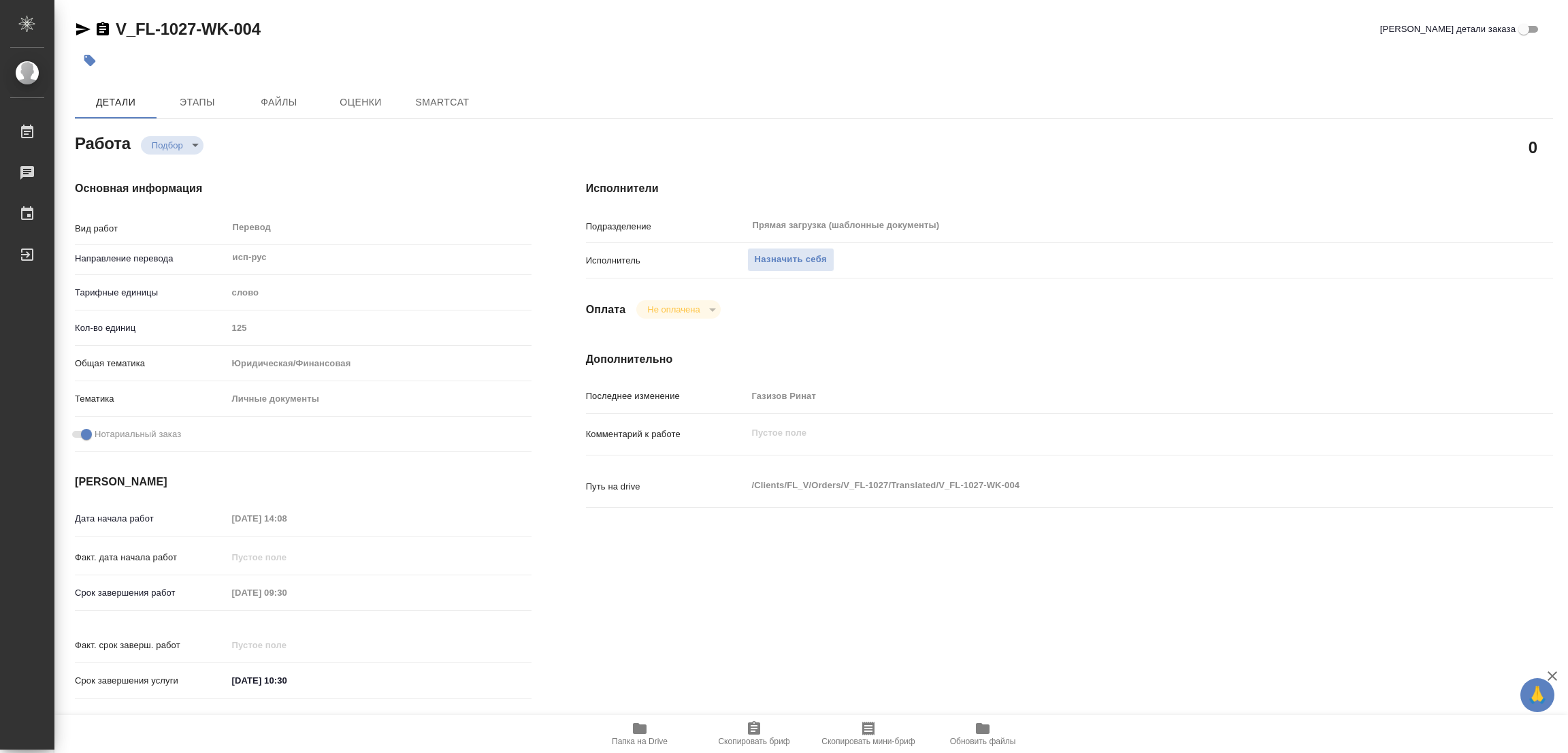
type textarea "x"
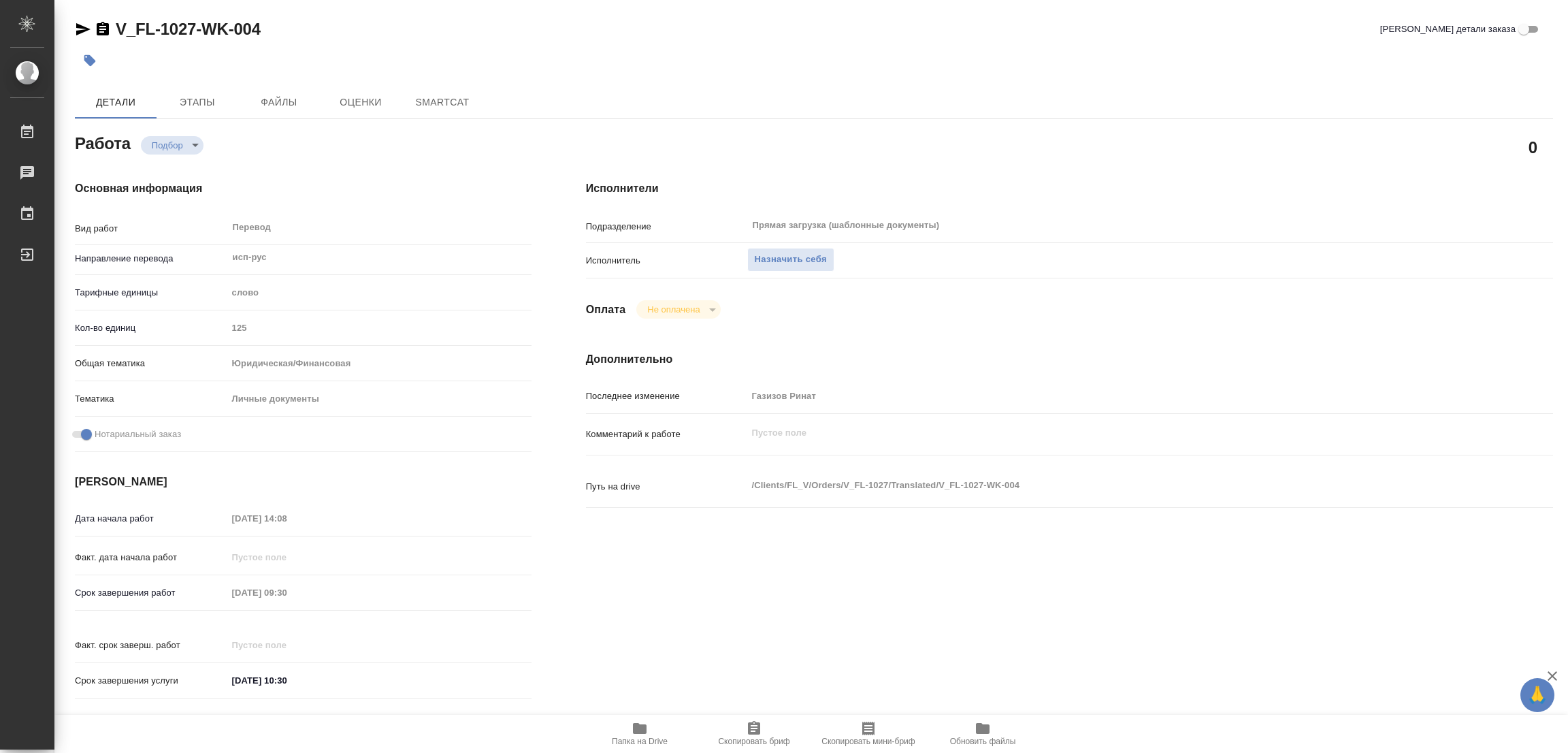
type textarea "x"
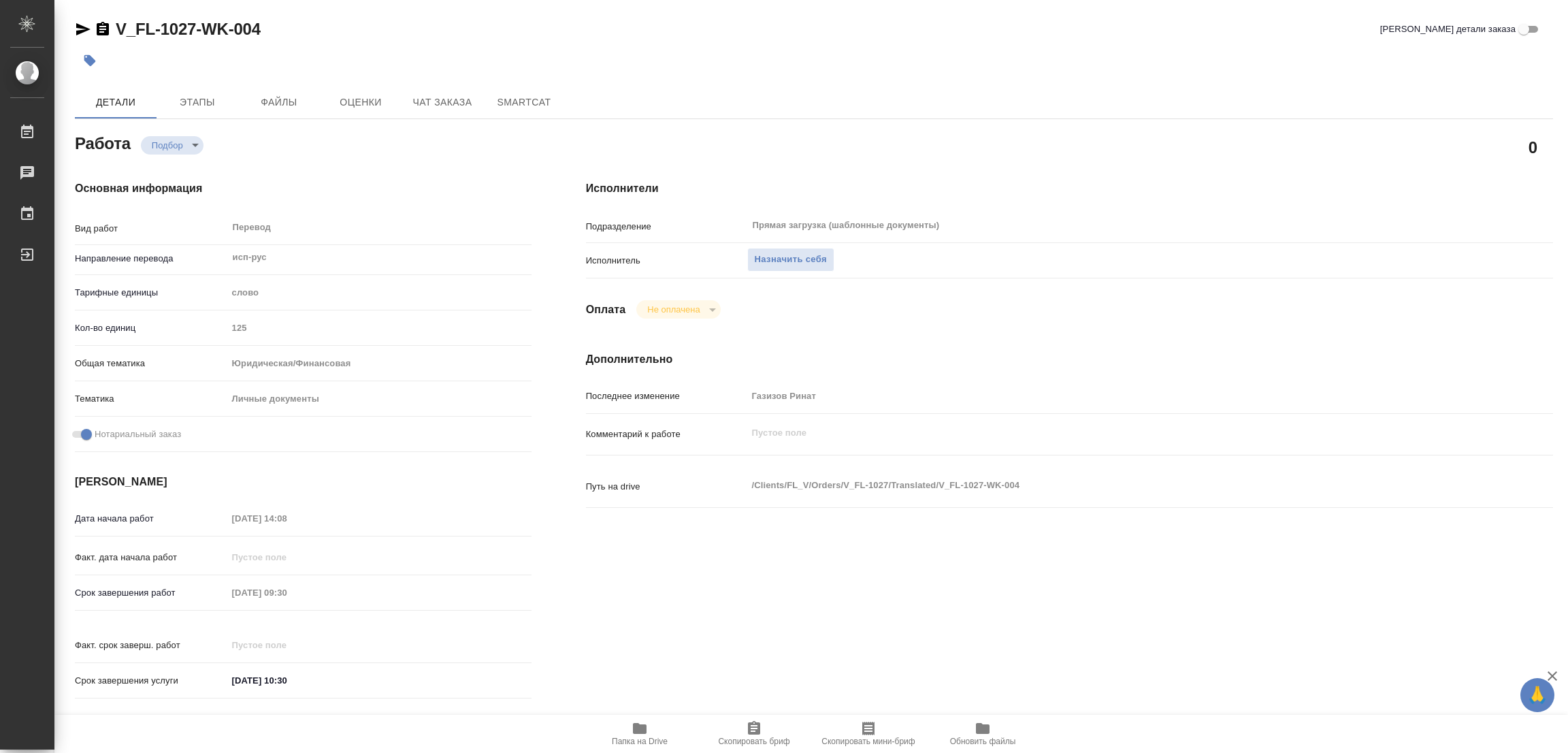
type textarea "x"
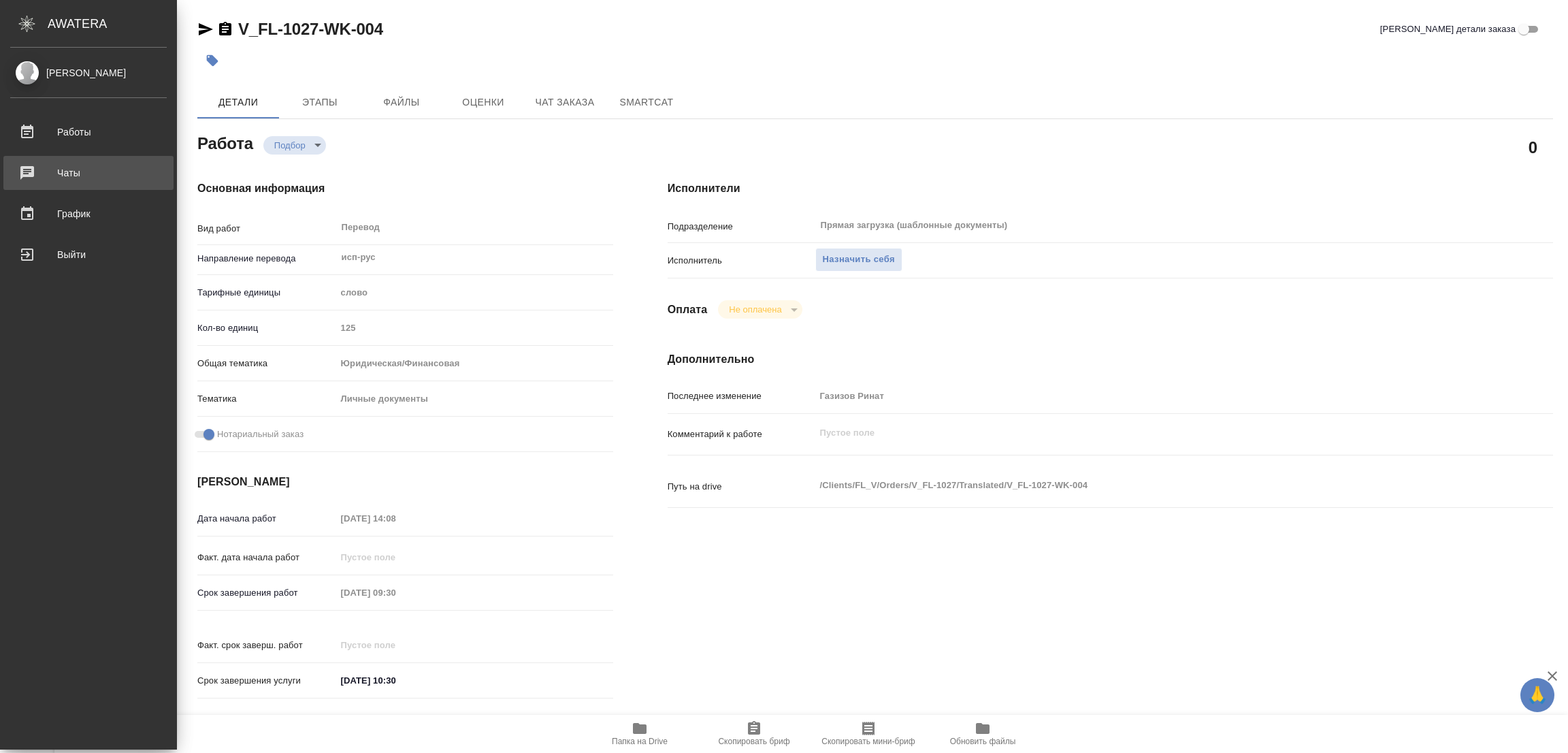
type textarea "x"
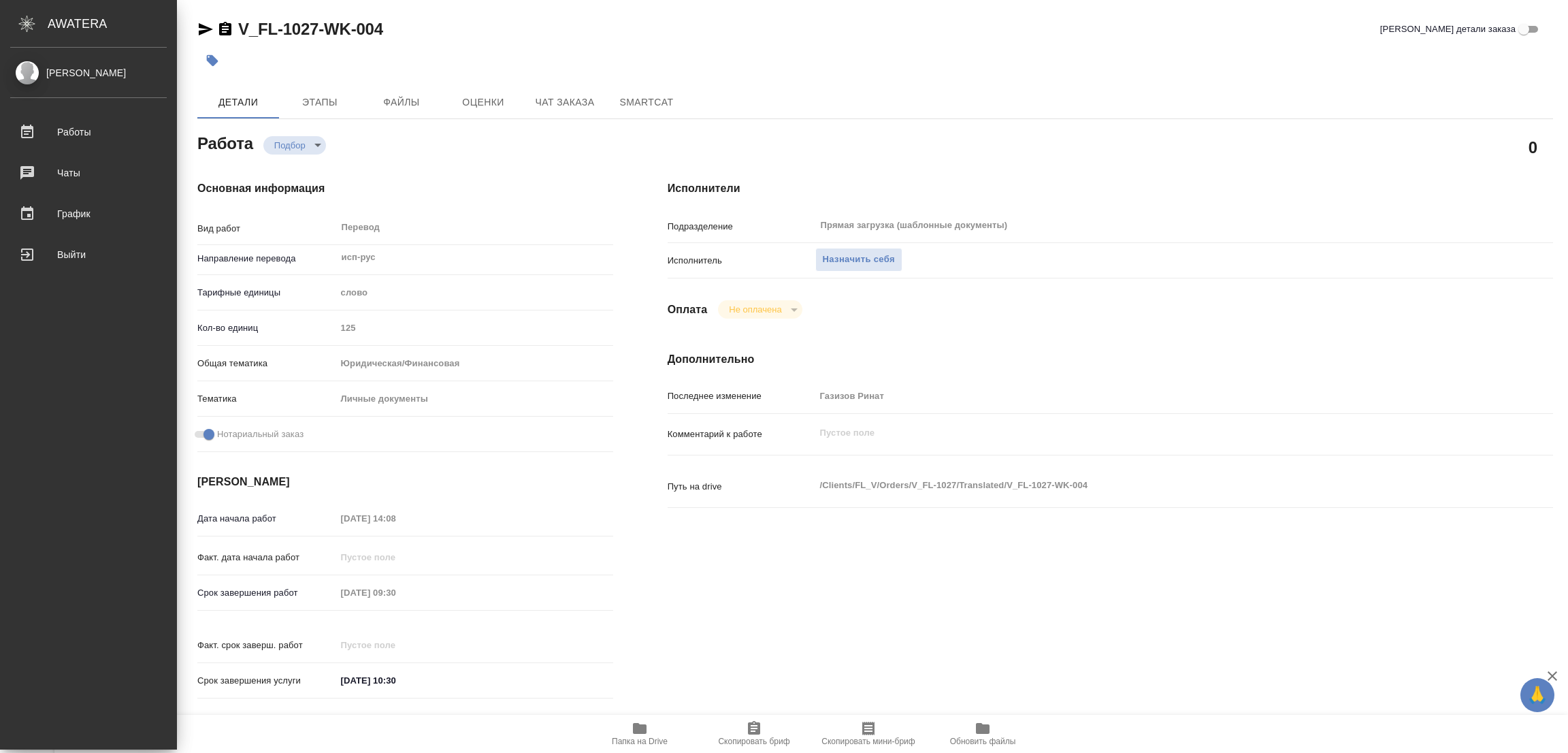
type textarea "x"
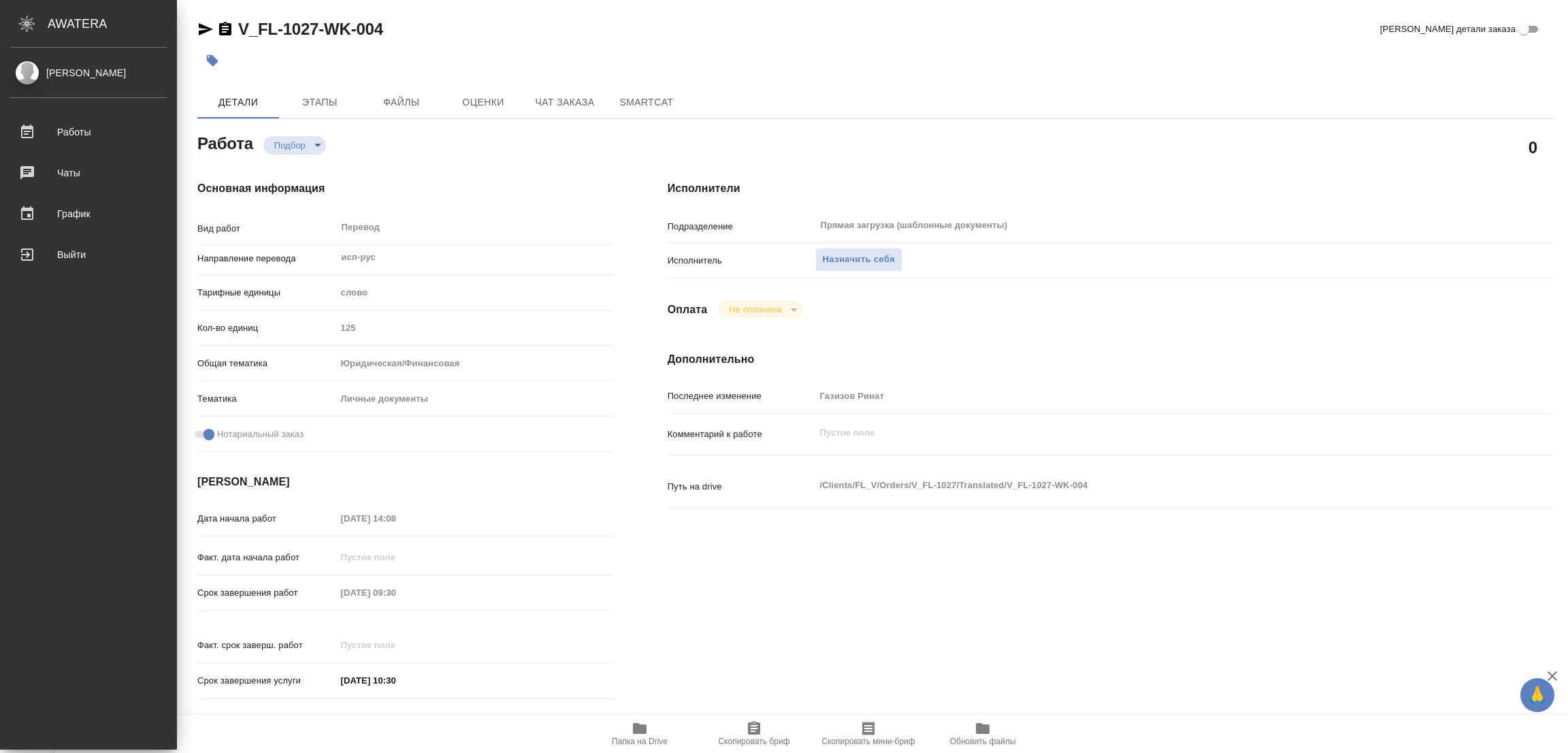
type textarea "x"
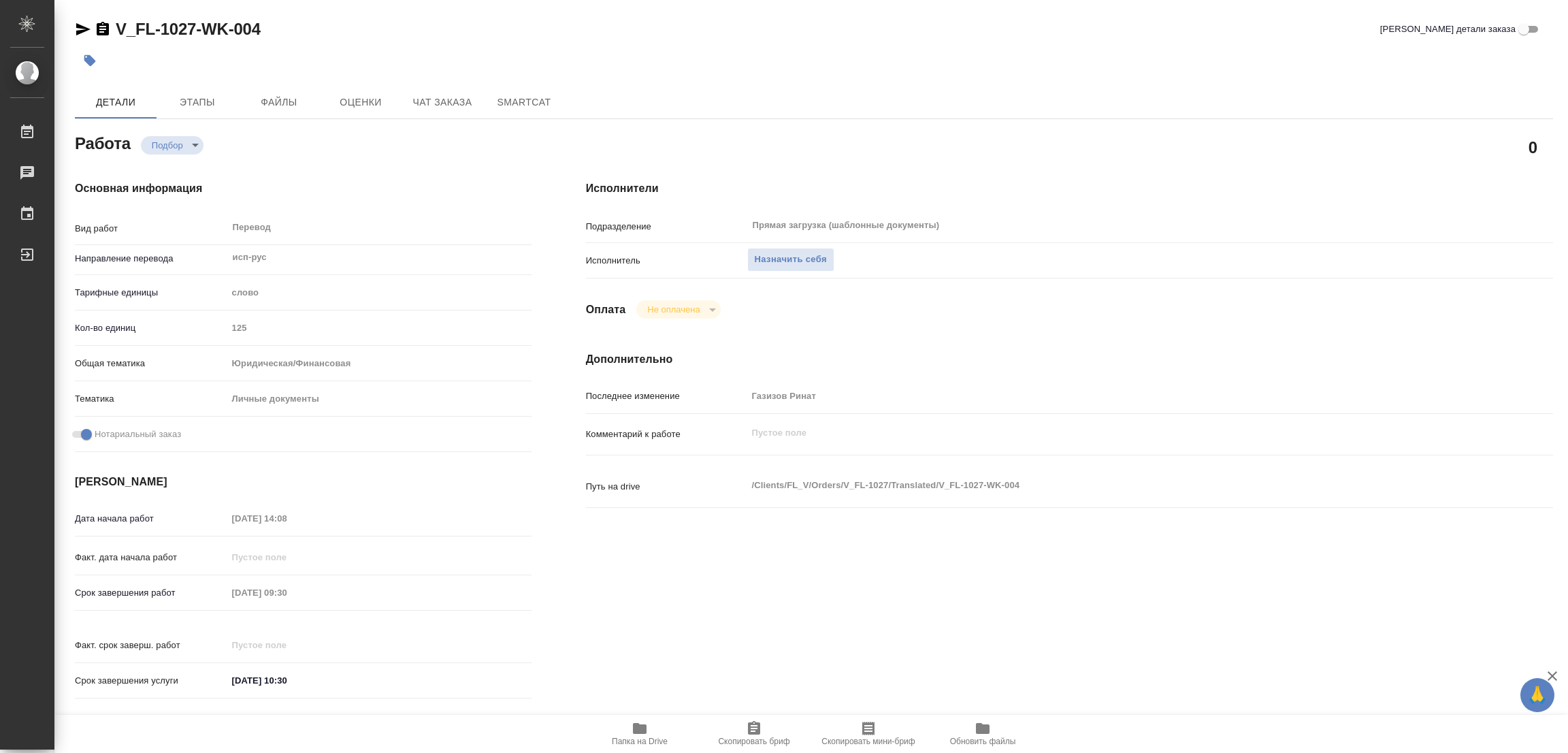
type textarea "x"
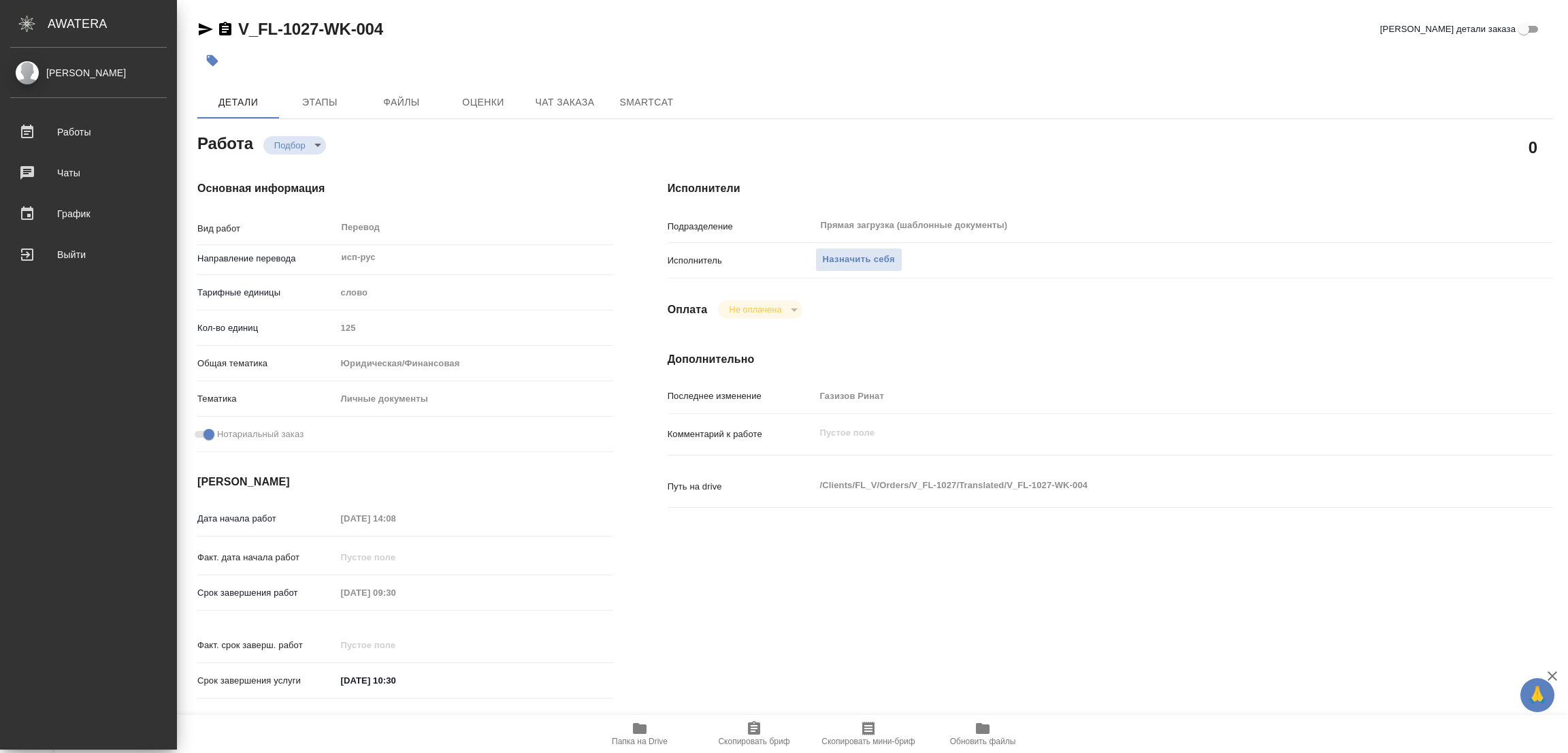
type textarea "x"
